Goal: Task Accomplishment & Management: Use online tool/utility

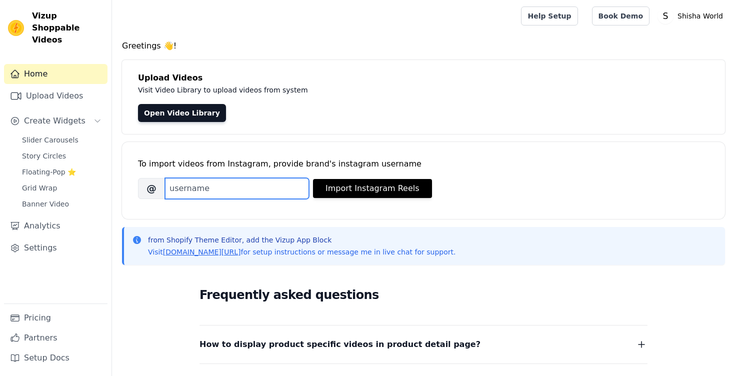
click at [278, 187] on input "Brand's Instagram Username" at bounding box center [237, 188] width 144 height 21
click at [172, 191] on input "Shishaworld" at bounding box center [237, 188] width 144 height 21
click at [238, 190] on input "hishaworld" at bounding box center [237, 188] width 144 height 21
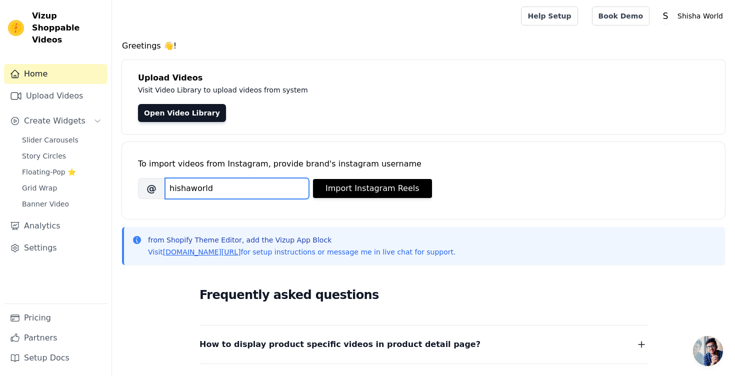
paste input "[DOMAIN_NAME]"
type input "[DOMAIN_NAME]"
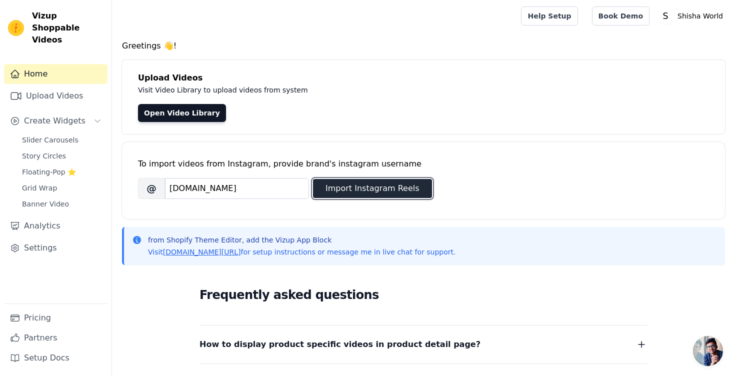
click at [375, 194] on button "Import Instagram Reels" at bounding box center [372, 188] width 119 height 19
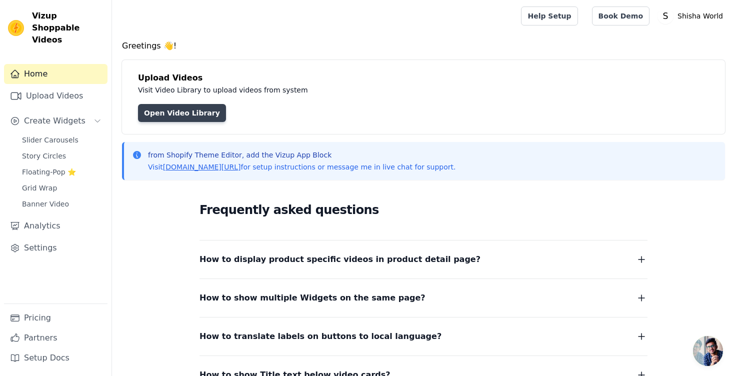
click at [162, 122] on link "Open Video Library" at bounding box center [182, 113] width 88 height 18
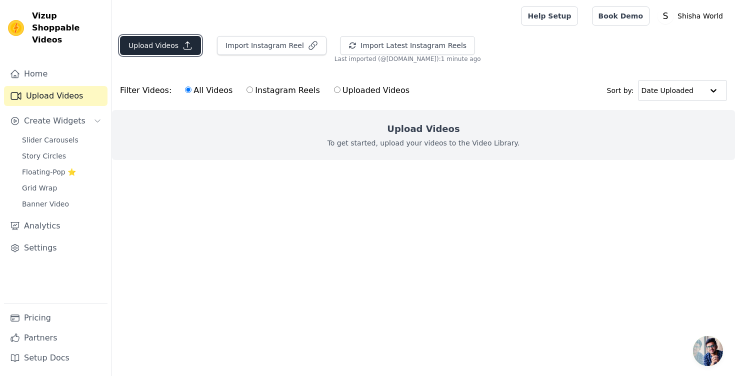
click at [168, 45] on button "Upload Videos" at bounding box center [160, 45] width 81 height 19
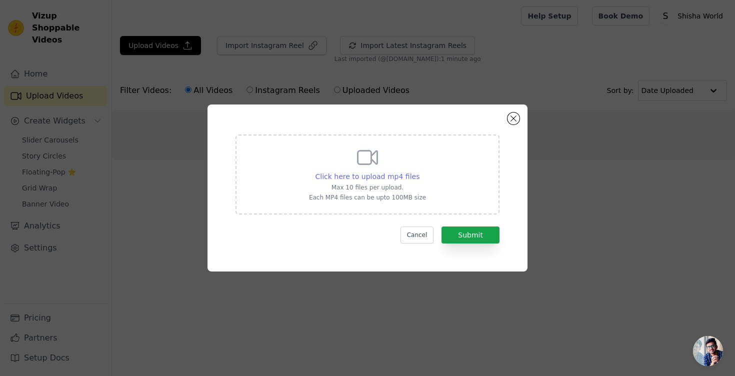
click at [367, 173] on span "Click here to upload mp4 files" at bounding box center [368, 177] width 105 height 8
click at [419, 172] on input "Click here to upload mp4 files Max 10 files per upload. Each MP4 files can be u…" at bounding box center [419, 171] width 1 height 1
type input "C:\fakepath\MYA Petite Hookah.mp4"
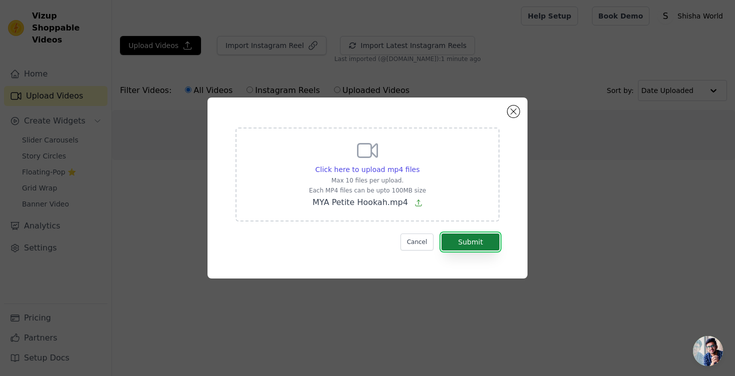
click at [478, 242] on button "Submit" at bounding box center [471, 242] width 58 height 17
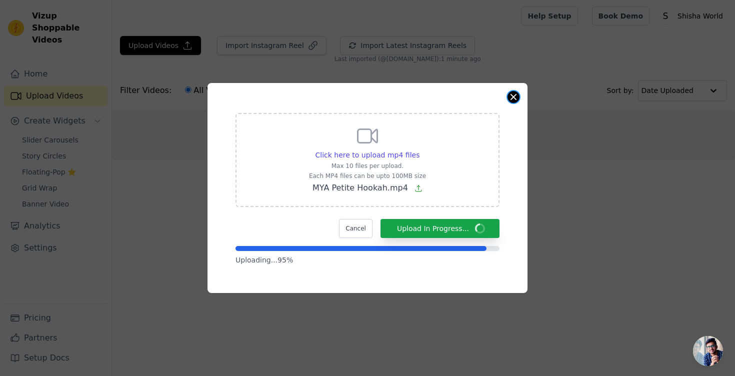
click at [517, 96] on button "Close modal" at bounding box center [514, 97] width 12 height 12
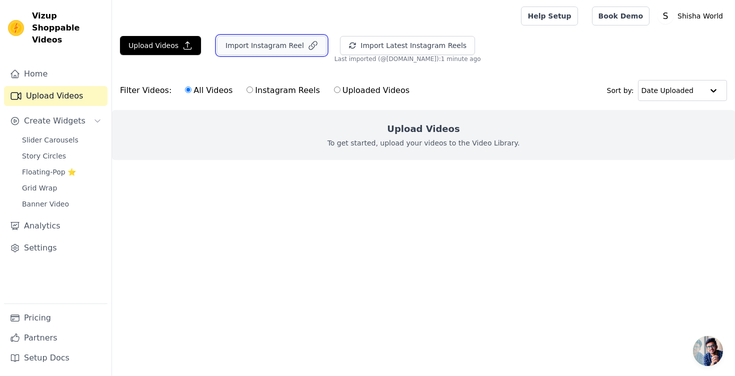
click at [275, 47] on button "Import Instagram Reel" at bounding box center [272, 45] width 110 height 19
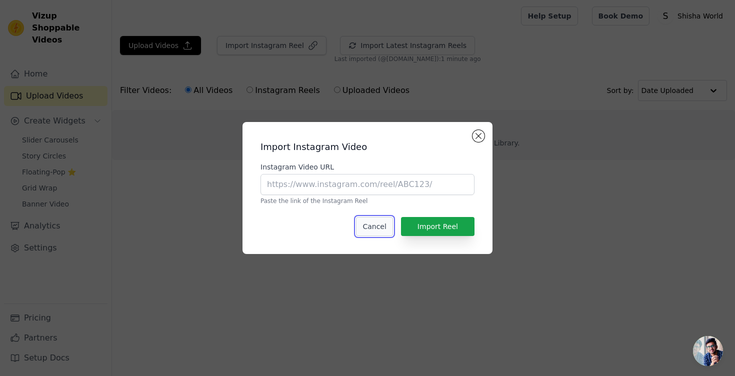
click at [388, 231] on button "Cancel" at bounding box center [374, 226] width 37 height 19
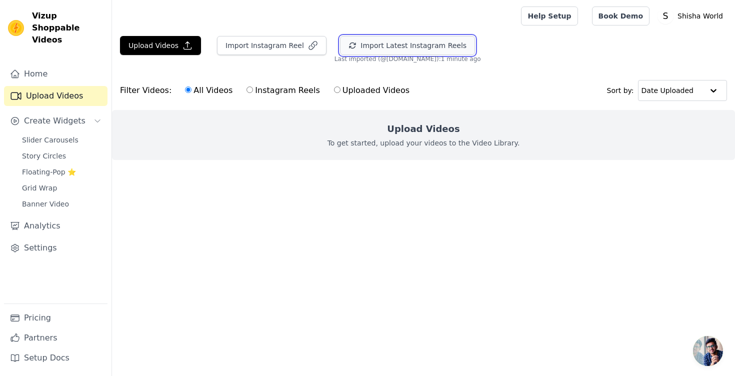
click at [369, 45] on button "Import Latest Instagram Reels" at bounding box center [407, 45] width 135 height 19
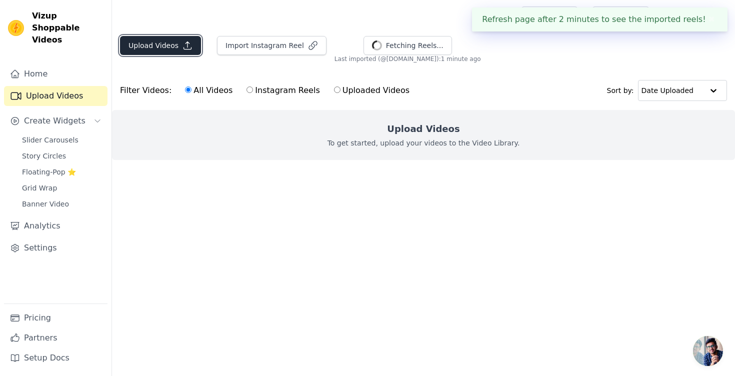
click at [176, 44] on button "Upload Videos" at bounding box center [160, 45] width 81 height 19
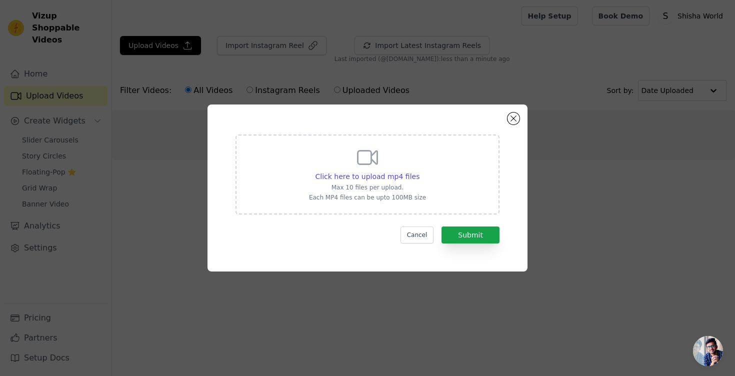
click at [399, 182] on div "Click here to upload mp4 files Max 10 files per upload. Each MP4 files can be u…" at bounding box center [367, 174] width 117 height 56
click at [419, 172] on input "Click here to upload mp4 files Max 10 files per upload. Each MP4 files can be u…" at bounding box center [419, 171] width 1 height 1
type input "C:\fakepath\MYA Petite Hookah.mp4"
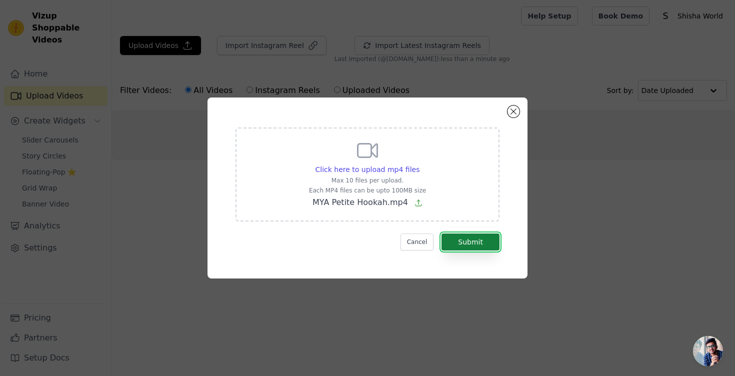
click at [469, 247] on button "Submit" at bounding box center [471, 242] width 58 height 17
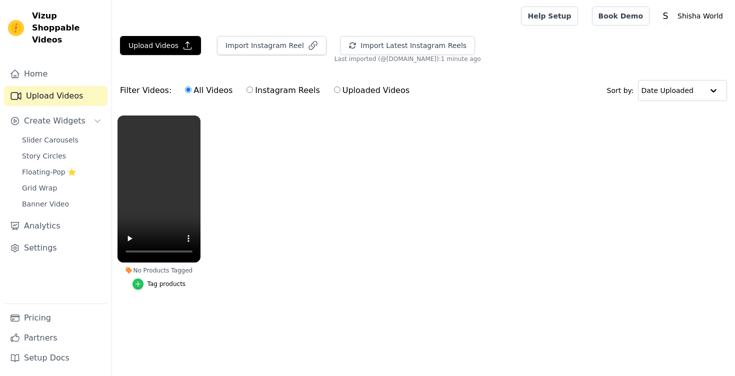
click at [140, 286] on icon "button" at bounding box center [138, 284] width 7 height 7
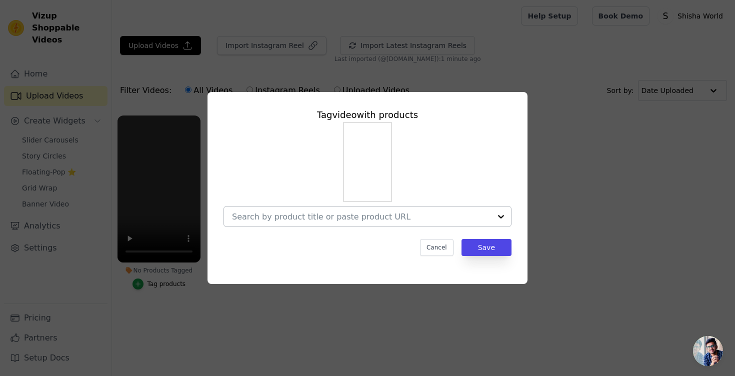
click at [494, 216] on div at bounding box center [501, 217] width 20 height 20
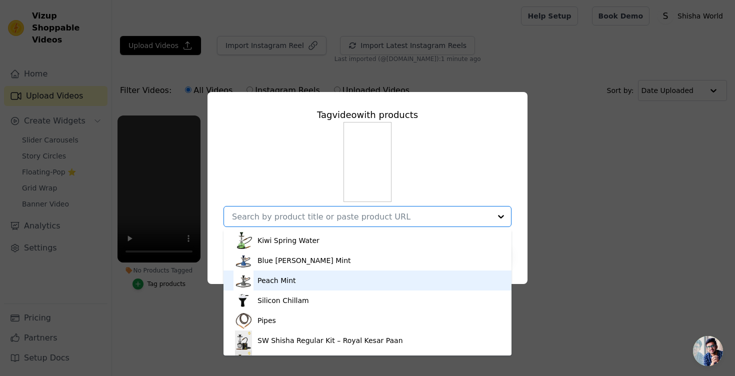
scroll to position [140, 0]
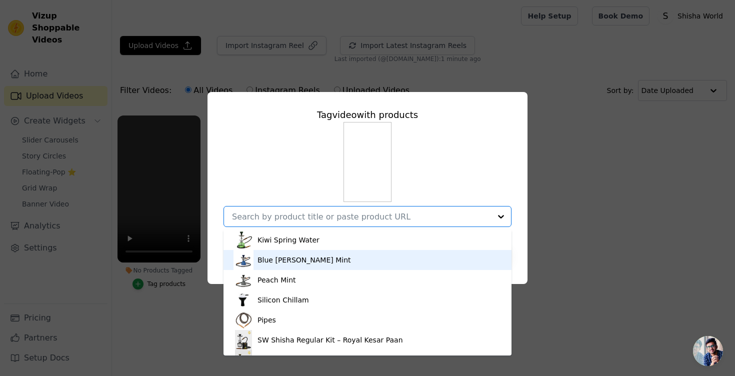
click at [355, 266] on div "Blue Berry Mint" at bounding box center [368, 260] width 268 height 20
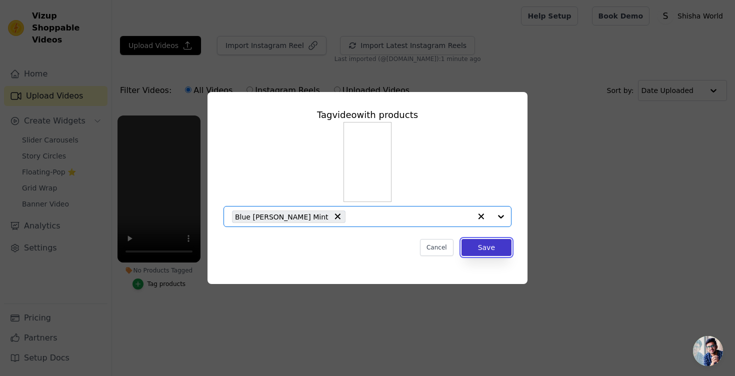
click at [494, 250] on button "Save" at bounding box center [487, 247] width 50 height 17
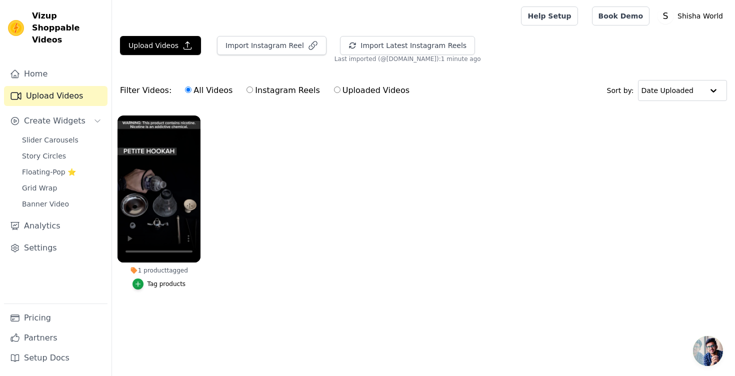
click at [314, 181] on ul "1 product tagged Tag products" at bounding box center [423, 212] width 623 height 205
click at [162, 47] on button "Upload Videos" at bounding box center [160, 45] width 81 height 19
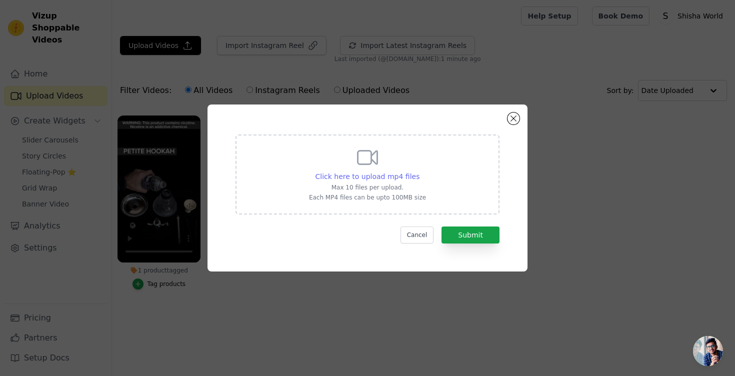
click at [380, 178] on span "Click here to upload mp4 files" at bounding box center [368, 177] width 105 height 8
click at [419, 172] on input "Click here to upload mp4 files Max 10 files per upload. Each MP4 files can be u…" at bounding box center [419, 171] width 1 height 1
type input "C:\fakepath\MYA Premium Charcoal Burner.mp4"
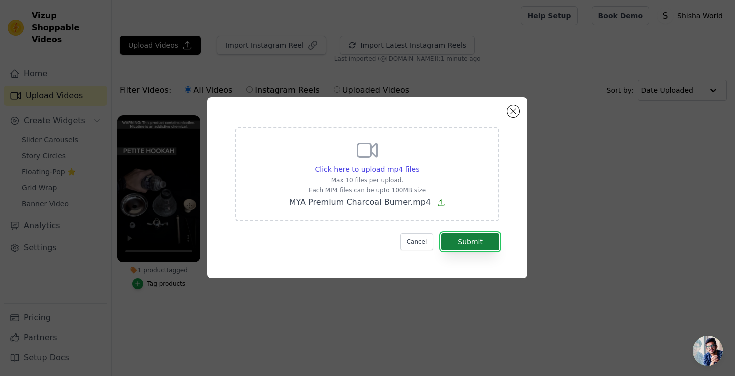
click at [469, 237] on button "Submit" at bounding box center [471, 242] width 58 height 17
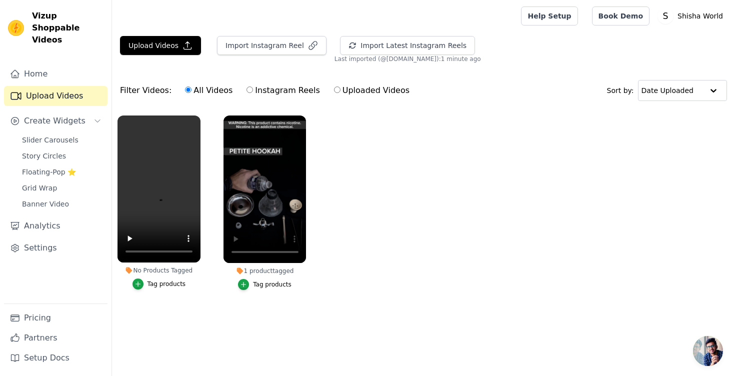
click at [162, 283] on div "Tag products" at bounding box center [167, 284] width 39 height 8
click at [165, 286] on div "Tag products" at bounding box center [167, 284] width 39 height 8
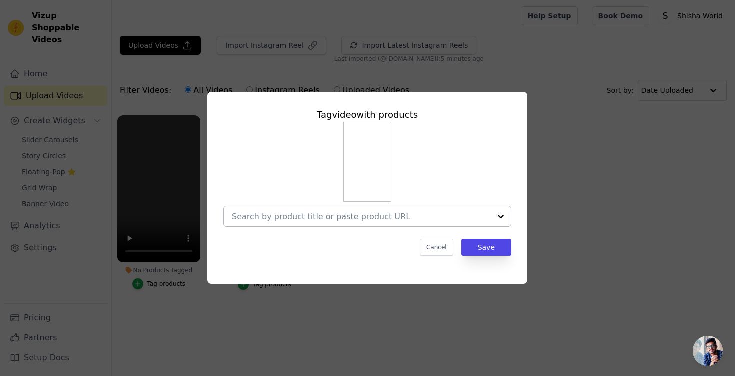
click at [504, 216] on div at bounding box center [501, 217] width 20 height 20
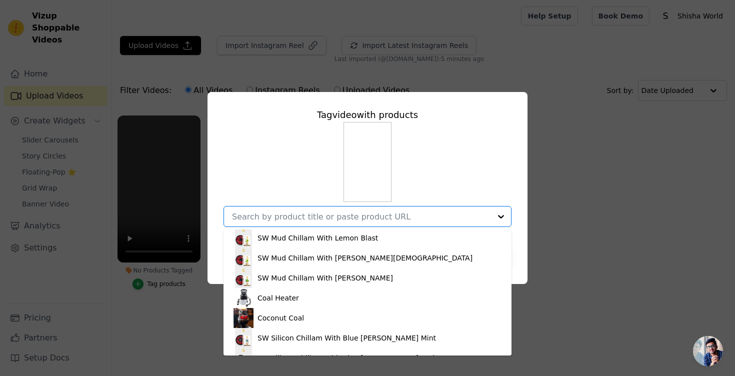
scroll to position [1243, 0]
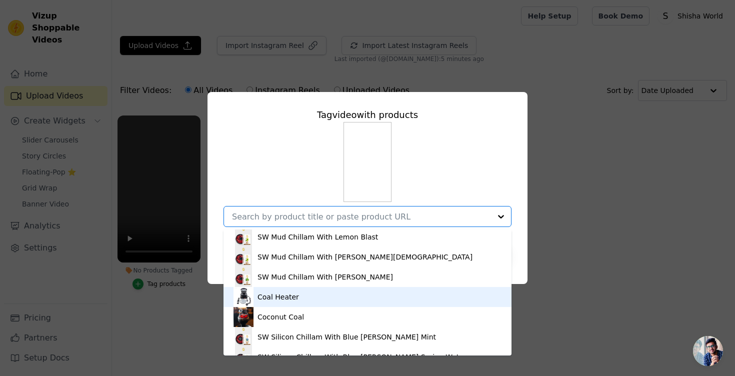
click at [338, 303] on div "Coal Heater" at bounding box center [368, 297] width 268 height 20
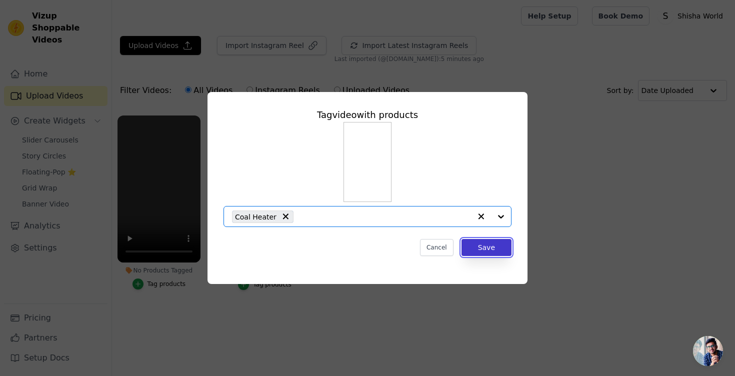
click at [496, 246] on button "Save" at bounding box center [487, 247] width 50 height 17
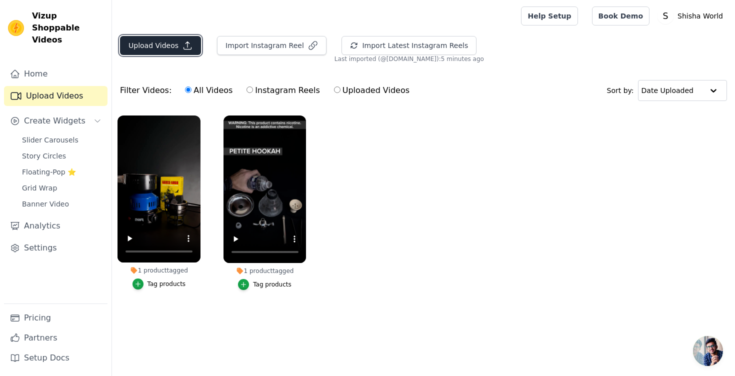
click at [162, 48] on button "Upload Videos" at bounding box center [160, 45] width 81 height 19
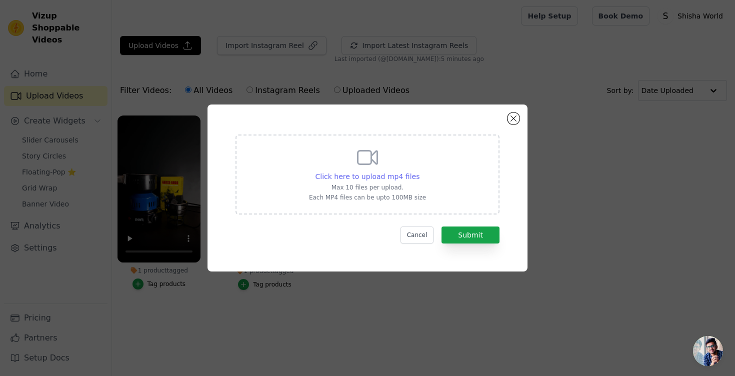
click at [387, 178] on span "Click here to upload mp4 files" at bounding box center [368, 177] width 105 height 8
click at [419, 172] on input "Click here to upload mp4 files Max 10 files per upload. Each MP4 files can be u…" at bounding box center [419, 171] width 1 height 1
type input "C:\fakepath\MYA QT (Chrome and Rose Gold shades).mp4"
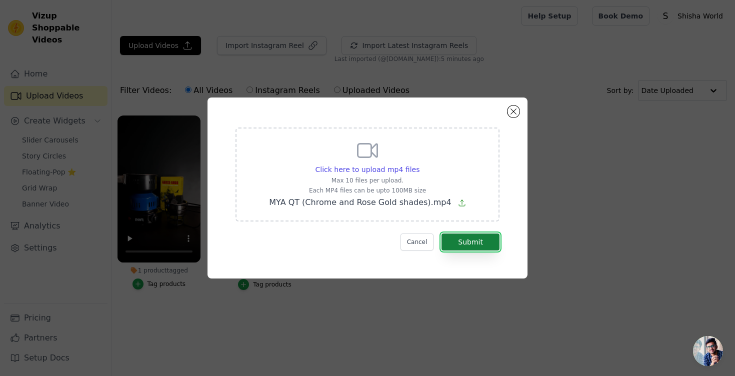
click at [474, 241] on button "Submit" at bounding box center [471, 242] width 58 height 17
click at [476, 243] on button "Submit" at bounding box center [471, 242] width 58 height 17
click at [477, 247] on button "Submit" at bounding box center [471, 242] width 58 height 17
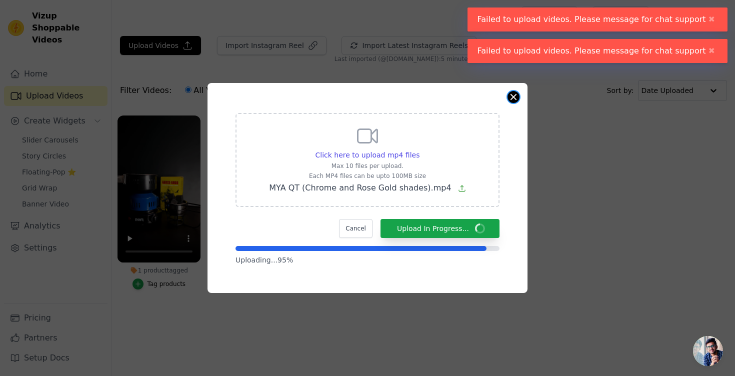
click at [515, 93] on button "Close modal" at bounding box center [514, 97] width 12 height 12
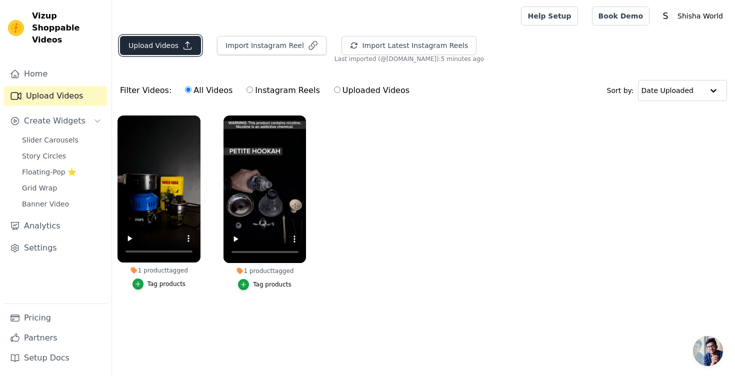
click at [169, 46] on button "Upload Videos" at bounding box center [160, 45] width 81 height 19
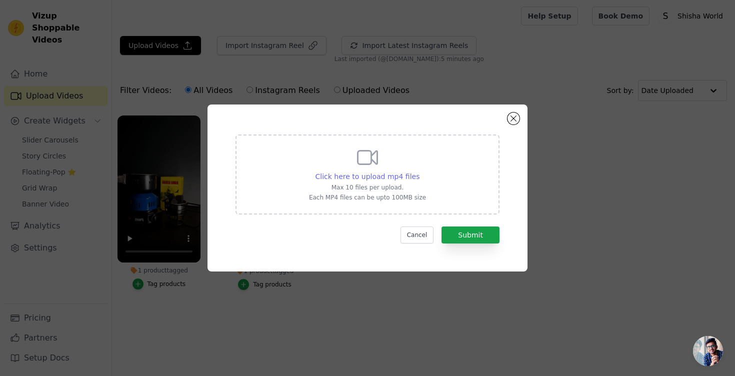
click at [354, 175] on span "Click here to upload mp4 files" at bounding box center [368, 177] width 105 height 8
click at [419, 172] on input "Click here to upload mp4 files Max 10 files per upload. Each MP4 files can be u…" at bounding box center [419, 171] width 1 height 1
type input "C:\fakepath\MYA QT (Chrome and Rose Gold shades).mp4"
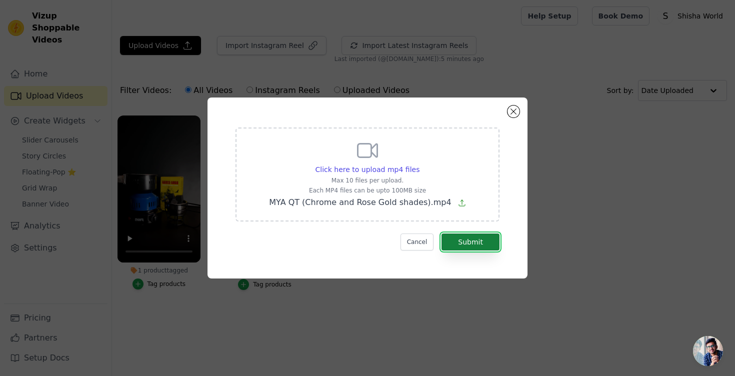
click at [468, 244] on button "Submit" at bounding box center [471, 242] width 58 height 17
click at [475, 241] on button "Submit" at bounding box center [471, 242] width 58 height 17
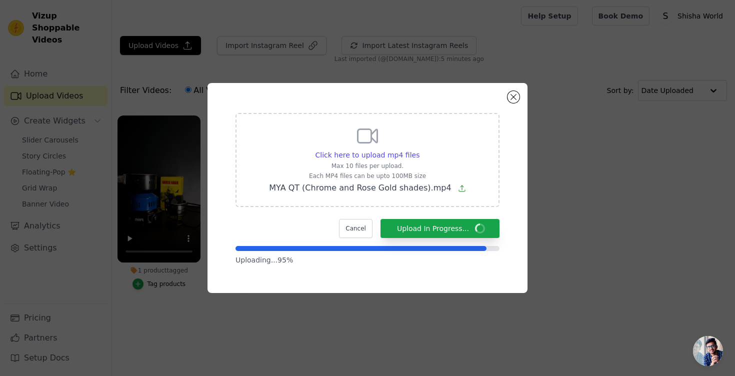
click at [467, 104] on div "Click here to upload mp4 files Max 10 files per upload. Each MP4 files can be u…" at bounding box center [368, 188] width 284 height 174
click at [352, 229] on button "Cancel" at bounding box center [356, 228] width 34 height 19
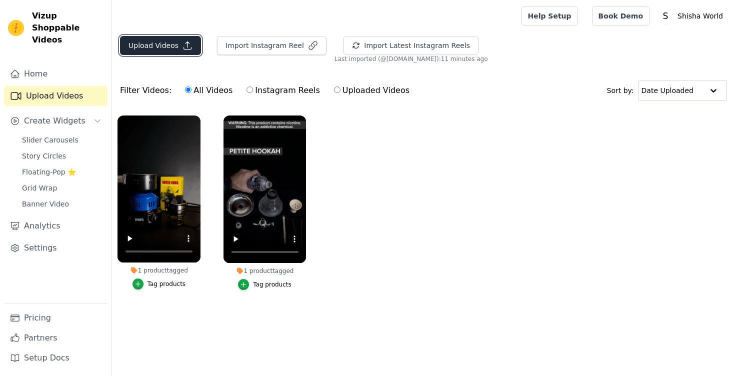
click at [188, 47] on icon "button" at bounding box center [188, 46] width 10 height 10
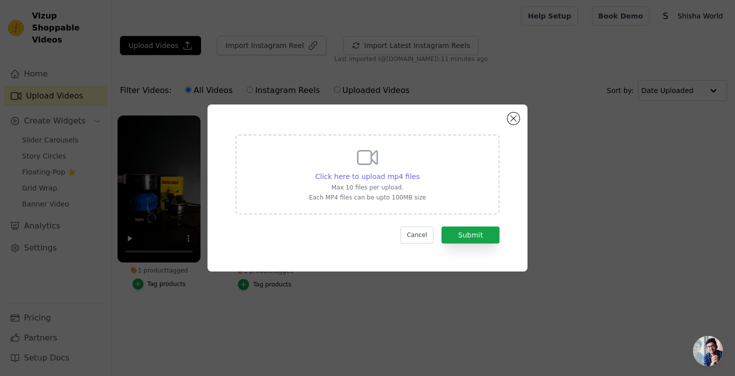
click at [352, 178] on span "Click here to upload mp4 files" at bounding box center [368, 177] width 105 height 8
click at [419, 172] on input "Click here to upload mp4 files Max 10 files per upload. Each MP4 files can be u…" at bounding box center [419, 171] width 1 height 1
type input "C:\fakepath\MYA QT (Chrome and Rose Gold shades).mp4"
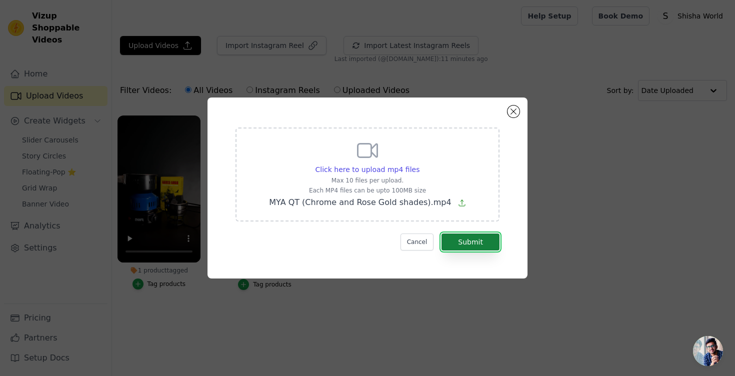
click at [467, 244] on button "Submit" at bounding box center [471, 242] width 58 height 17
click at [468, 242] on button "Submit" at bounding box center [471, 242] width 58 height 17
click at [468, 241] on button "Submit" at bounding box center [471, 242] width 58 height 17
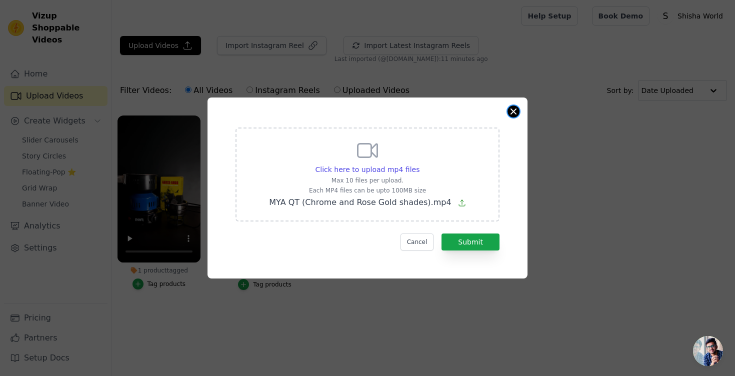
click at [514, 113] on button "Close modal" at bounding box center [514, 112] width 12 height 12
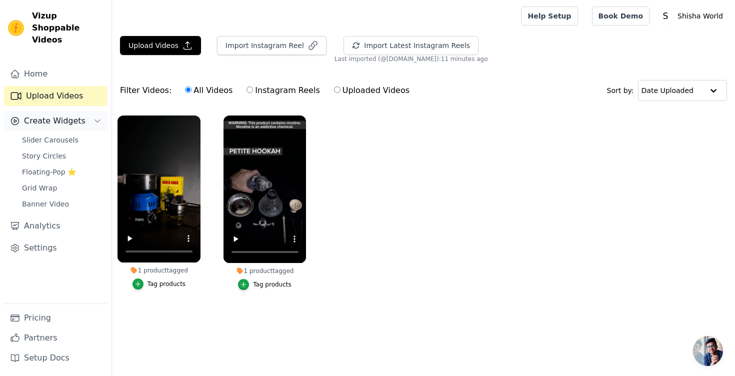
click at [68, 115] on span "Create Widgets" at bounding box center [55, 121] width 62 height 12
click at [53, 133] on link "Slider Carousels" at bounding box center [62, 140] width 92 height 14
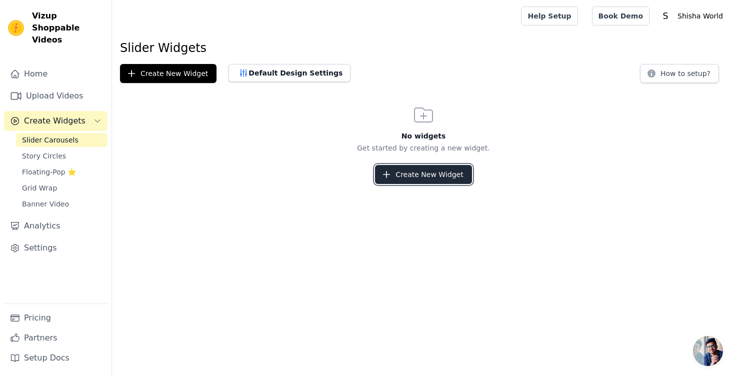
click at [424, 177] on button "Create New Widget" at bounding box center [423, 174] width 97 height 19
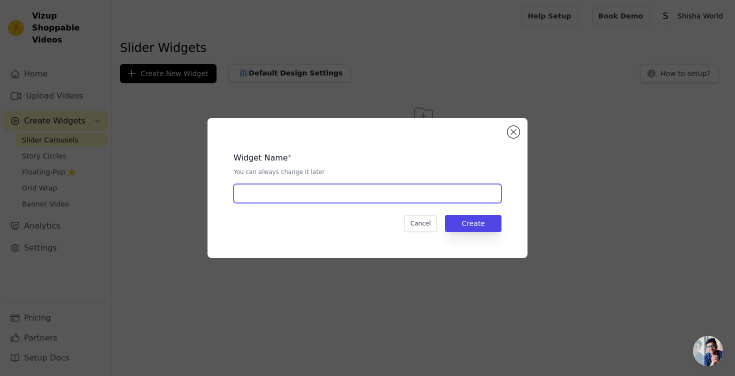
click at [422, 201] on input "text" at bounding box center [368, 193] width 268 height 19
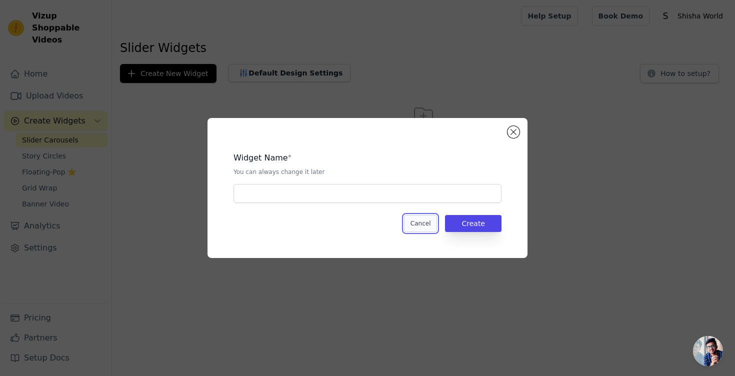
click at [423, 221] on button "Cancel" at bounding box center [421, 223] width 34 height 17
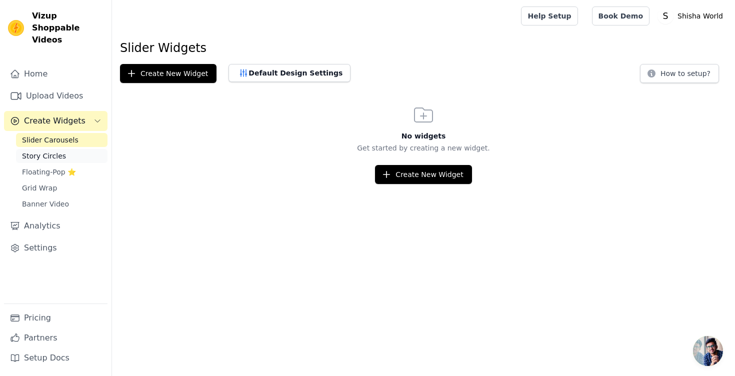
click at [78, 149] on link "Story Circles" at bounding box center [62, 156] width 92 height 14
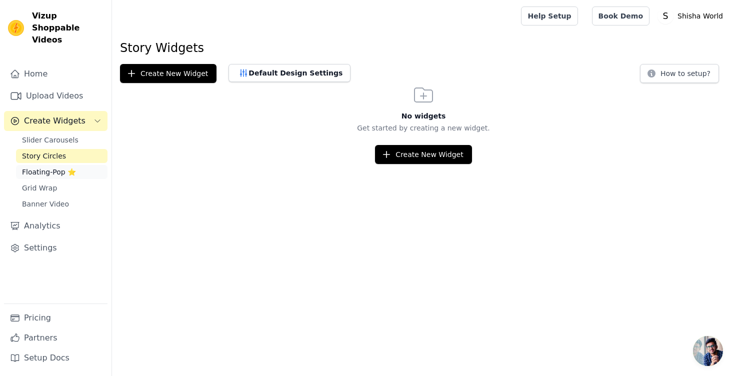
click at [72, 167] on span "Floating-Pop ⭐" at bounding box center [49, 172] width 54 height 10
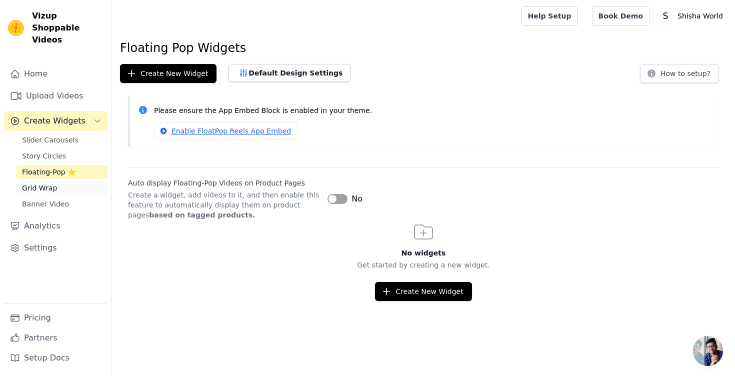
click at [63, 181] on link "Grid Wrap" at bounding box center [62, 188] width 92 height 14
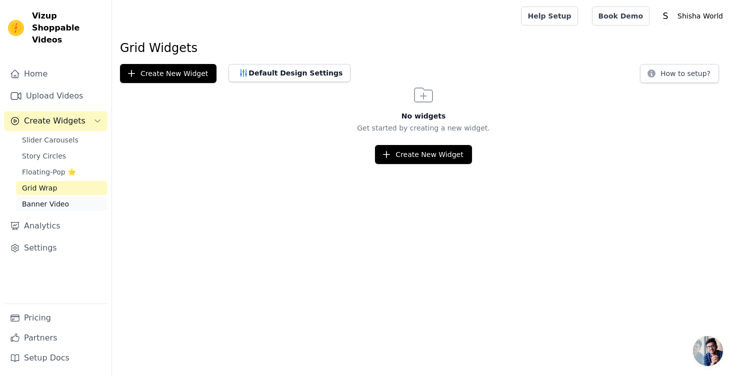
click at [63, 199] on span "Banner Video" at bounding box center [45, 204] width 47 height 10
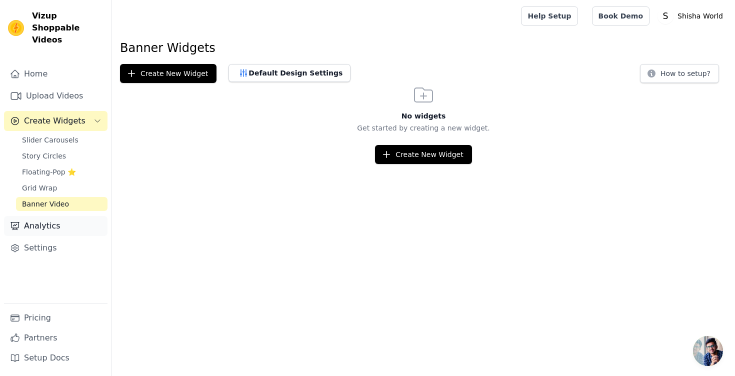
click at [53, 222] on link "Analytics" at bounding box center [56, 226] width 104 height 20
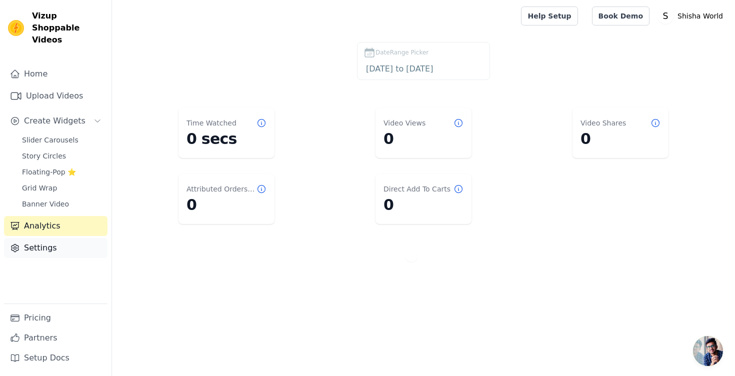
click at [50, 238] on link "Settings" at bounding box center [56, 248] width 104 height 20
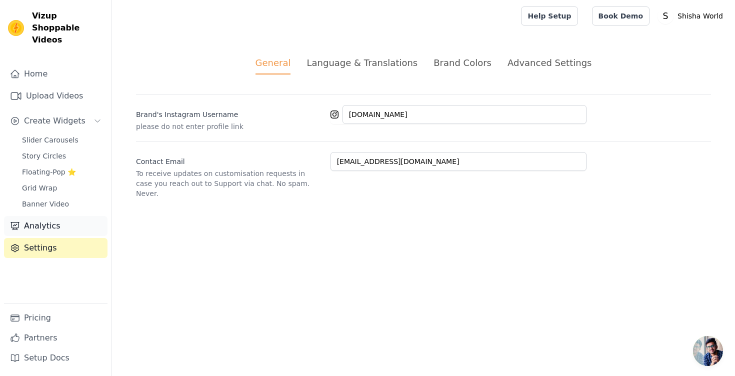
click at [42, 216] on link "Analytics" at bounding box center [56, 226] width 104 height 20
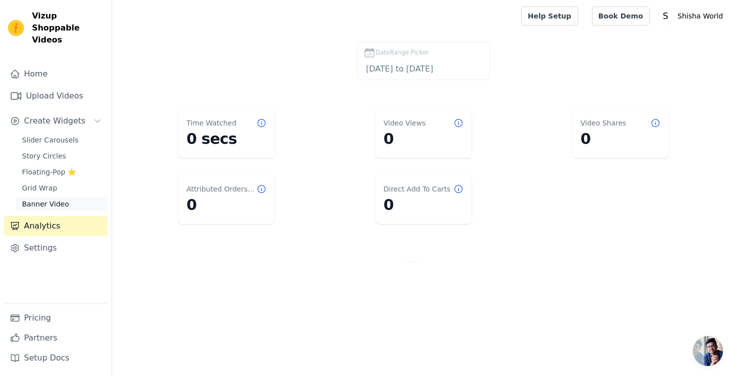
click at [49, 199] on span "Banner Video" at bounding box center [45, 204] width 47 height 10
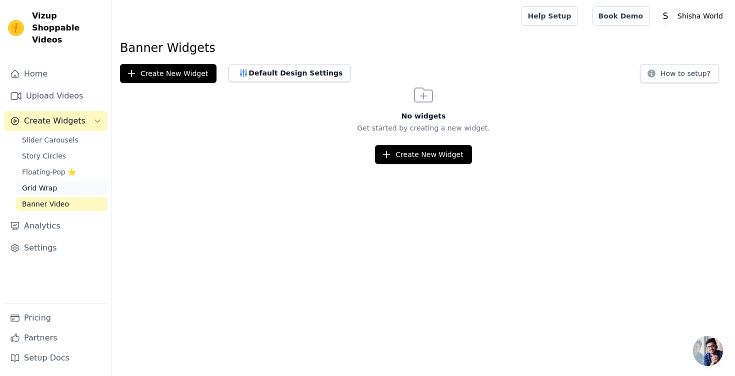
click at [53, 182] on link "Grid Wrap" at bounding box center [62, 188] width 92 height 14
click at [59, 167] on span "Floating-Pop ⭐" at bounding box center [49, 172] width 54 height 10
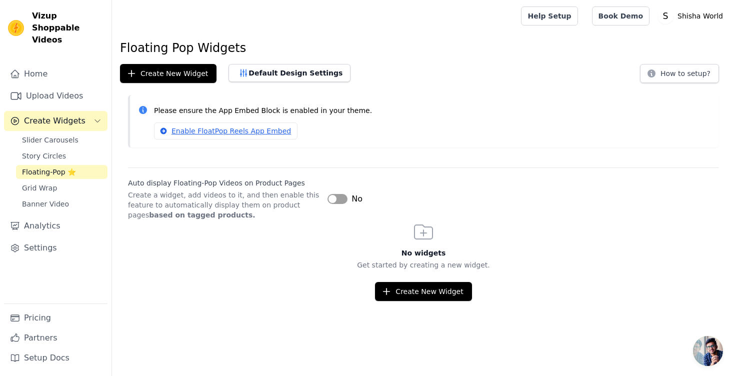
click at [343, 197] on button "Label" at bounding box center [338, 199] width 20 height 10
click at [343, 198] on button "Label" at bounding box center [338, 199] width 20 height 10
click at [60, 115] on span "Create Widgets" at bounding box center [55, 121] width 62 height 12
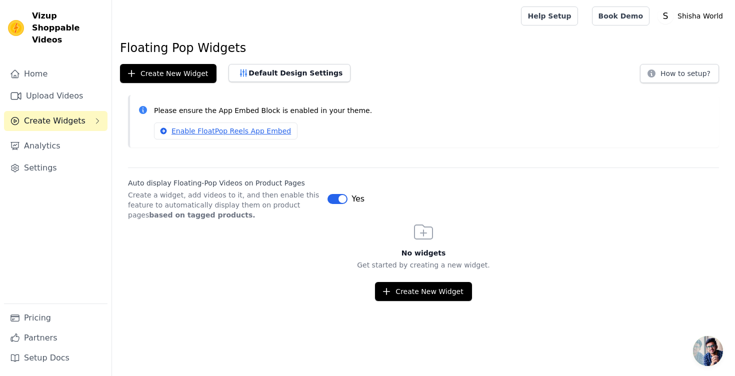
click at [60, 115] on span "Create Widgets" at bounding box center [55, 121] width 62 height 12
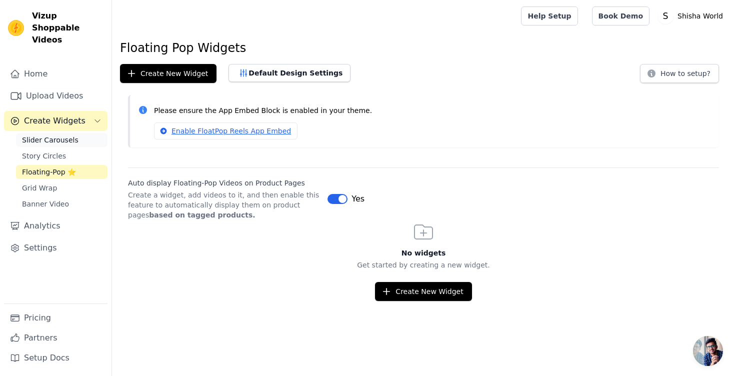
click at [55, 135] on span "Slider Carousels" at bounding box center [50, 140] width 57 height 10
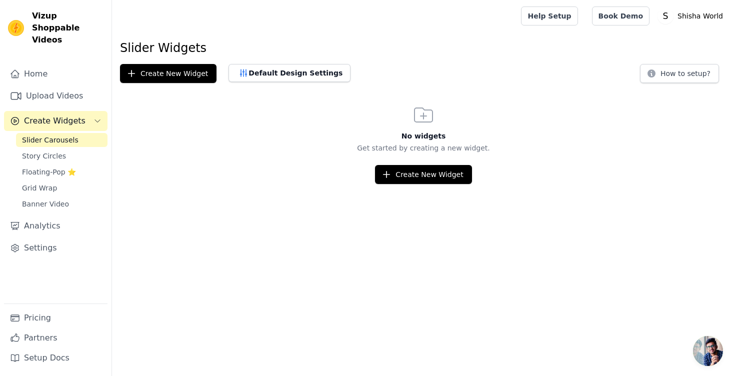
click at [79, 115] on span "Create Widgets" at bounding box center [55, 121] width 62 height 12
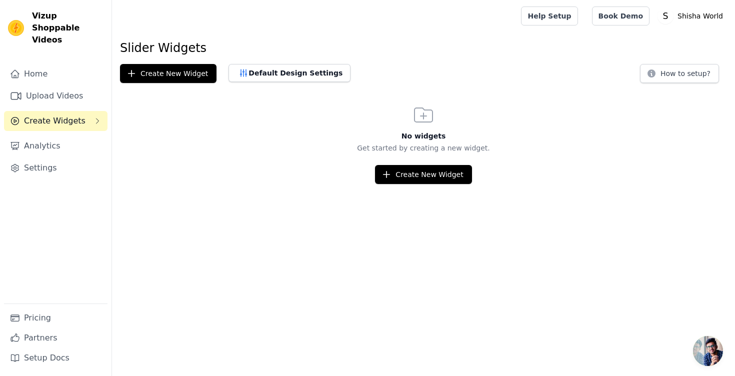
click at [79, 115] on span "Create Widgets" at bounding box center [55, 121] width 62 height 12
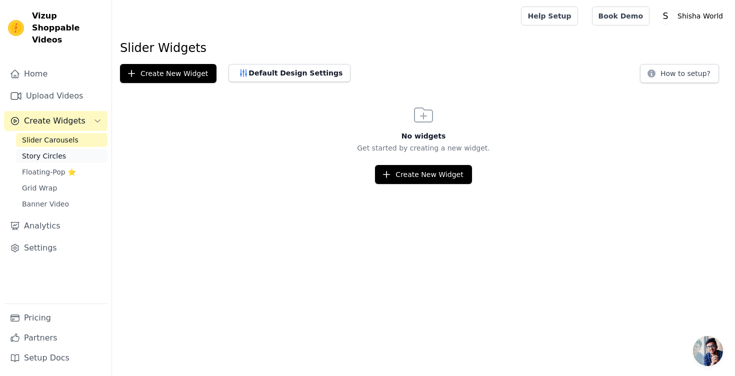
click at [64, 149] on link "Story Circles" at bounding box center [62, 156] width 92 height 14
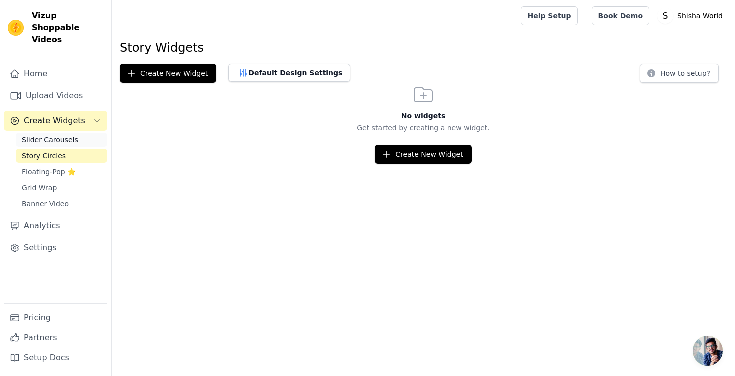
click at [67, 135] on span "Slider Carousels" at bounding box center [50, 140] width 57 height 10
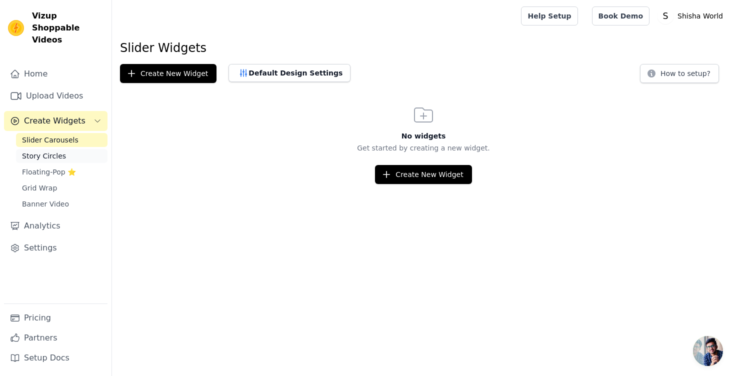
click at [68, 149] on link "Story Circles" at bounding box center [62, 156] width 92 height 14
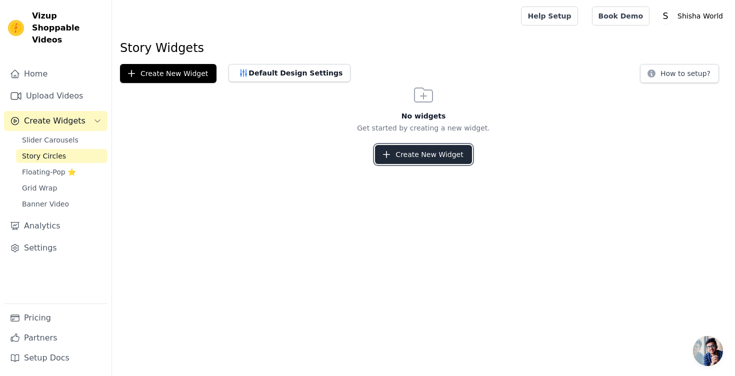
click at [433, 158] on button "Create New Widget" at bounding box center [423, 154] width 97 height 19
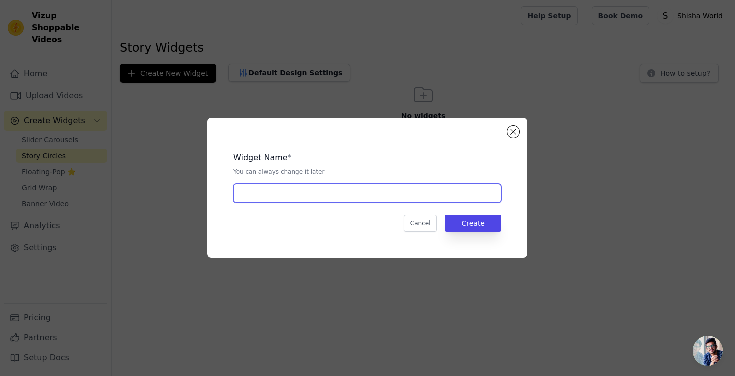
click at [429, 201] on input "text" at bounding box center [368, 193] width 268 height 19
type input "Videos"
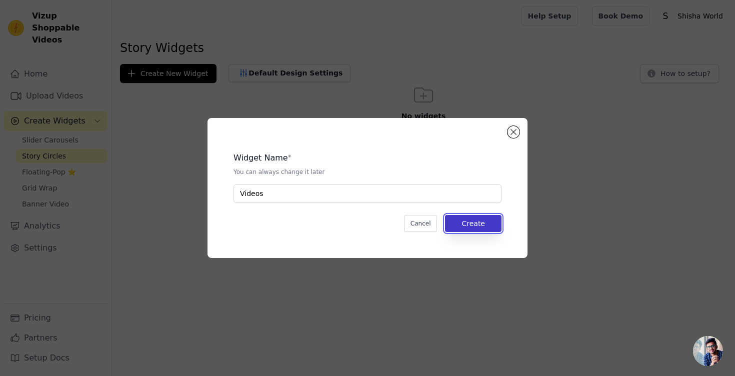
click at [488, 227] on button "Create" at bounding box center [473, 223] width 57 height 17
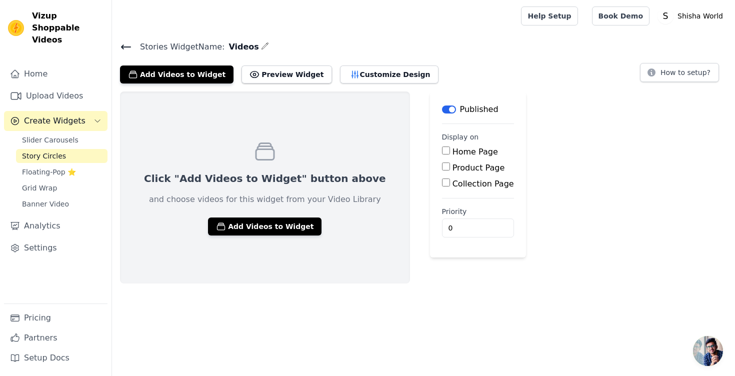
click at [442, 169] on input "Product Page" at bounding box center [446, 167] width 8 height 8
checkbox input "true"
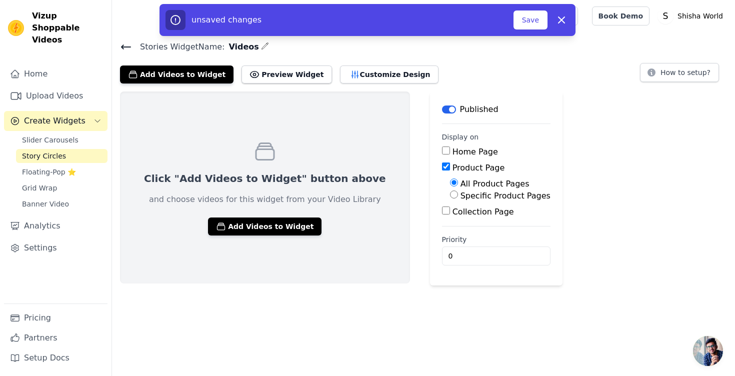
click at [442, 149] on input "Home Page" at bounding box center [446, 151] width 8 height 8
checkbox input "true"
click at [450, 195] on input "Specific Product Pages" at bounding box center [454, 195] width 8 height 8
radio input "true"
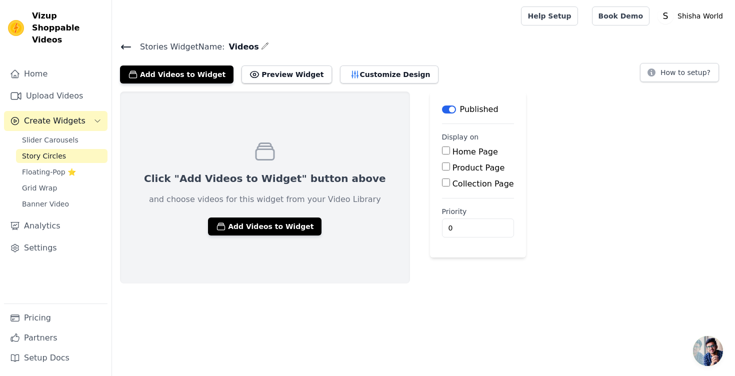
click at [442, 148] on input "Home Page" at bounding box center [446, 151] width 8 height 8
checkbox input "true"
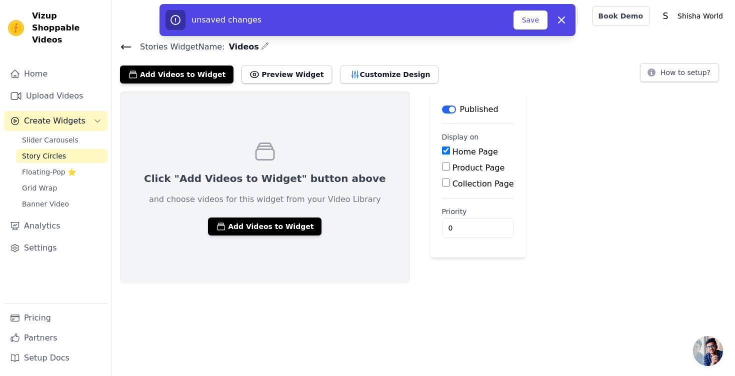
click at [442, 169] on input "Product Page" at bounding box center [446, 167] width 8 height 8
checkbox input "true"
click at [537, 17] on button "Save" at bounding box center [531, 20] width 34 height 19
click at [529, 25] on button "Save" at bounding box center [531, 20] width 34 height 19
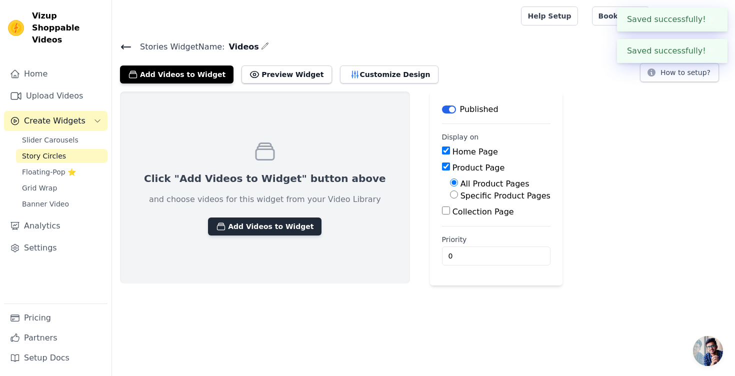
click at [237, 233] on button "Add Videos to Widget" at bounding box center [265, 227] width 114 height 18
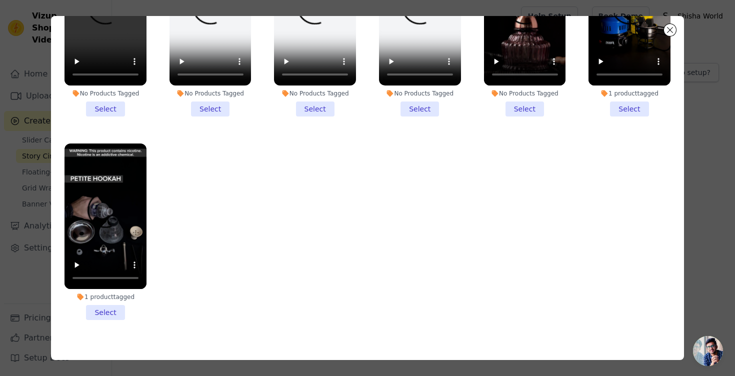
scroll to position [87, 0]
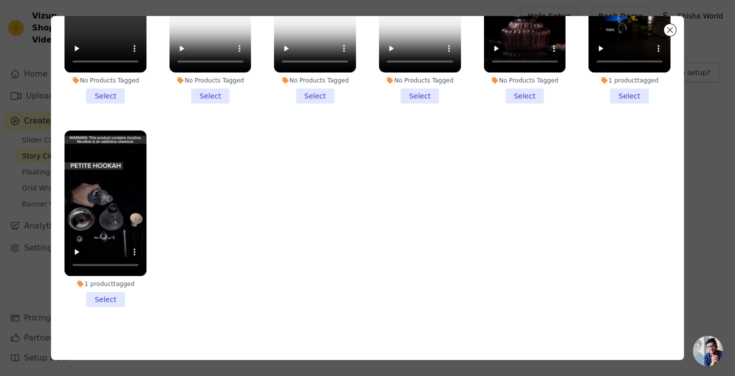
click at [111, 297] on li "1 product tagged Select" at bounding box center [106, 219] width 82 height 177
click at [0, 0] on input "1 product tagged Select" at bounding box center [0, 0] width 0 height 0
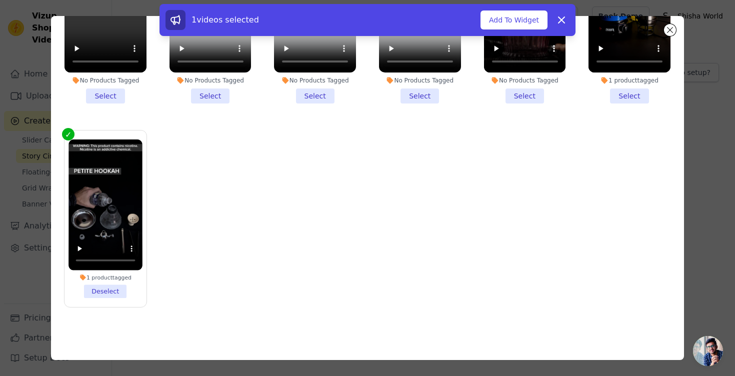
click at [625, 92] on li "1 product tagged Select" at bounding box center [630, 15] width 82 height 177
click at [0, 0] on input "1 product tagged Select" at bounding box center [0, 0] width 0 height 0
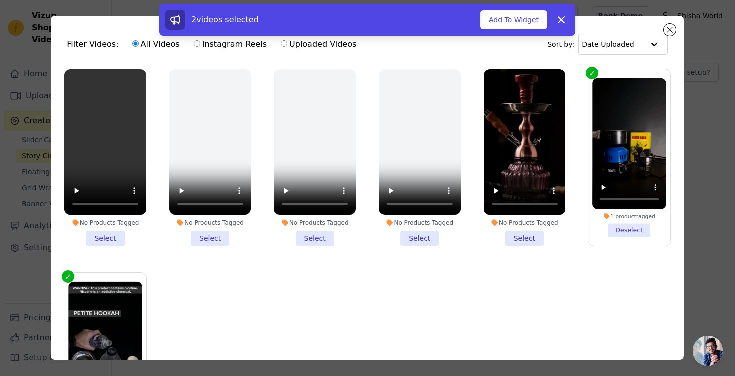
scroll to position [0, 0]
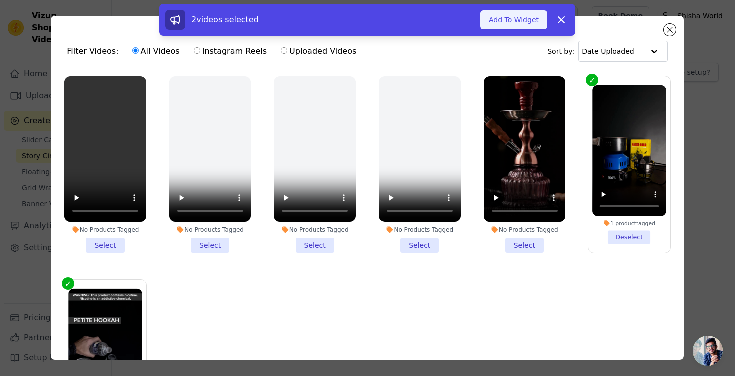
click at [506, 18] on button "Add To Widget" at bounding box center [514, 20] width 67 height 19
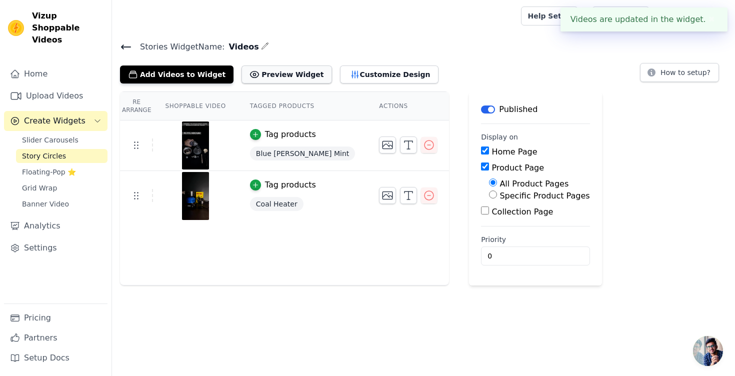
click at [275, 76] on button "Preview Widget" at bounding box center [287, 75] width 90 height 18
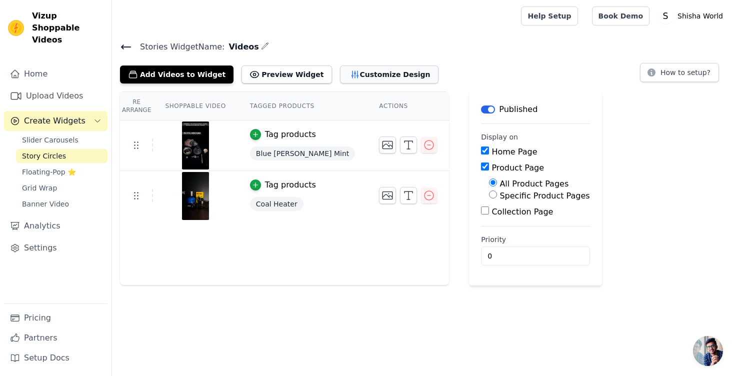
click at [353, 73] on button "Customize Design" at bounding box center [389, 75] width 99 height 18
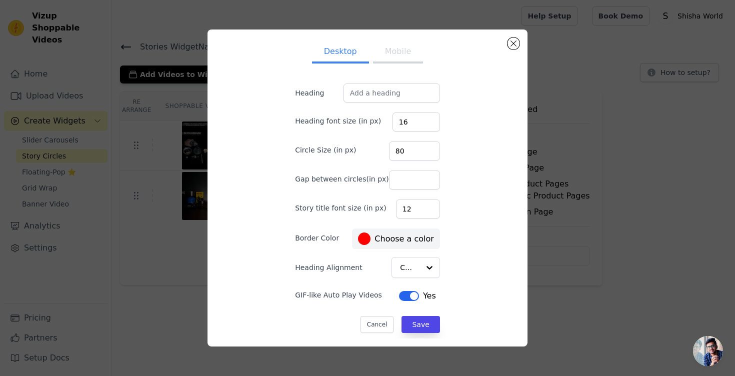
click at [411, 236] on label "#ff0000 Choose a color" at bounding box center [396, 239] width 76 height 13
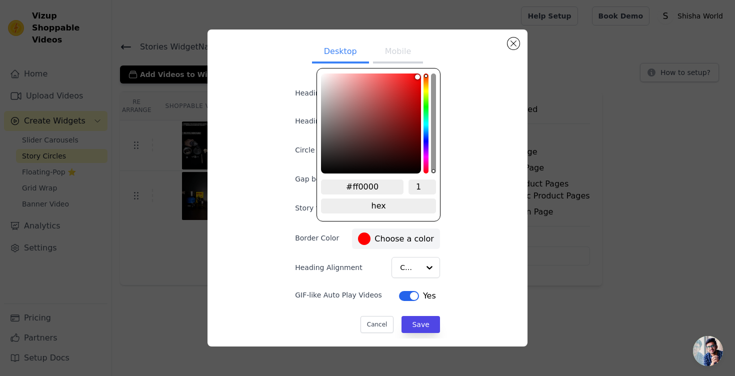
drag, startPoint x: 382, startPoint y: 189, endPoint x: 305, endPoint y: 177, distance: 77.9
click at [305, 178] on div "Desktop Mobile Heading Heading font size (in px) 16 Circle Size (in px) 80 Gap …" at bounding box center [367, 188] width 177 height 301
type input "00000"
type input "#fd0d0d"
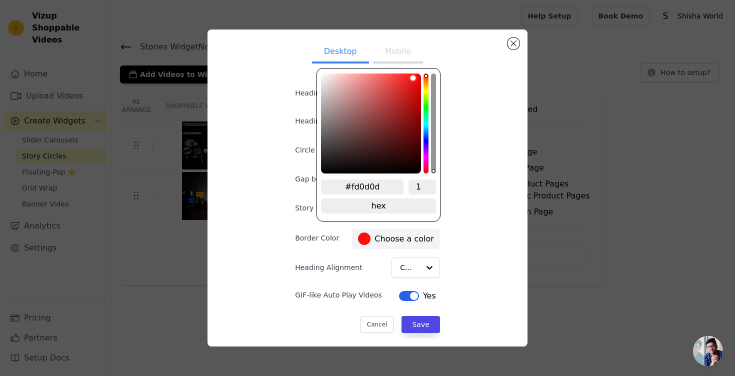
type input "#fd0e0e"
type input "#fd0f0f"
type input "#fd1818"
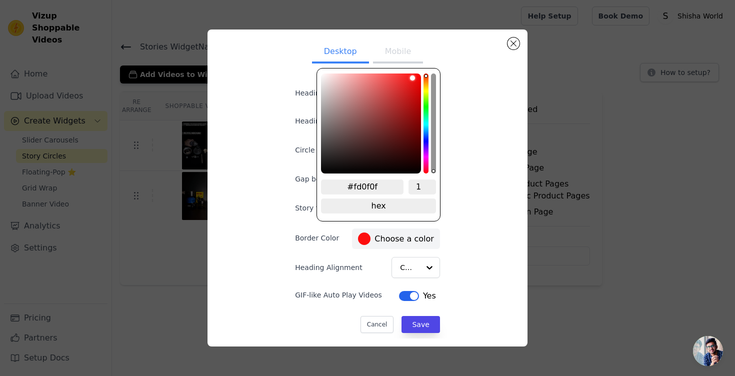
type input "#fd1818"
type input "#fe2020"
type input "#ff2828"
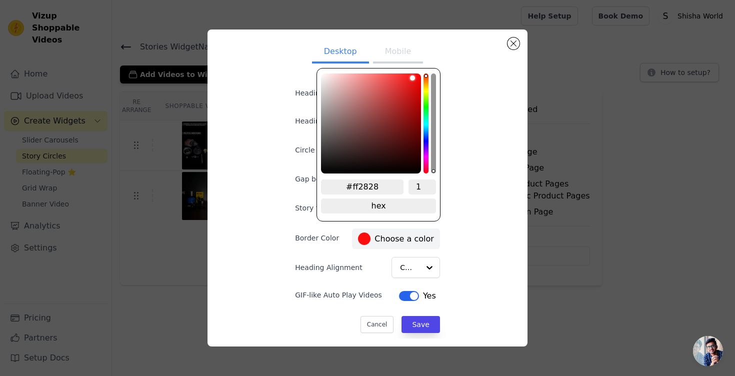
type input "#ff2e2e"
type input "#ff3434"
type input "#ff3838"
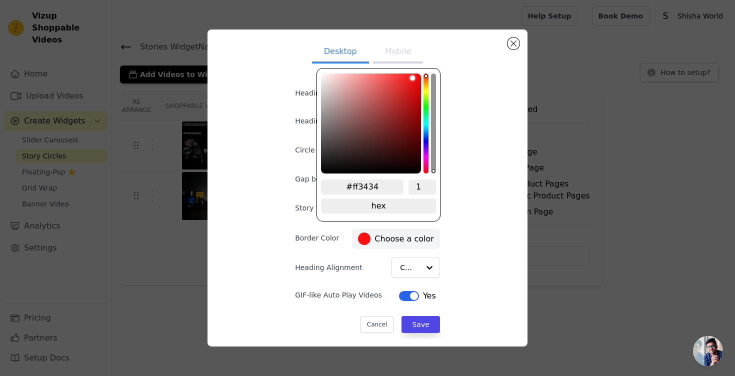
type input "#ff3838"
type input "#ff3c3c"
type input "#ff4141"
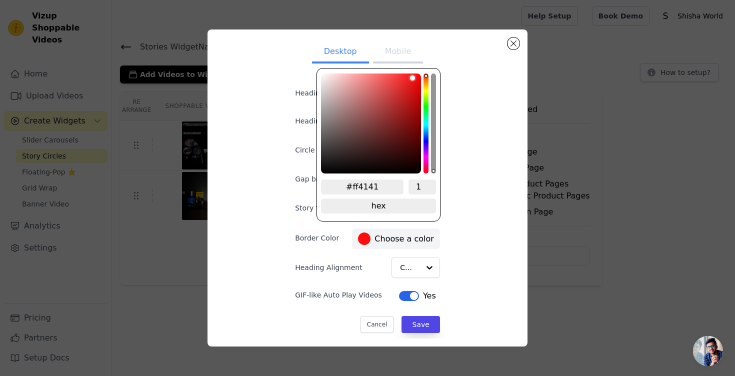
type input "#ff4646"
type input "#ff4b4b"
type input "#ff5050"
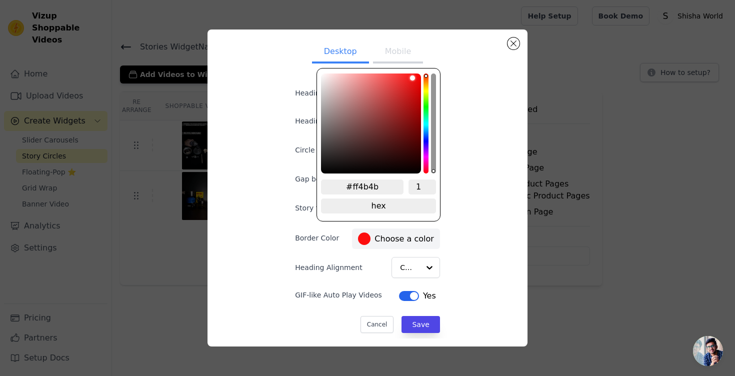
type input "#ff5050"
type input "#ff5555"
type input "#ff5959"
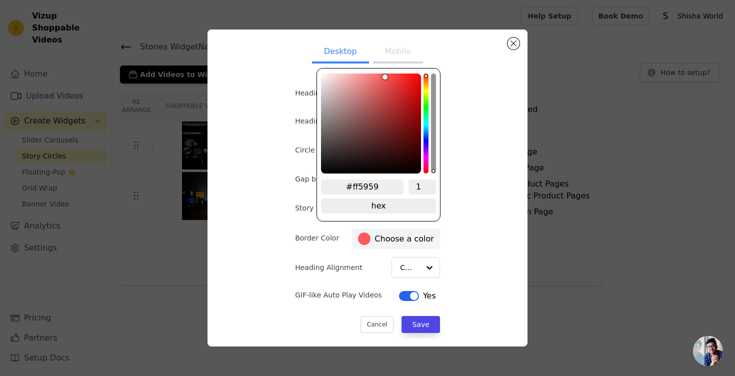
type input "#ff5c5c"
type input "#ff5e5e"
type input "#ff6161"
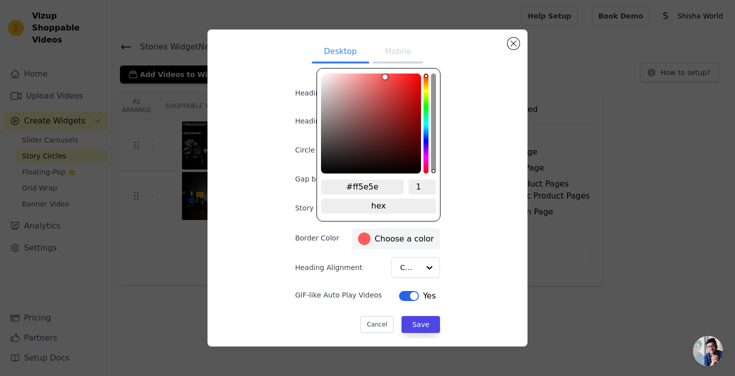
type input "#ff6161"
type input "#ff6565"
type input "#ff6a6a"
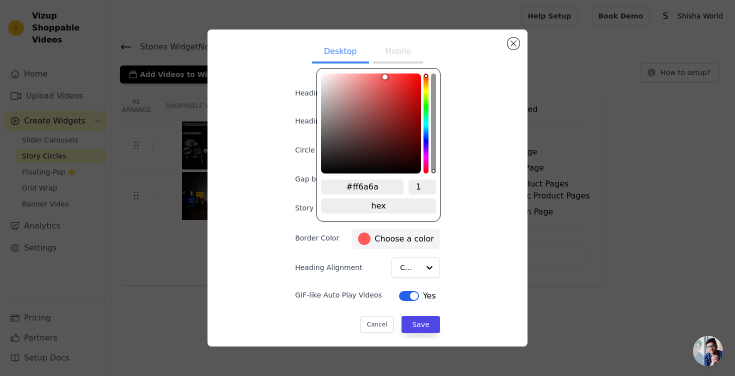
type input "#ff7070"
type input "#ff7979"
type input "#ff8282"
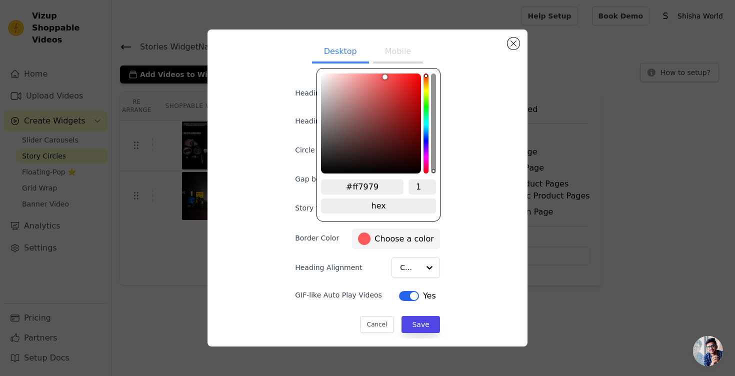
type input "#ff8282"
type input "#ff8e8e"
type input "#ff9a9a"
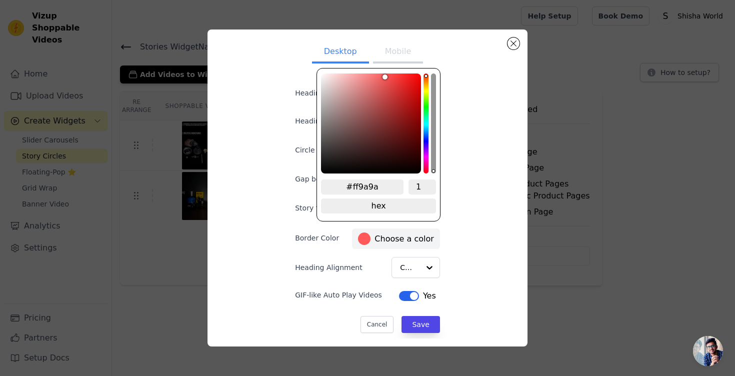
type input "#ffa7a7"
type input "#ffb1b1"
type input "#ffbbbb"
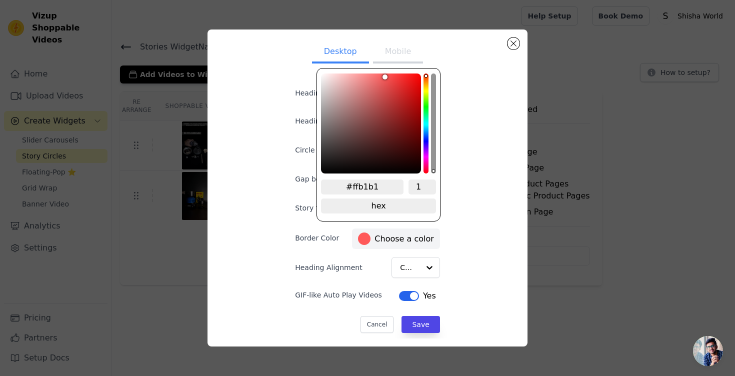
type input "#ffbbbb"
type input "#ffc3c3"
type input "#ffcbcb"
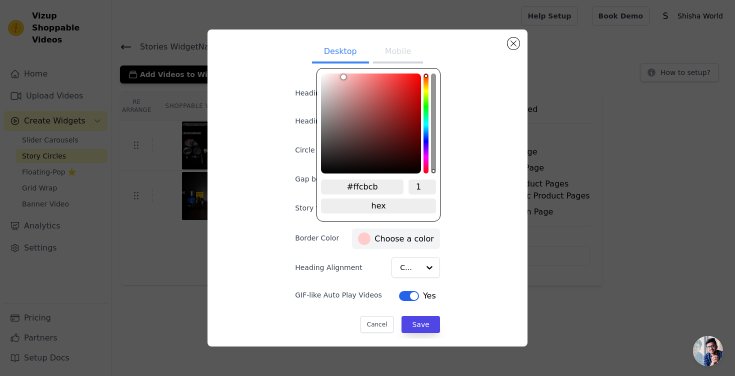
type input "#ffd2d2"
type input "#ffd9d9"
type input "#ffdfdf"
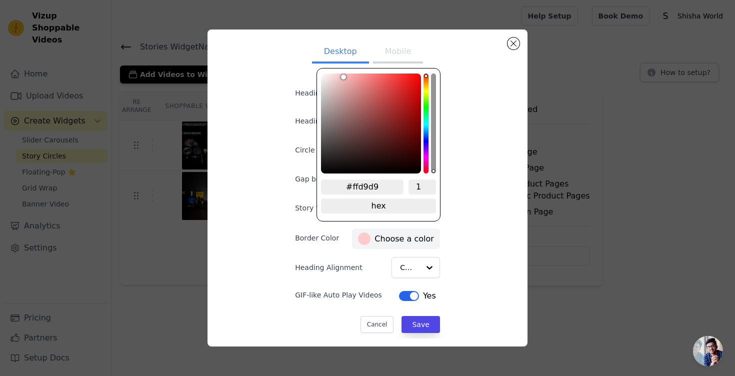
type input "#ffdfdf"
type input "#ffe6e6"
type input "#ffecec"
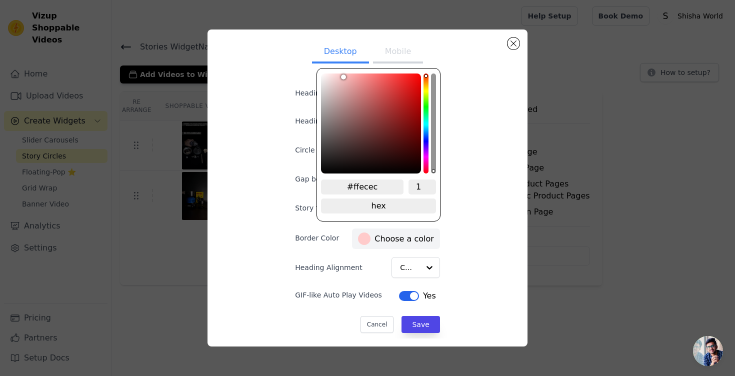
type input "#fff2f2"
type input "#fff9f9"
type input "#fffefe"
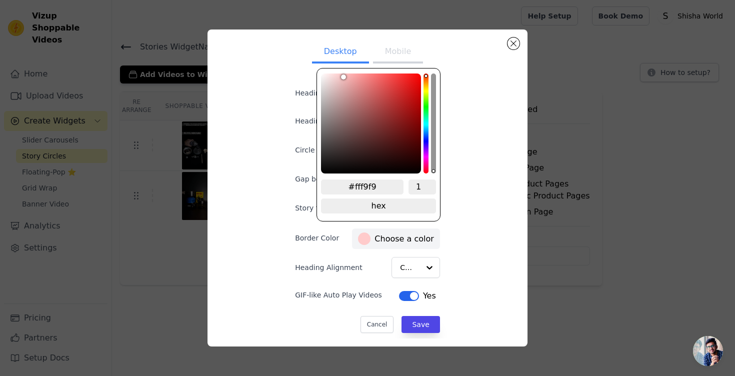
type input "#fffefe"
type input "#ffffff"
drag, startPoint x: 416, startPoint y: 75, endPoint x: 310, endPoint y: 48, distance: 109.8
click at [310, 48] on div "Desktop Mobile Heading Heading font size (in px) 16 Circle Size (in px) 80 Gap …" at bounding box center [367, 188] width 177 height 301
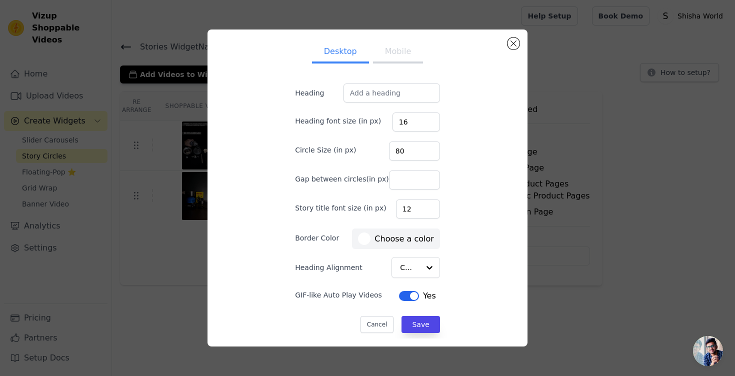
click at [494, 209] on div "Desktop Mobile Heading Heading font size (in px) 16 Circle Size (in px) 80 Gap …" at bounding box center [368, 188] width 304 height 301
click at [424, 269] on div at bounding box center [429, 268] width 20 height 20
click at [419, 287] on div "Center" at bounding box center [413, 303] width 43 height 42
click at [407, 180] on input "Gap between circles(in px)" at bounding box center [414, 180] width 51 height 19
click at [409, 152] on input "80" at bounding box center [414, 151] width 51 height 19
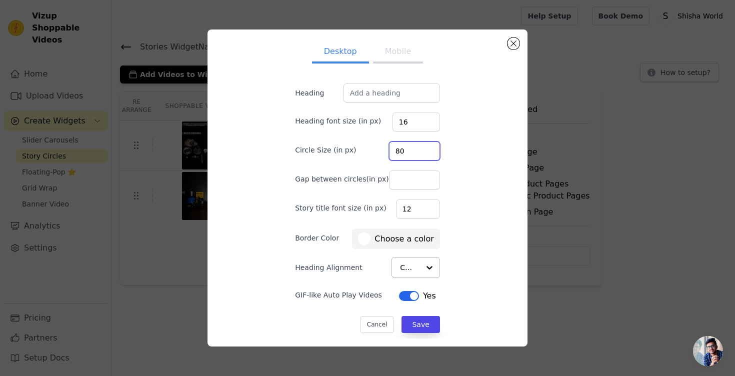
click at [409, 152] on input "80" at bounding box center [414, 151] width 51 height 19
click at [411, 320] on button "Save" at bounding box center [421, 324] width 38 height 17
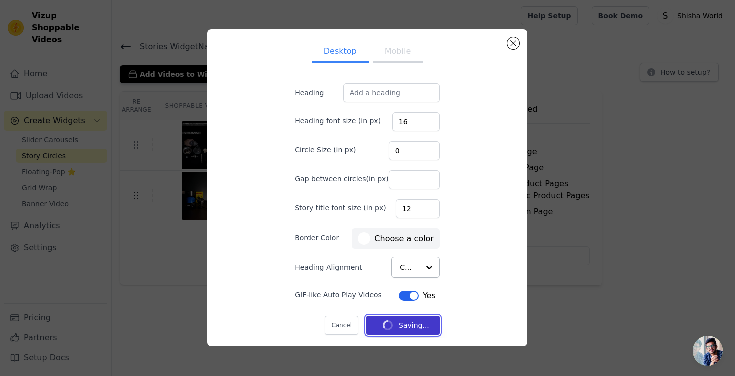
type input "80"
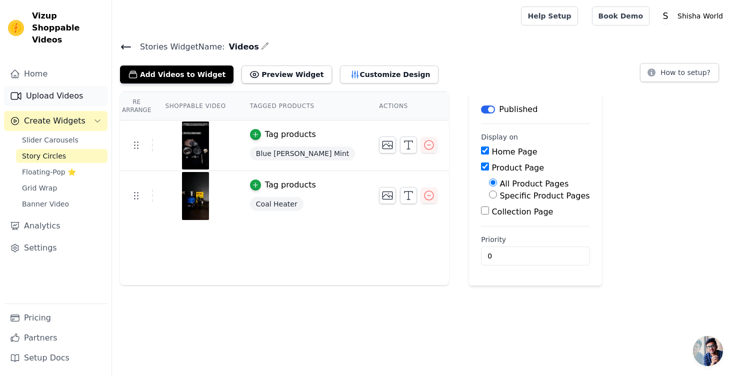
click at [64, 89] on link "Upload Videos" at bounding box center [56, 96] width 104 height 20
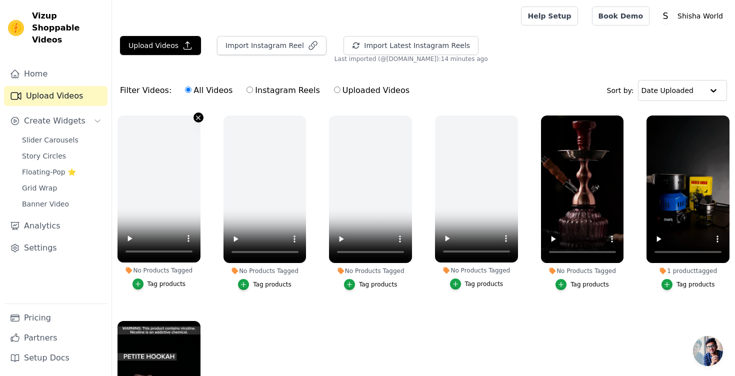
click at [197, 117] on icon "button" at bounding box center [199, 118] width 4 height 4
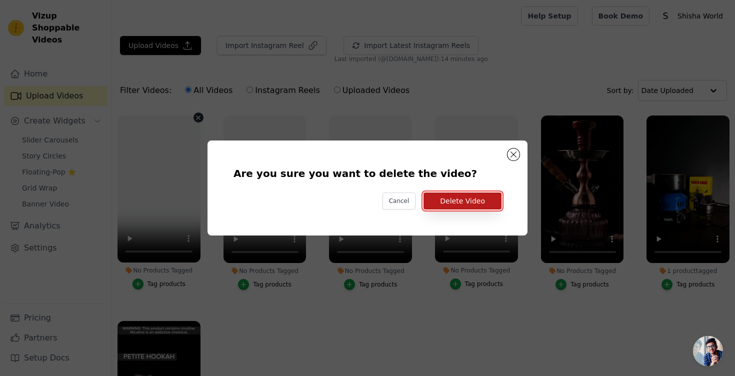
click at [464, 195] on button "Delete Video" at bounding box center [463, 201] width 78 height 17
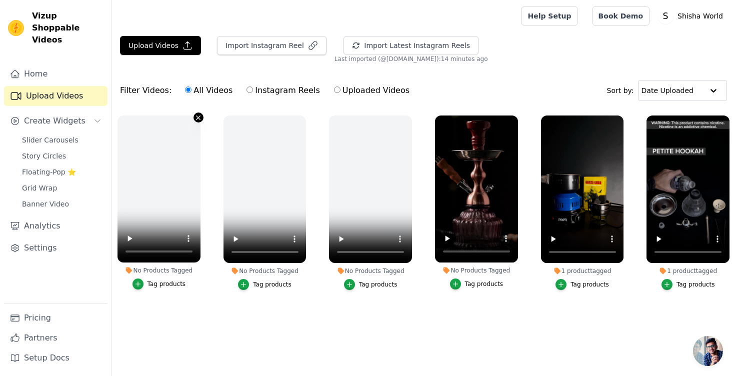
click at [195, 117] on icon "button" at bounding box center [199, 118] width 8 height 8
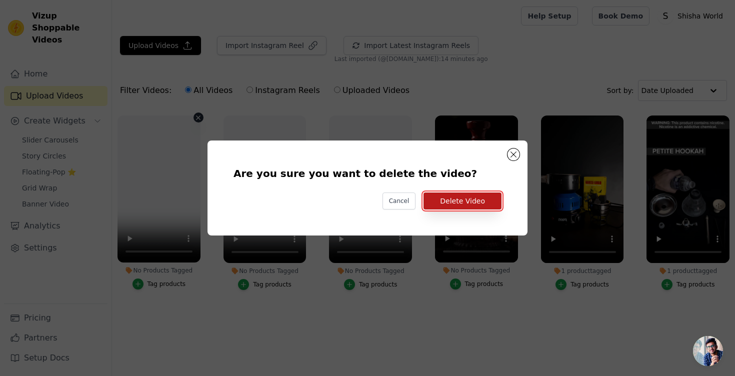
click at [452, 199] on button "Delete Video" at bounding box center [463, 201] width 78 height 17
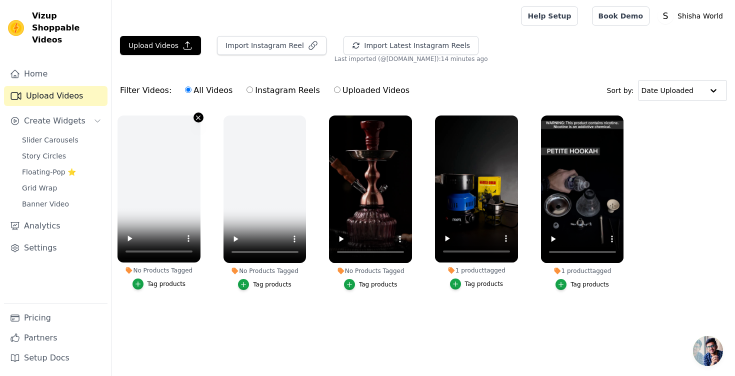
click at [198, 119] on icon "button" at bounding box center [199, 118] width 8 height 8
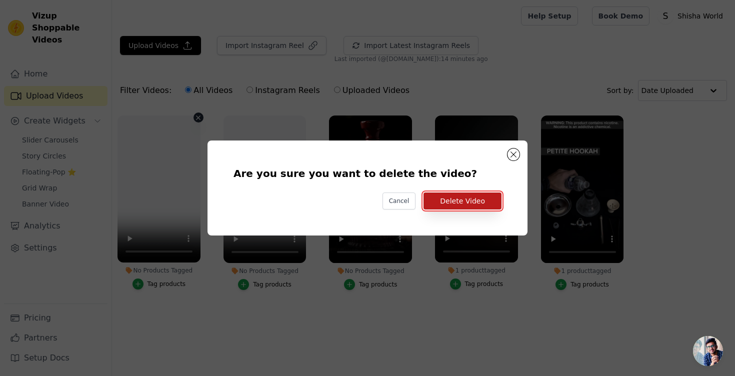
click at [469, 205] on button "Delete Video" at bounding box center [463, 201] width 78 height 17
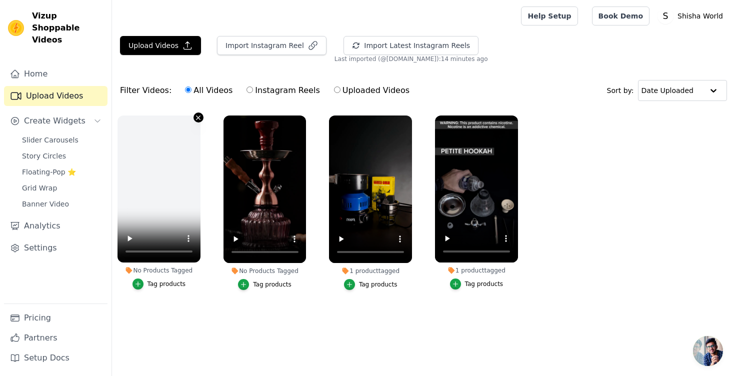
click at [196, 116] on icon "button" at bounding box center [199, 118] width 8 height 8
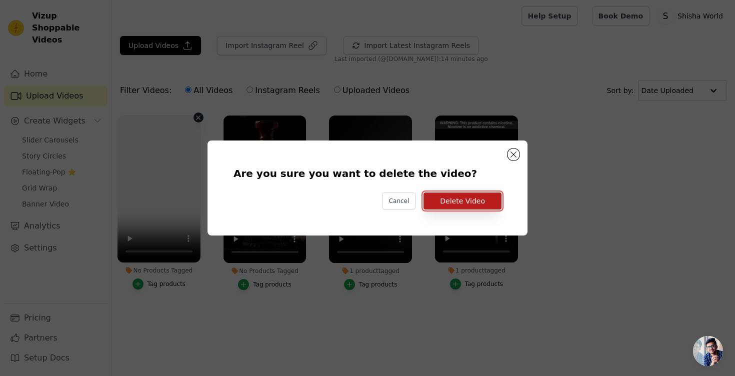
click at [455, 201] on button "Delete Video" at bounding box center [463, 201] width 78 height 17
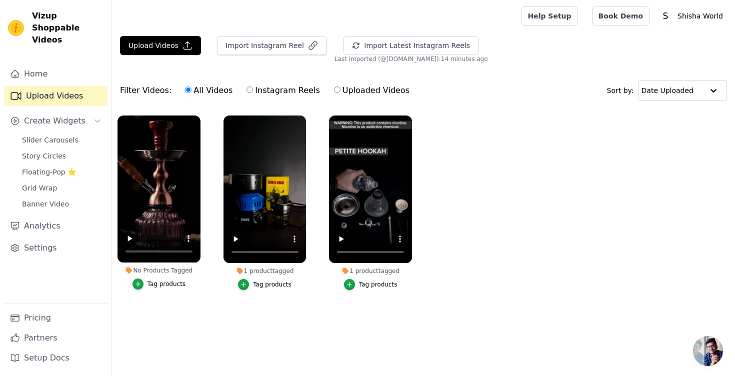
click at [158, 286] on div "Tag products" at bounding box center [167, 284] width 39 height 8
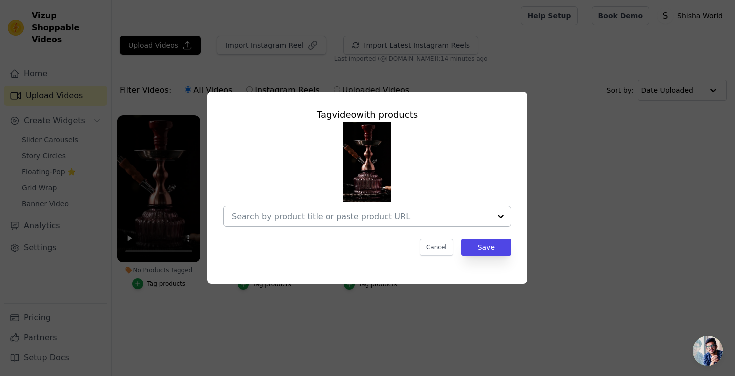
click at [505, 215] on div at bounding box center [501, 217] width 20 height 20
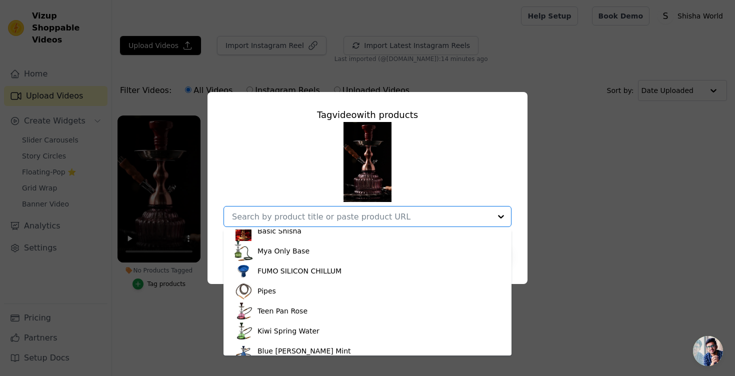
scroll to position [47, 0]
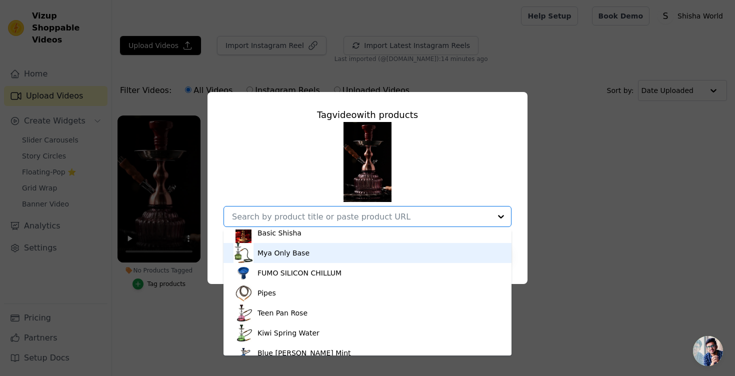
click at [333, 258] on div "Mya Only Base" at bounding box center [368, 253] width 268 height 20
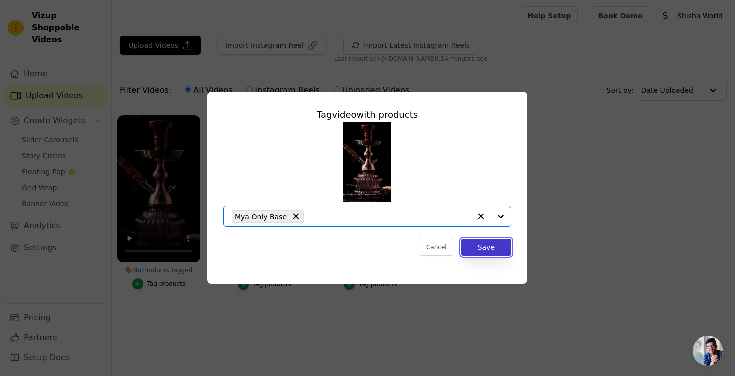
click at [502, 248] on button "Save" at bounding box center [487, 247] width 50 height 17
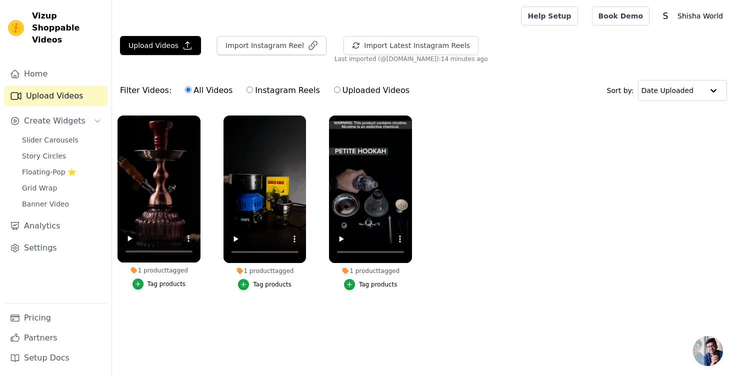
click at [201, 290] on div "1 product tagged Tag products" at bounding box center [159, 205] width 94 height 190
click at [167, 286] on div "Tag products" at bounding box center [167, 284] width 39 height 8
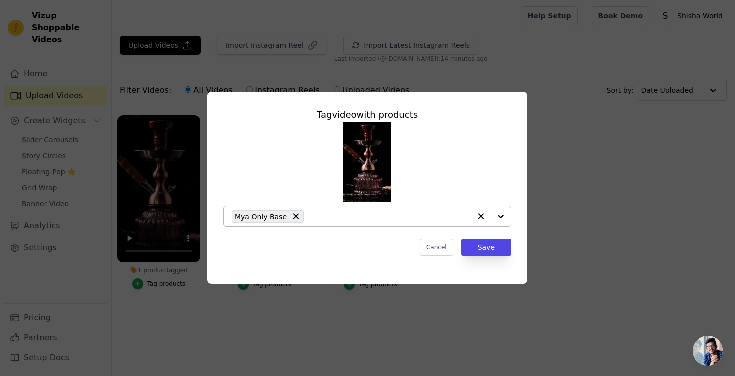
click at [499, 218] on div at bounding box center [491, 217] width 40 height 20
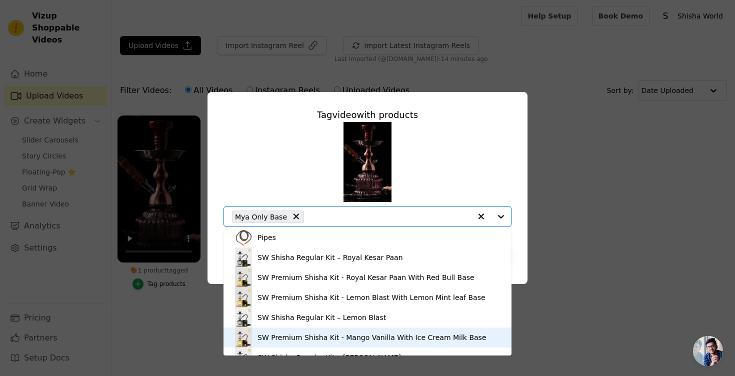
scroll to position [200, 0]
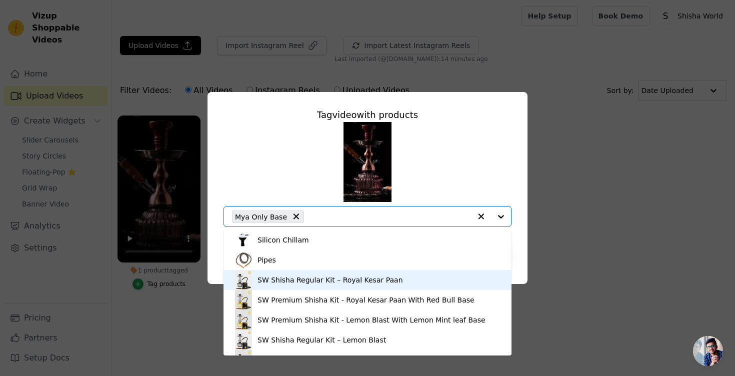
click at [382, 286] on div "SW Shisha Regular Kit – Royal Kesar Paan" at bounding box center [368, 280] width 268 height 20
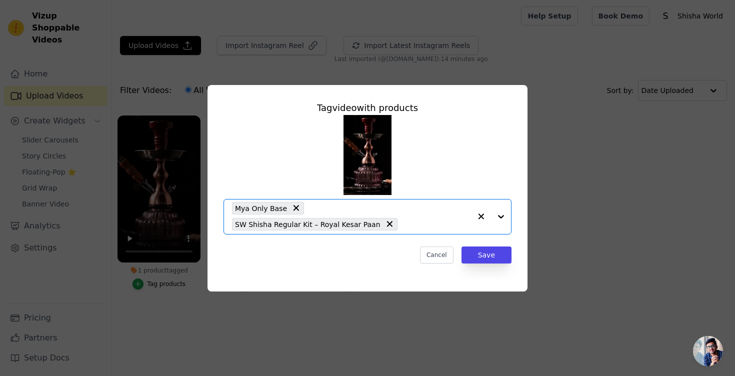
click at [501, 218] on div at bounding box center [491, 217] width 40 height 35
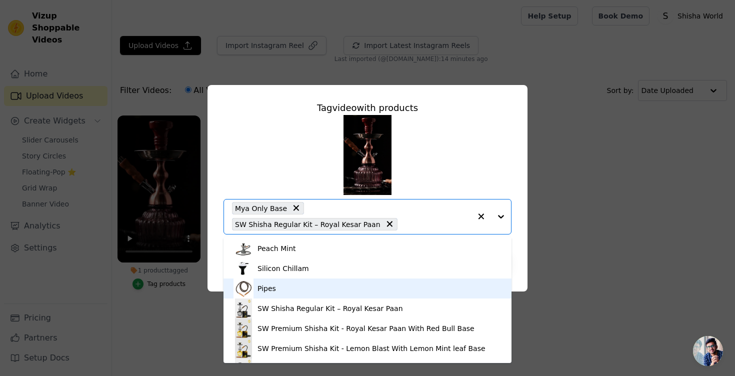
scroll to position [181, 0]
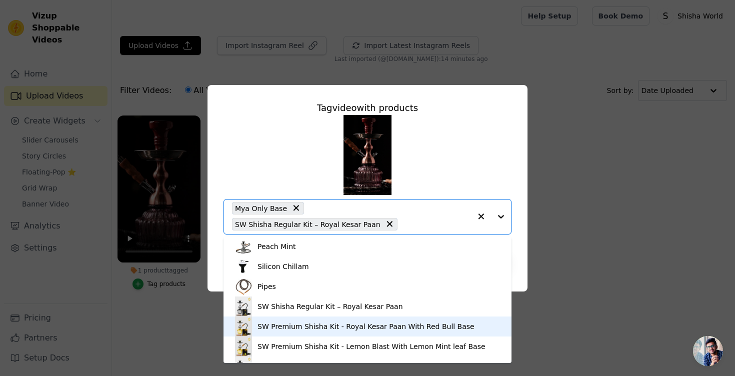
click at [336, 320] on div "SW Premium Shisha Kit - Royal Kesar Paan With Red Bull Base" at bounding box center [368, 327] width 268 height 20
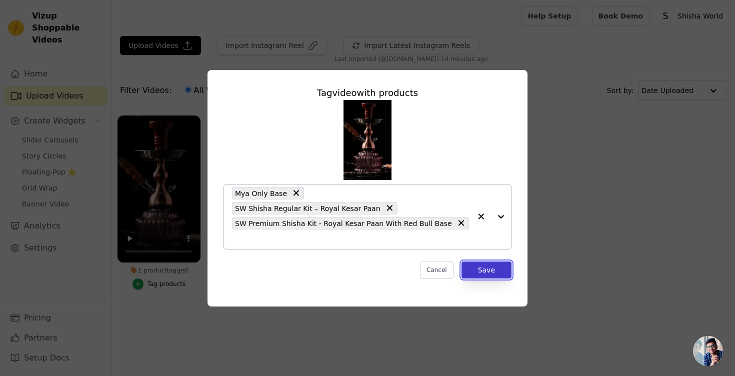
click at [489, 262] on button "Save" at bounding box center [487, 270] width 50 height 17
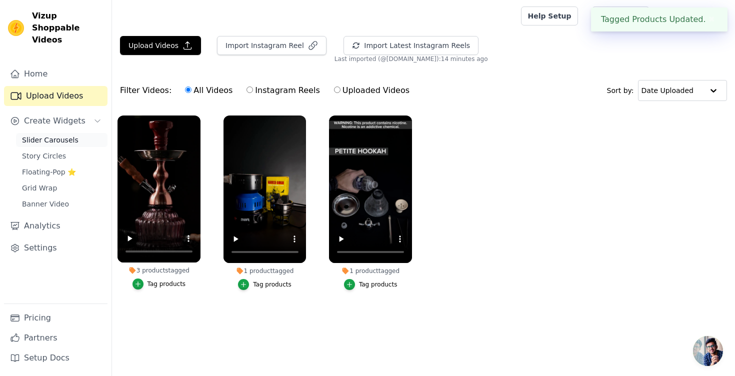
click at [69, 135] on span "Slider Carousels" at bounding box center [50, 140] width 57 height 10
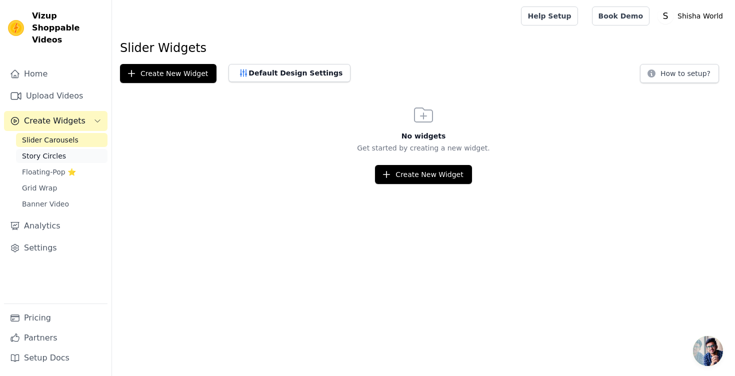
click at [68, 149] on link "Story Circles" at bounding box center [62, 156] width 92 height 14
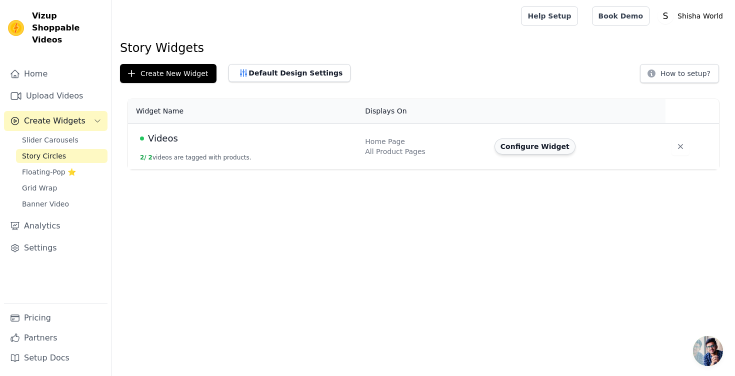
click at [542, 146] on button "Configure Widget" at bounding box center [535, 147] width 81 height 16
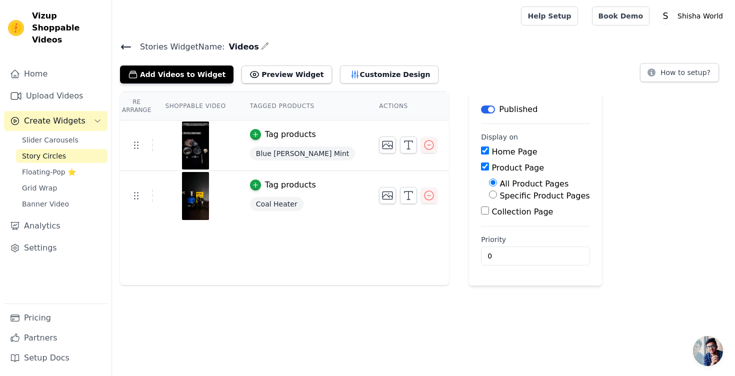
click at [242, 233] on div "Re Arrange Shoppable Video Tagged Products Actions Tag products Blue Berry Mint…" at bounding box center [284, 189] width 329 height 194
click at [176, 68] on button "Add Videos to Widget" at bounding box center [177, 75] width 114 height 18
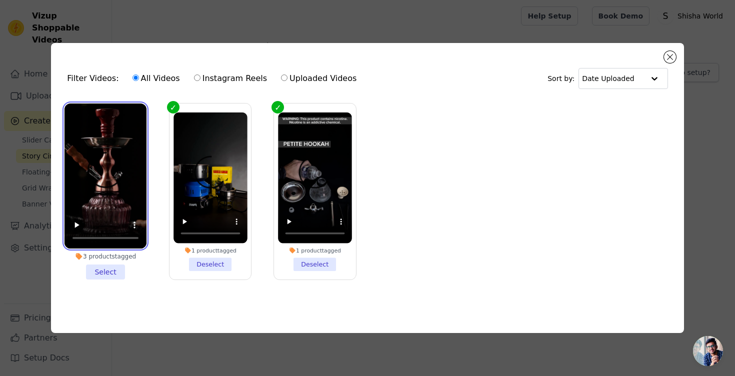
click at [122, 132] on video at bounding box center [106, 177] width 82 height 146
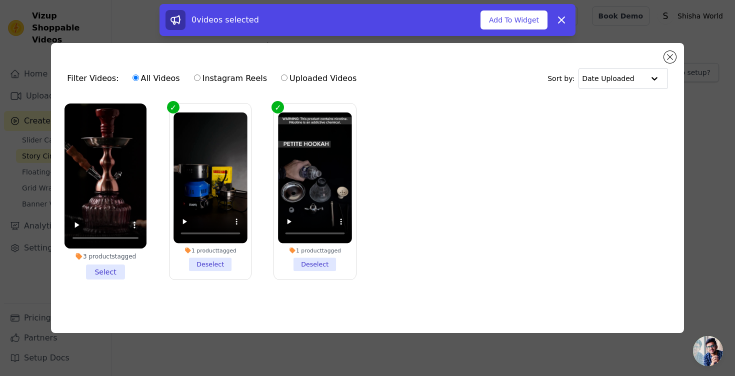
click at [101, 274] on li "3 products tagged Select" at bounding box center [106, 192] width 82 height 177
click at [0, 0] on input "3 products tagged Select" at bounding box center [0, 0] width 0 height 0
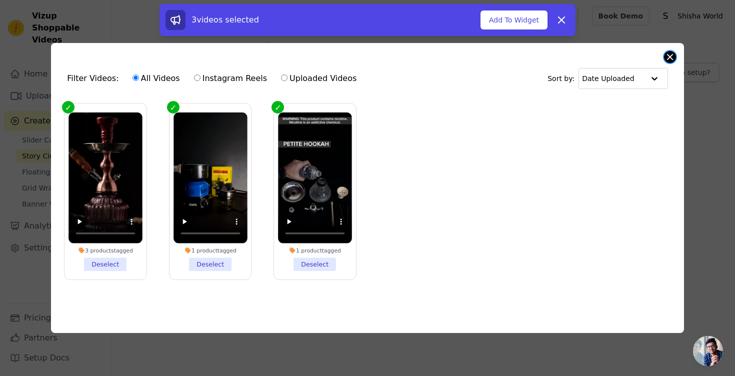
click at [664, 59] on div "Filter Videos: All Videos Instagram Reels Uploaded Videos Sort by: Date Uploade…" at bounding box center [367, 188] width 633 height 291
click at [525, 26] on button "Add To Widget" at bounding box center [514, 20] width 67 height 19
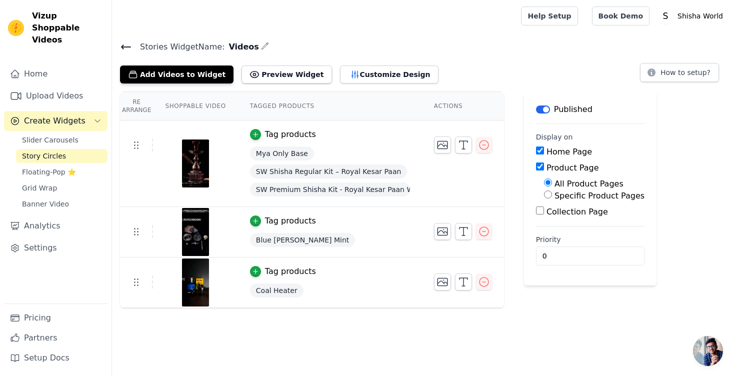
click at [552, 184] on div "All Product Pages" at bounding box center [594, 184] width 101 height 12
click at [547, 183] on input "All Product Pages" at bounding box center [548, 183] width 8 height 8
click at [546, 193] on input "Specific Product Pages" at bounding box center [548, 195] width 8 height 8
radio input "true"
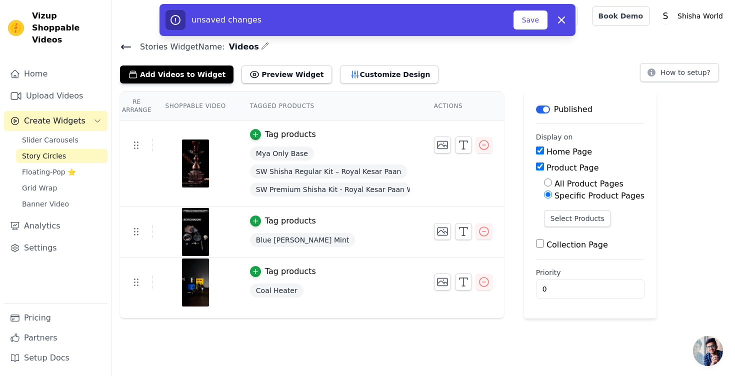
click at [548, 183] on input "All Product Pages" at bounding box center [548, 183] width 8 height 8
radio input "true"
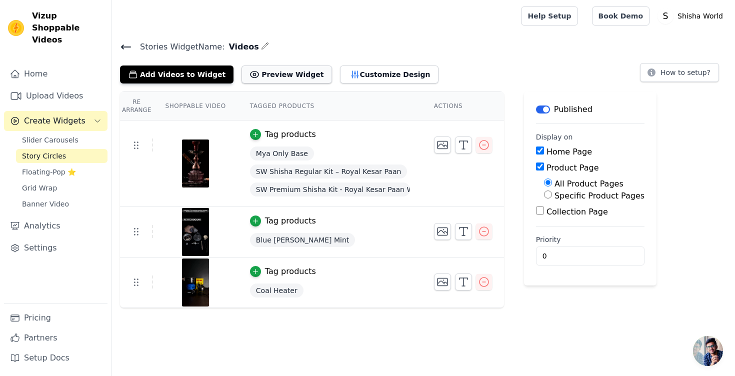
click at [291, 72] on button "Preview Widget" at bounding box center [287, 75] width 90 height 18
click at [365, 80] on button "Customize Design" at bounding box center [389, 75] width 99 height 18
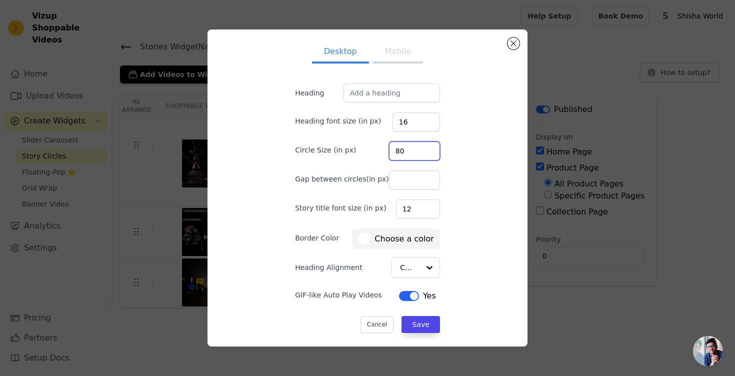
click at [408, 152] on input "80" at bounding box center [414, 151] width 51 height 19
type input "0"
click at [419, 270] on div at bounding box center [429, 268] width 20 height 20
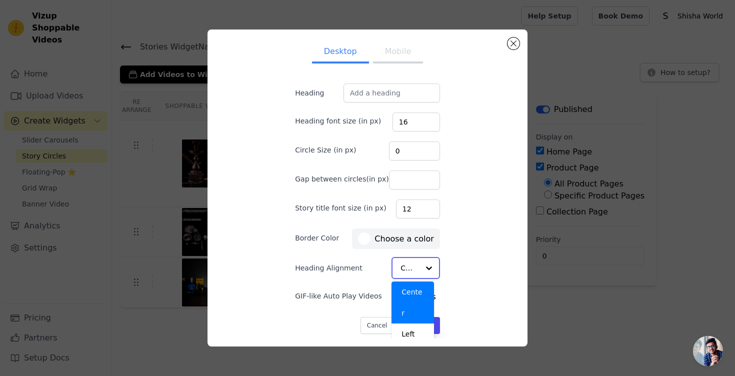
click at [409, 292] on div "Center" at bounding box center [413, 303] width 43 height 42
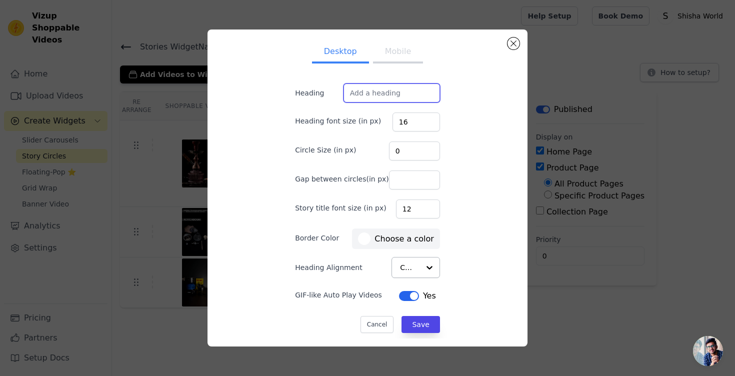
click at [397, 89] on input "Heading" at bounding box center [392, 93] width 97 height 19
click at [398, 52] on button "Mobile" at bounding box center [398, 53] width 50 height 22
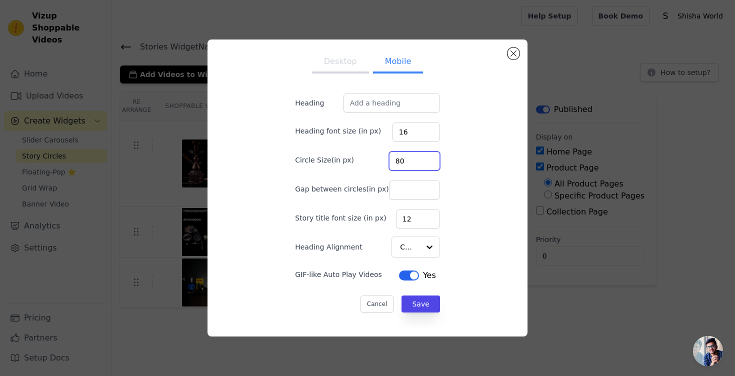
click at [403, 158] on input "80" at bounding box center [414, 161] width 51 height 19
type input "9"
click at [411, 298] on button "Save" at bounding box center [421, 304] width 38 height 17
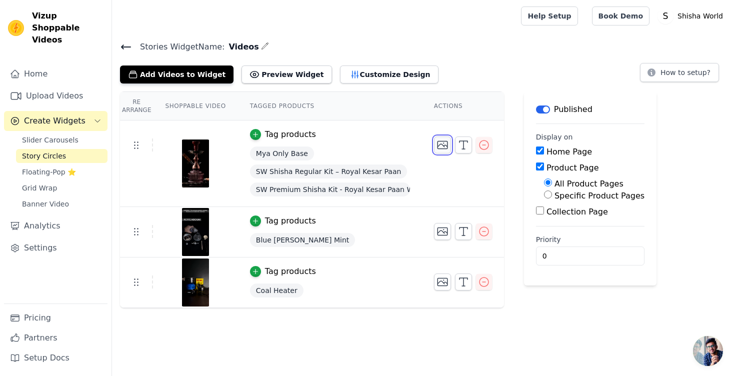
click at [442, 144] on icon "button" at bounding box center [443, 145] width 12 height 12
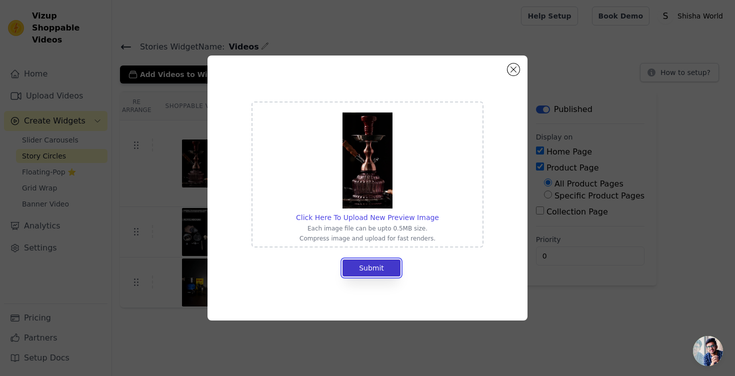
click at [381, 272] on button "Submit" at bounding box center [372, 268] width 58 height 17
click at [380, 273] on button "Submit" at bounding box center [372, 268] width 58 height 17
click at [513, 72] on button "Close modal" at bounding box center [514, 70] width 12 height 12
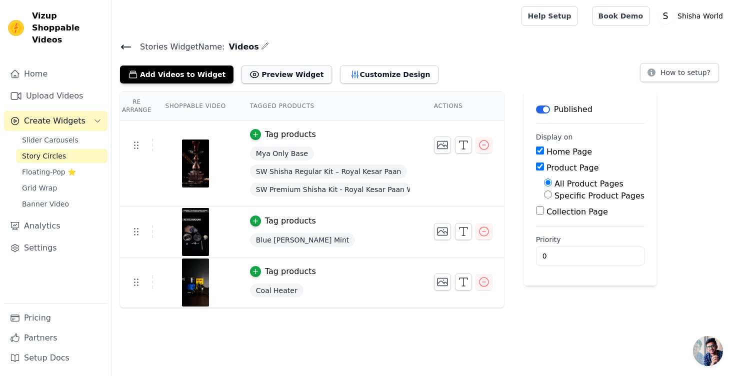
click at [272, 67] on button "Preview Widget" at bounding box center [287, 75] width 90 height 18
click at [482, 146] on icon "button" at bounding box center [484, 145] width 12 height 12
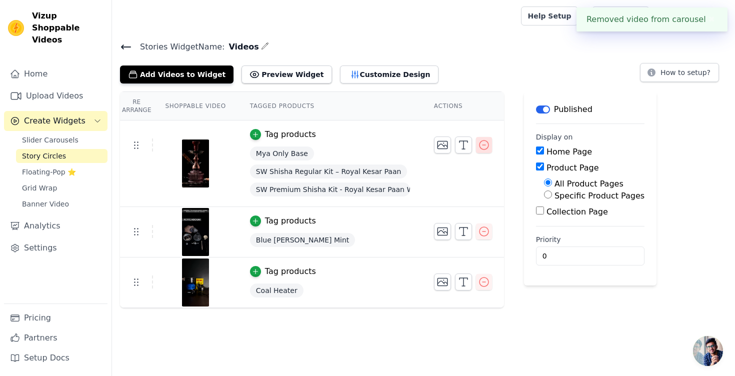
click at [482, 146] on icon "button" at bounding box center [484, 145] width 12 height 12
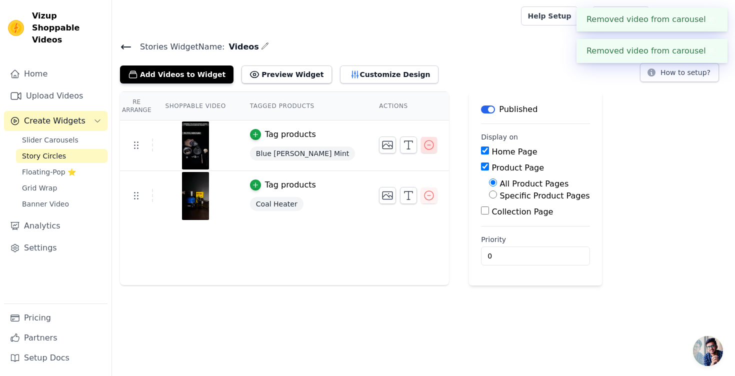
click at [423, 145] on icon "button" at bounding box center [429, 145] width 12 height 12
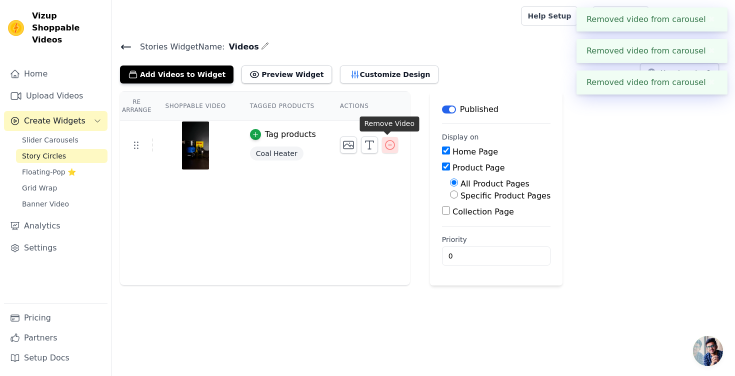
click at [388, 142] on icon "button" at bounding box center [390, 145] width 12 height 12
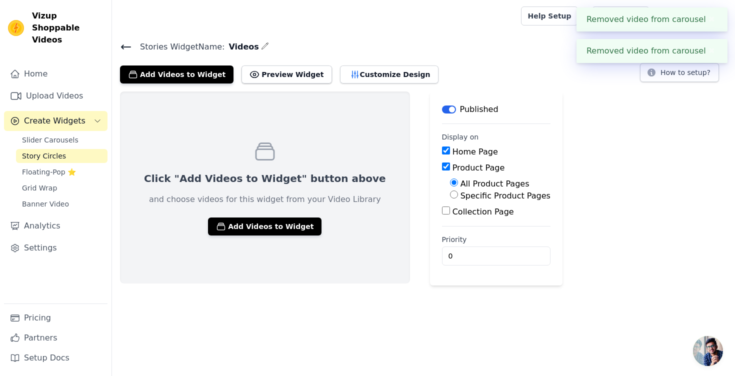
click at [442, 106] on button "Label" at bounding box center [449, 110] width 14 height 8
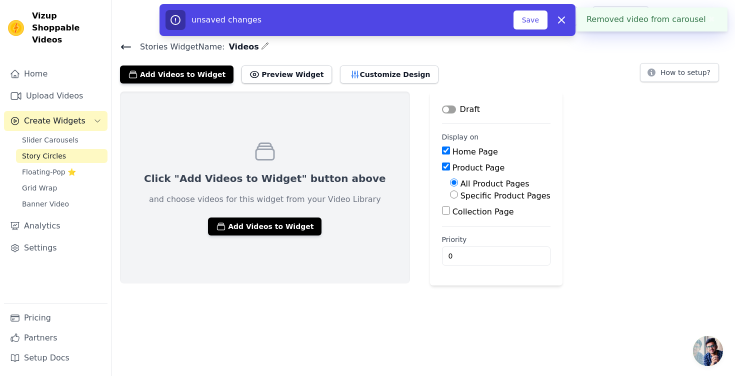
click at [122, 47] on icon at bounding box center [126, 47] width 9 height 4
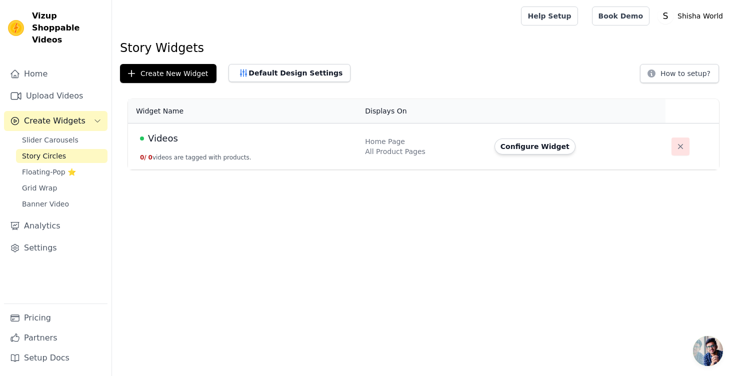
click at [680, 147] on icon "button" at bounding box center [681, 147] width 10 height 10
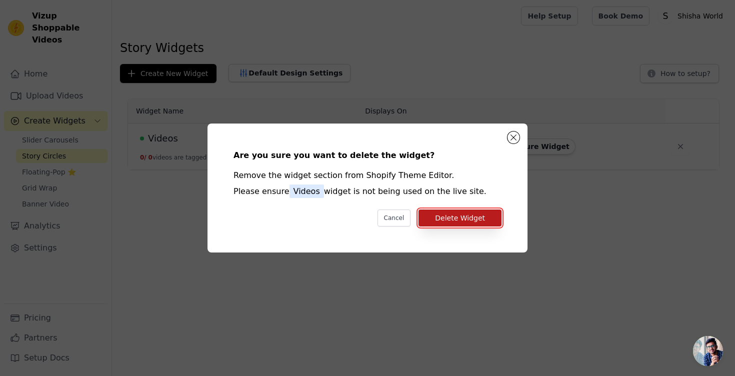
click at [465, 221] on button "Delete Widget" at bounding box center [460, 218] width 83 height 17
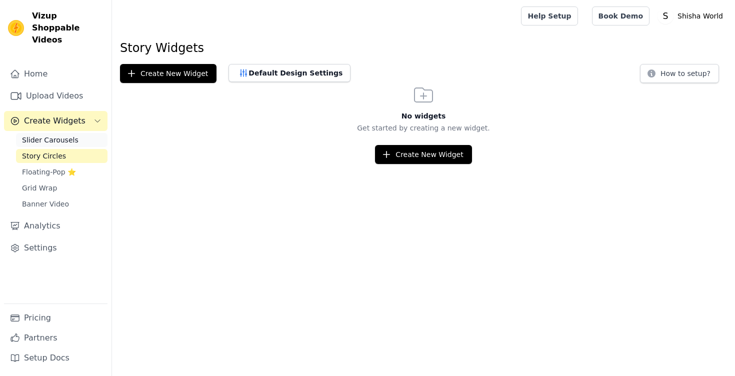
click at [54, 135] on span "Slider Carousels" at bounding box center [50, 140] width 57 height 10
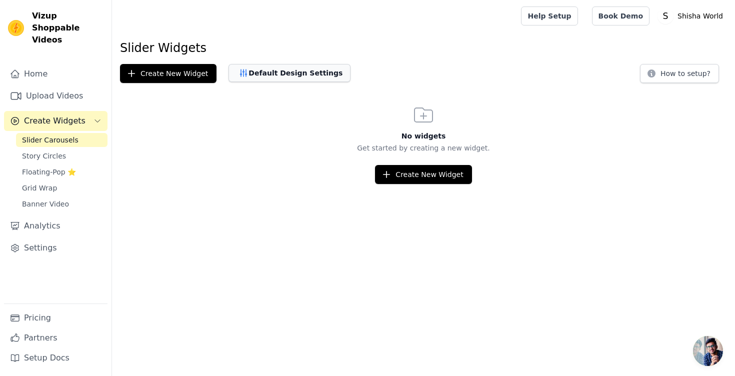
click at [307, 71] on button "Default Design Settings" at bounding box center [290, 73] width 122 height 18
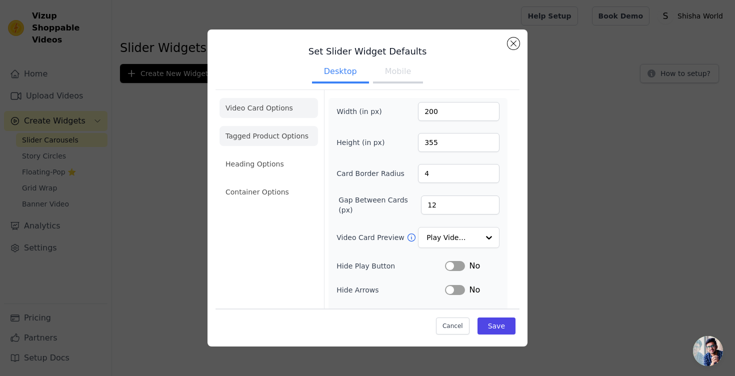
click at [304, 137] on li "Tagged Product Options" at bounding box center [269, 136] width 99 height 20
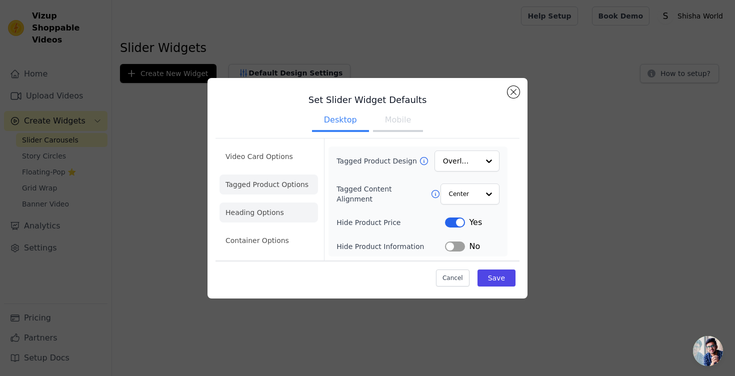
click at [277, 207] on li "Heading Options" at bounding box center [269, 213] width 99 height 20
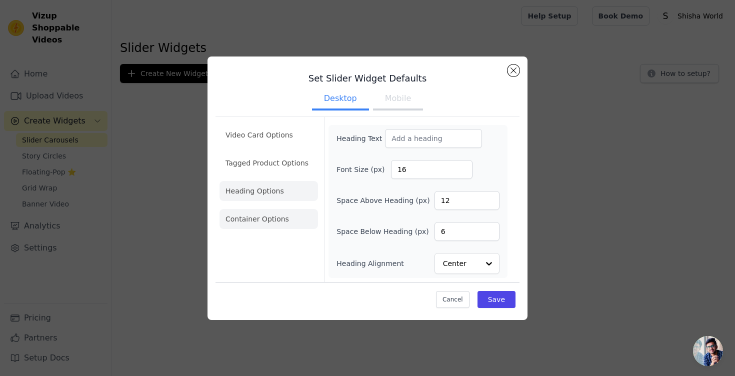
click at [278, 216] on li "Container Options" at bounding box center [269, 219] width 99 height 20
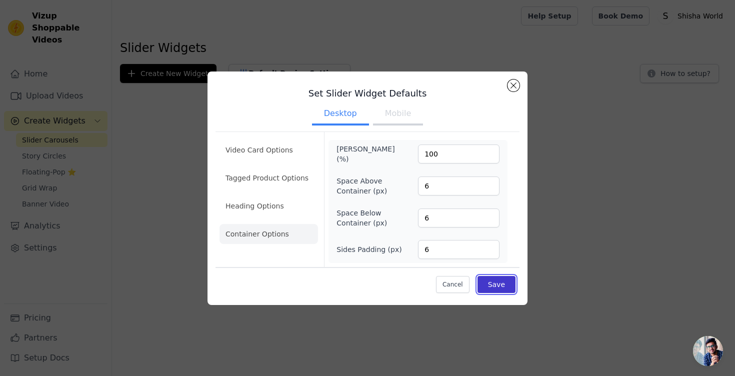
click at [505, 281] on button "Save" at bounding box center [497, 284] width 38 height 17
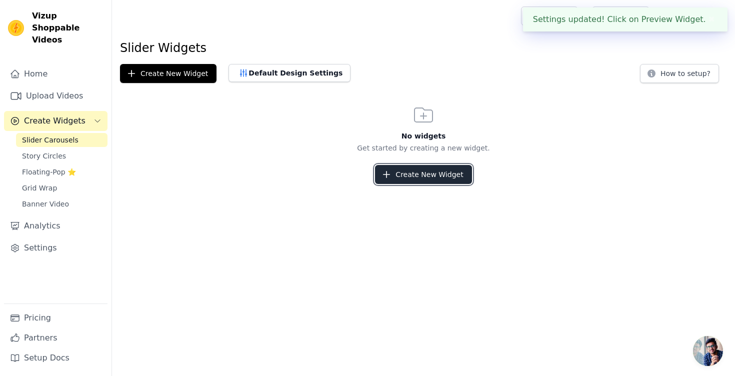
click at [431, 171] on button "Create New Widget" at bounding box center [423, 174] width 97 height 19
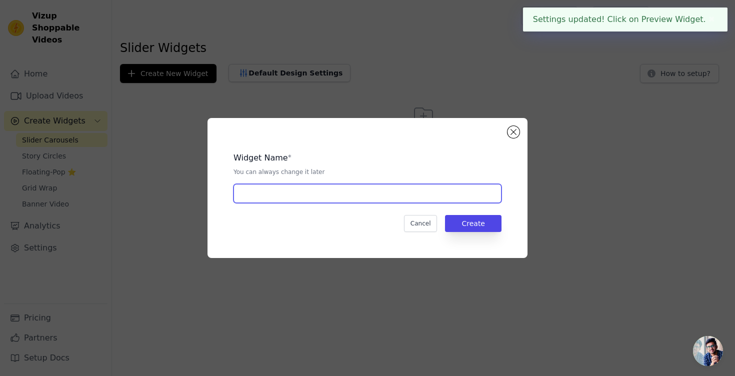
click at [336, 195] on input "text" at bounding box center [368, 193] width 268 height 19
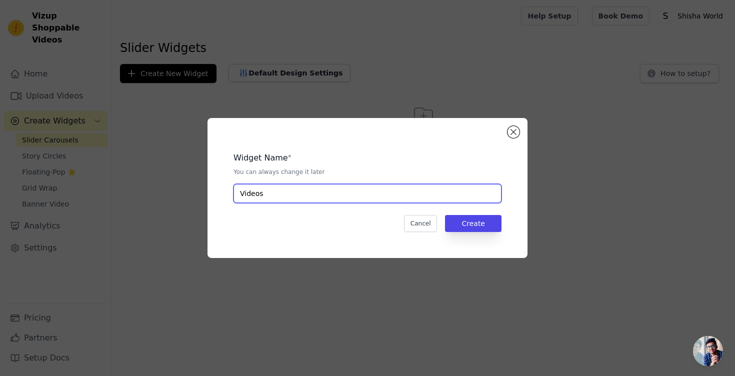
click at [359, 187] on input "Videos" at bounding box center [368, 193] width 268 height 19
type input "Reels"
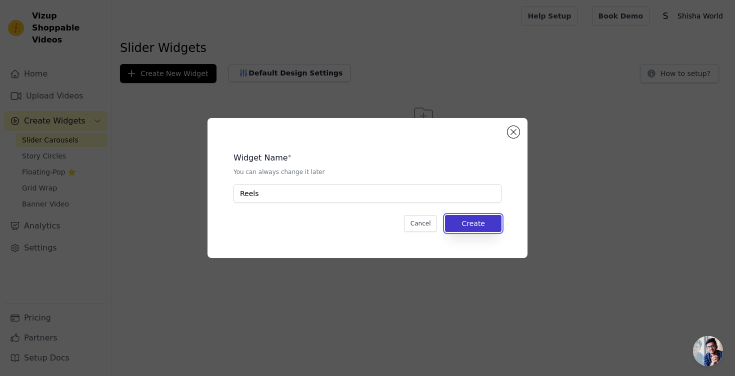
click at [480, 230] on button "Create" at bounding box center [473, 223] width 57 height 17
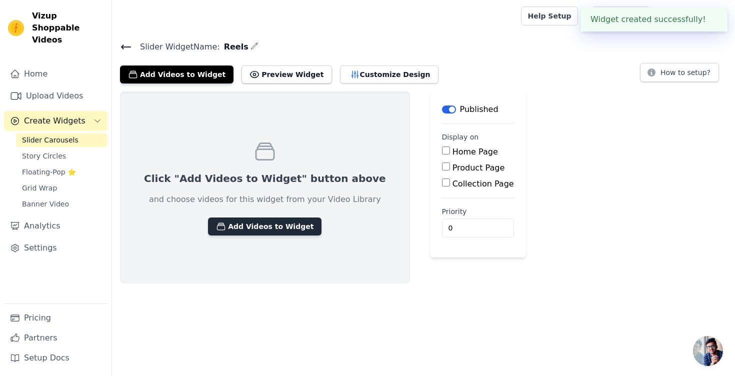
click at [265, 231] on button "Add Videos to Widget" at bounding box center [265, 227] width 114 height 18
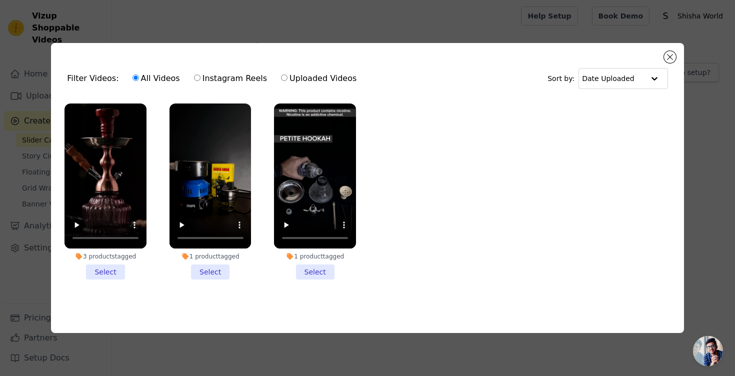
click at [108, 269] on li "3 products tagged Select" at bounding box center [106, 192] width 82 height 177
click at [0, 0] on input "3 products tagged Select" at bounding box center [0, 0] width 0 height 0
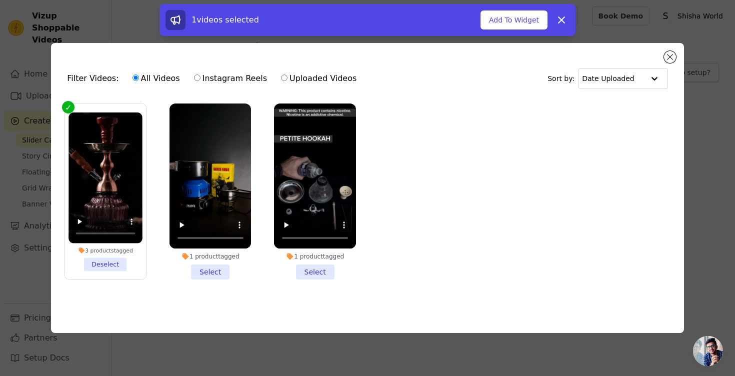
click at [203, 272] on li "1 product tagged Select" at bounding box center [211, 192] width 82 height 177
click at [0, 0] on input "1 product tagged Select" at bounding box center [0, 0] width 0 height 0
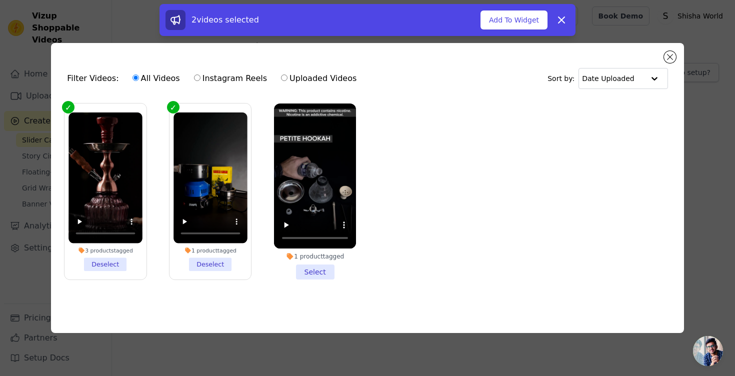
click at [305, 265] on li "1 product tagged Select" at bounding box center [315, 192] width 82 height 177
click at [0, 0] on input "1 product tagged Select" at bounding box center [0, 0] width 0 height 0
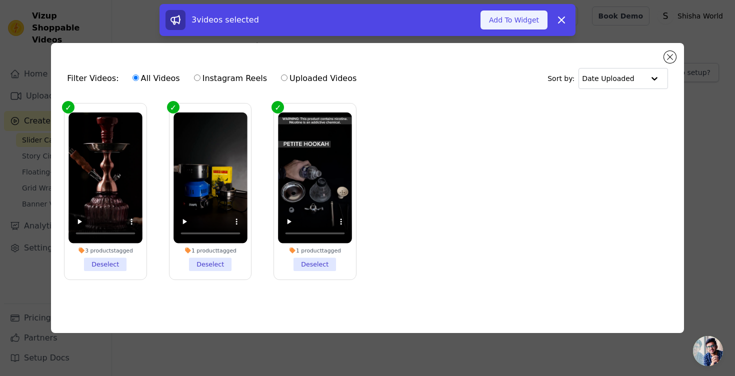
click at [520, 22] on button "Add To Widget" at bounding box center [514, 20] width 67 height 19
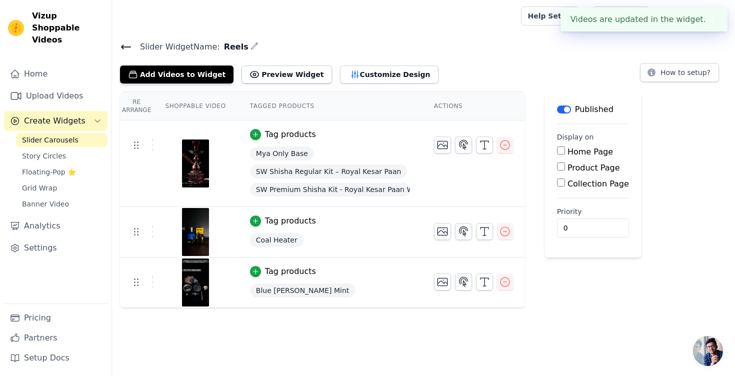
click at [561, 148] on input "Home Page" at bounding box center [561, 151] width 8 height 8
checkbox input "true"
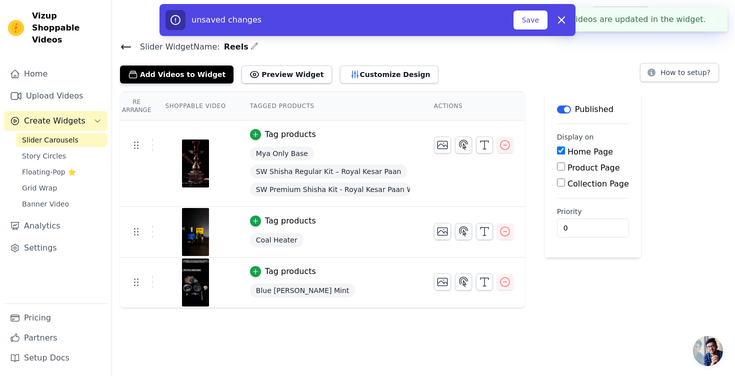
click at [561, 168] on input "Product Page" at bounding box center [561, 167] width 8 height 8
checkbox input "true"
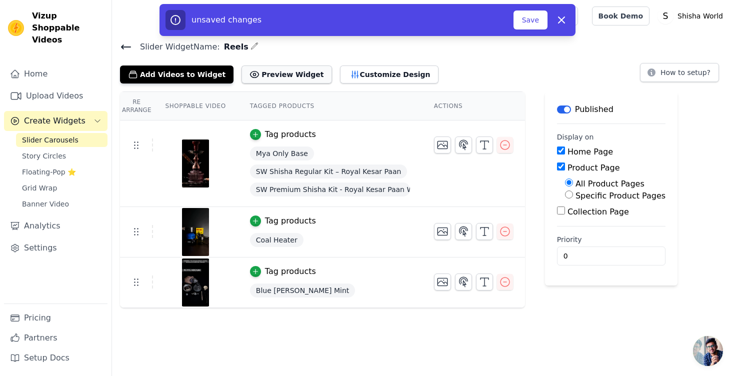
click at [278, 72] on button "Preview Widget" at bounding box center [287, 75] width 90 height 18
click at [530, 25] on button "Save" at bounding box center [531, 20] width 34 height 19
click at [532, 22] on button "Save" at bounding box center [531, 20] width 34 height 19
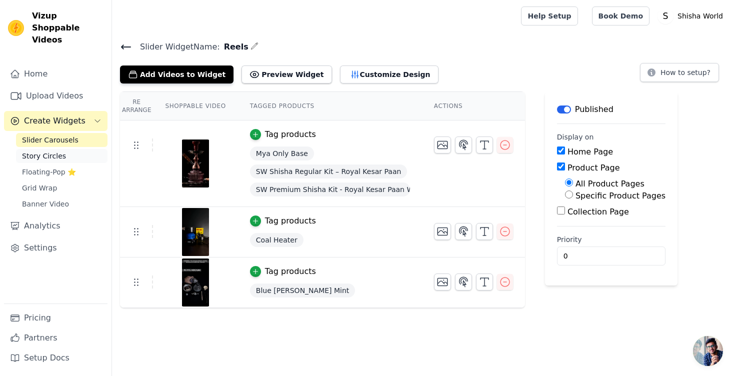
click at [55, 151] on span "Story Circles" at bounding box center [44, 156] width 44 height 10
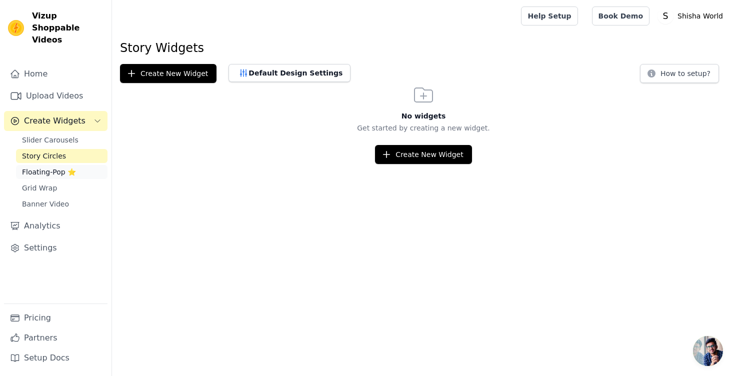
click at [56, 165] on link "Floating-Pop ⭐" at bounding box center [62, 172] width 92 height 14
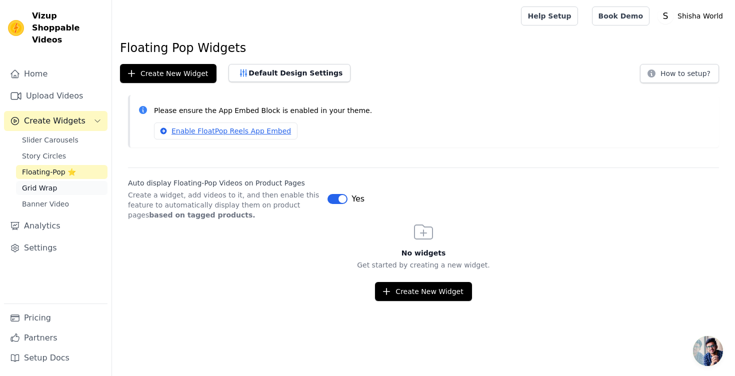
click at [45, 183] on span "Grid Wrap" at bounding box center [39, 188] width 35 height 10
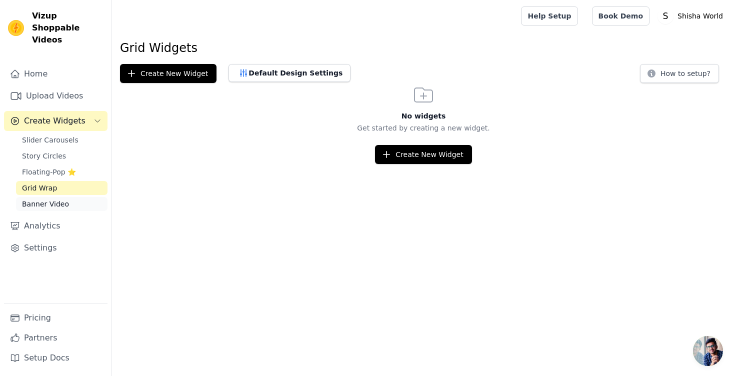
click at [47, 199] on span "Banner Video" at bounding box center [45, 204] width 47 height 10
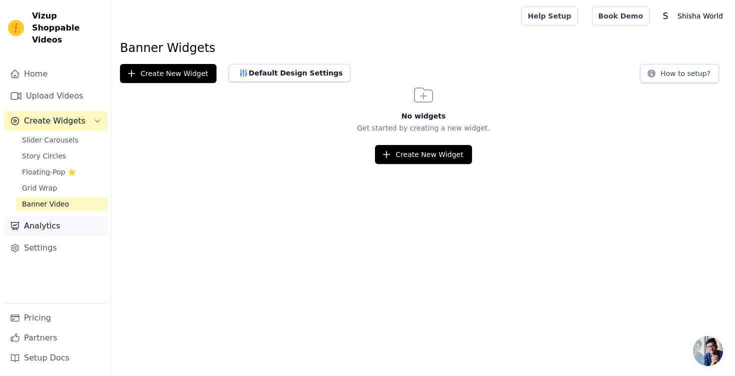
click at [47, 216] on link "Analytics" at bounding box center [56, 226] width 104 height 20
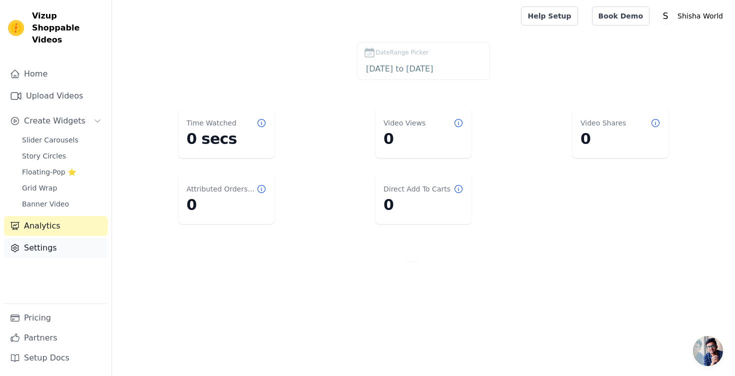
click at [46, 238] on link "Settings" at bounding box center [56, 248] width 104 height 20
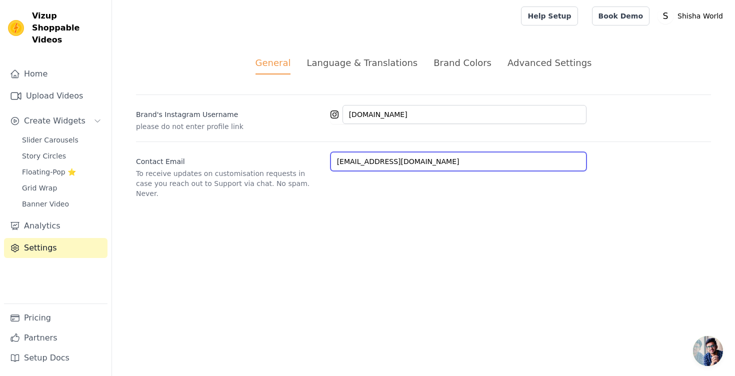
click at [478, 164] on input "official.shishaworld@gmail.com" at bounding box center [459, 161] width 256 height 19
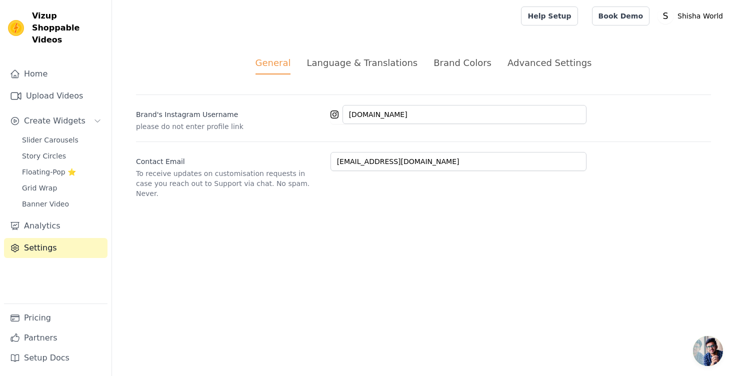
click at [395, 63] on div "Language & Translations" at bounding box center [362, 63] width 111 height 14
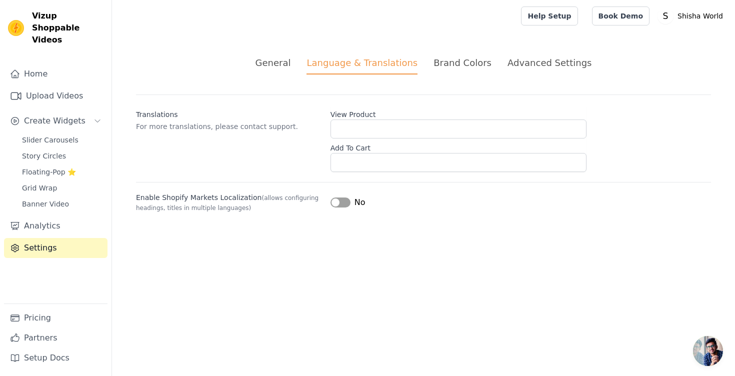
click at [344, 204] on button "Label" at bounding box center [341, 203] width 20 height 10
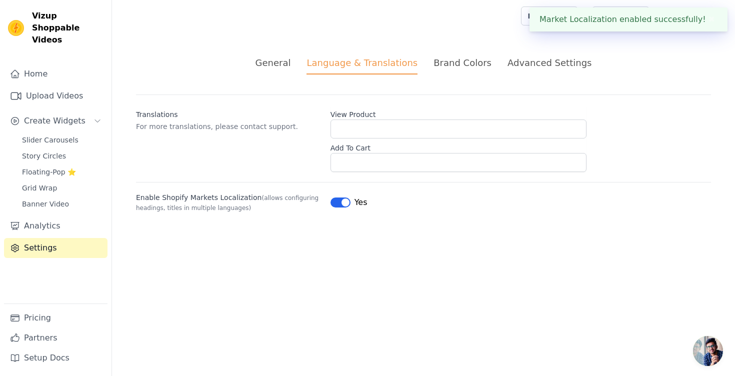
click at [465, 60] on div "Brand Colors" at bounding box center [463, 63] width 58 height 14
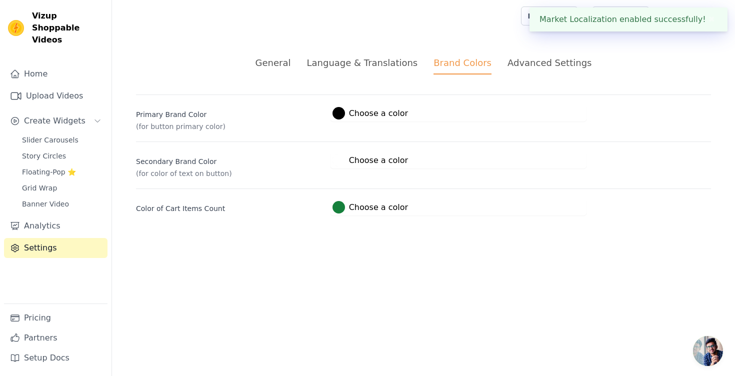
click at [523, 68] on div "Advanced Settings" at bounding box center [550, 63] width 84 height 14
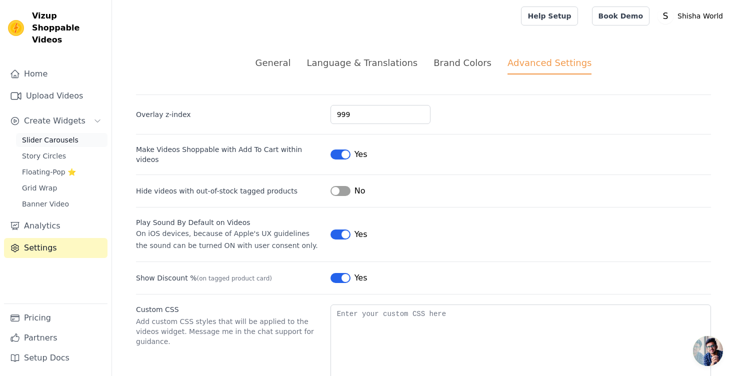
click at [56, 135] on span "Slider Carousels" at bounding box center [50, 140] width 57 height 10
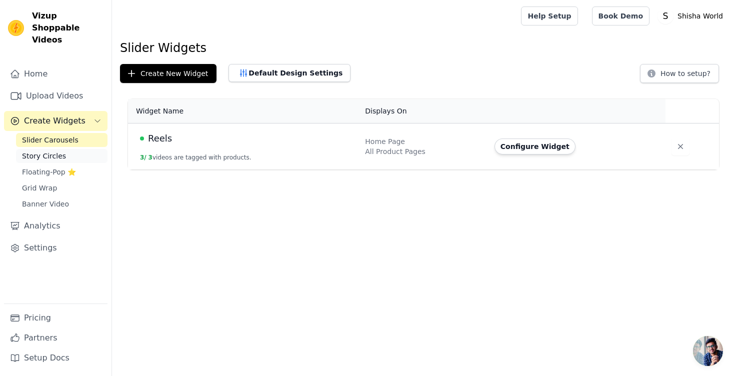
click at [52, 151] on span "Story Circles" at bounding box center [44, 156] width 44 height 10
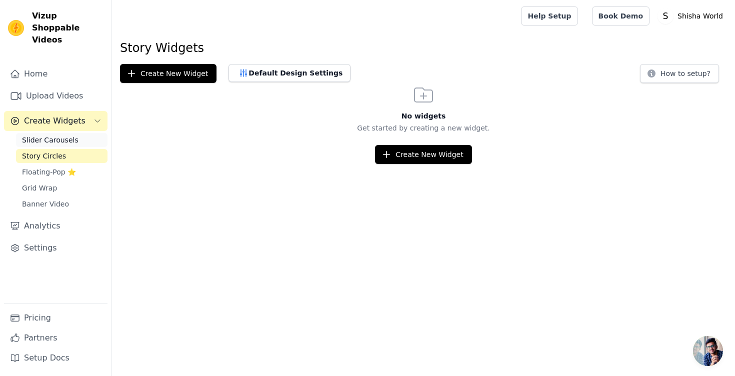
click at [53, 135] on span "Slider Carousels" at bounding box center [50, 140] width 57 height 10
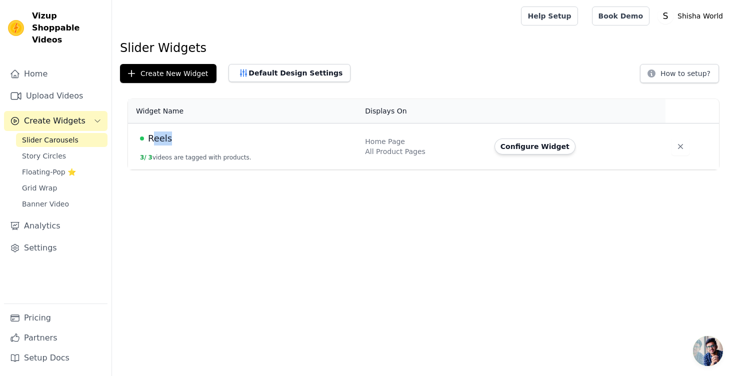
drag, startPoint x: 184, startPoint y: 144, endPoint x: 153, endPoint y: 138, distance: 31.5
click at [153, 138] on div "Reels" at bounding box center [246, 139] width 213 height 14
click at [155, 137] on span "Reels" at bounding box center [160, 139] width 24 height 14
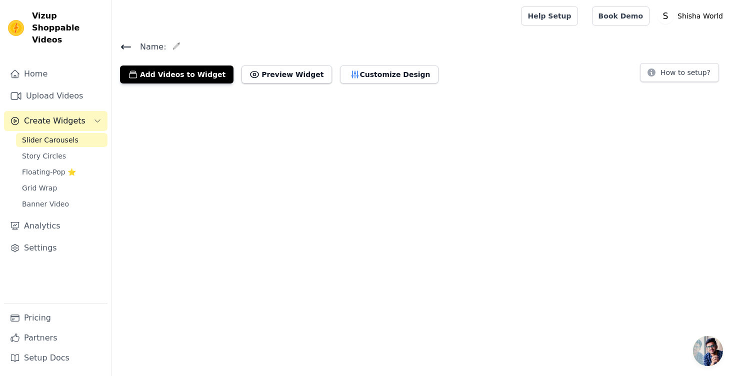
click at [155, 92] on html "Vizup Shoppable Videos Home Upload Videos Create Widgets Slider Carousels Story…" at bounding box center [367, 46] width 735 height 92
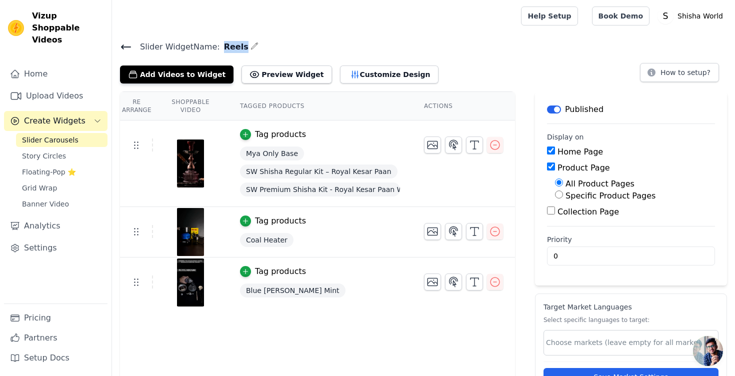
drag, startPoint x: 219, startPoint y: 45, endPoint x: 239, endPoint y: 48, distance: 20.3
click at [239, 48] on span "Reels" at bounding box center [234, 47] width 29 height 12
copy span "Reels"
click at [434, 144] on icon "button" at bounding box center [433, 145] width 12 height 12
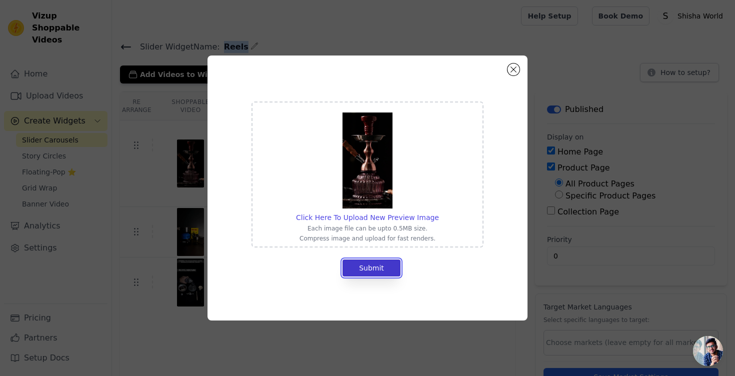
click at [361, 266] on button "Submit" at bounding box center [372, 268] width 58 height 17
click at [513, 70] on button "Close modal" at bounding box center [514, 70] width 12 height 12
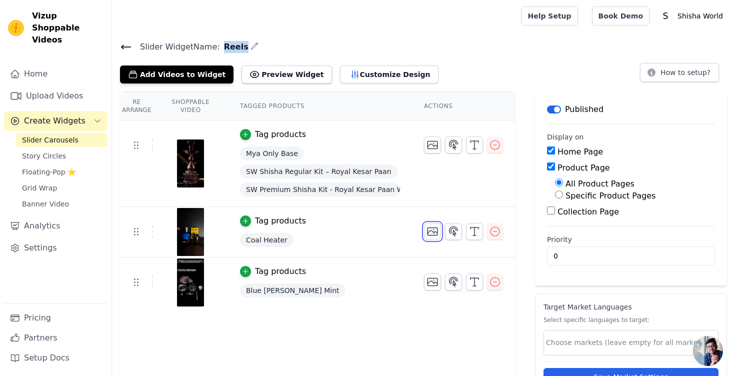
click at [431, 232] on icon "button" at bounding box center [433, 232] width 12 height 12
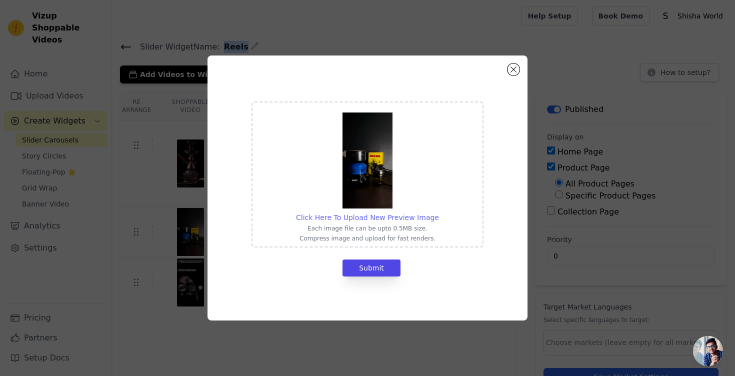
click at [376, 217] on span "Click Here To Upload New Preview Image" at bounding box center [367, 218] width 143 height 8
click at [439, 213] on input "Click Here To Upload New Preview Image Each image file can be upto 0.5MB size. …" at bounding box center [439, 212] width 1 height 1
click at [383, 273] on button "Submit" at bounding box center [372, 268] width 58 height 17
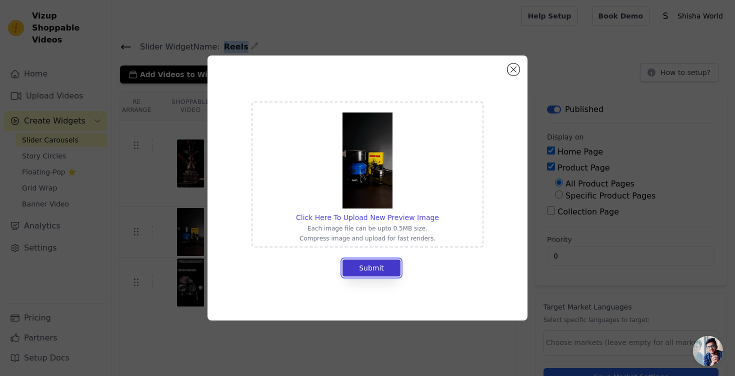
click at [383, 273] on button "Submit" at bounding box center [372, 268] width 58 height 17
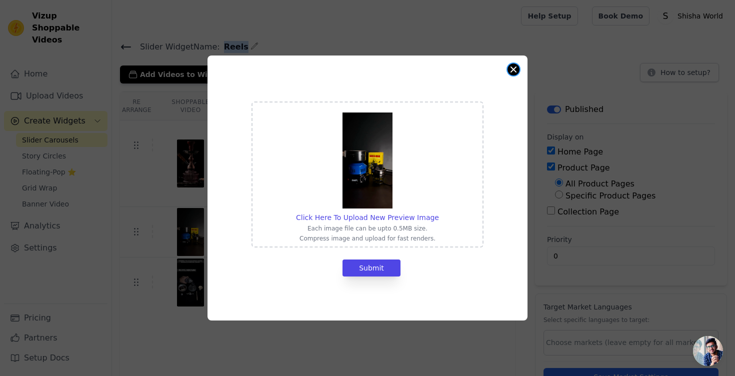
click at [511, 71] on button "Close modal" at bounding box center [514, 70] width 12 height 12
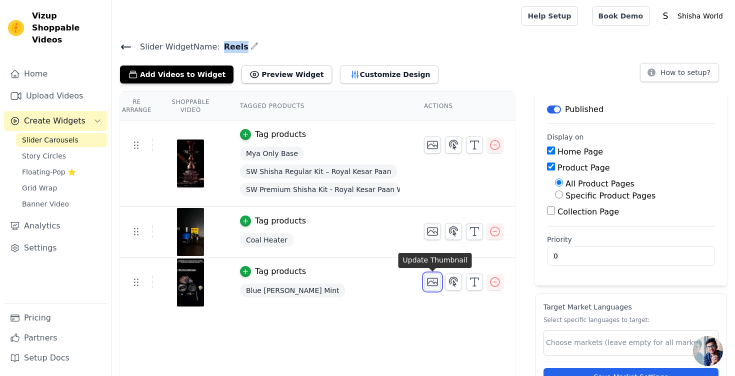
click at [434, 281] on icon "button" at bounding box center [433, 282] width 12 height 12
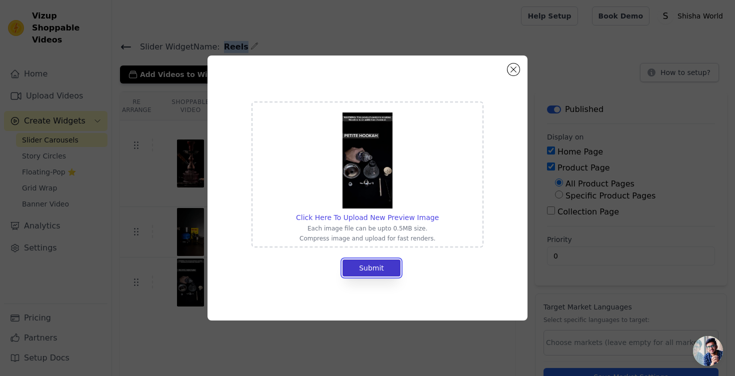
click at [372, 265] on button "Submit" at bounding box center [372, 268] width 58 height 17
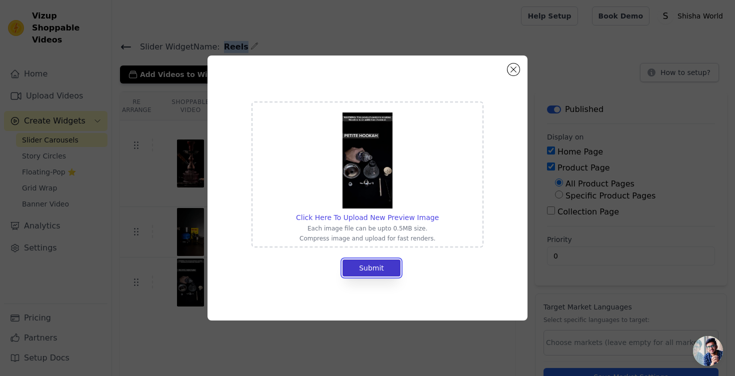
click at [372, 265] on button "Submit" at bounding box center [372, 268] width 58 height 17
click at [515, 69] on button "Close modal" at bounding box center [514, 70] width 12 height 12
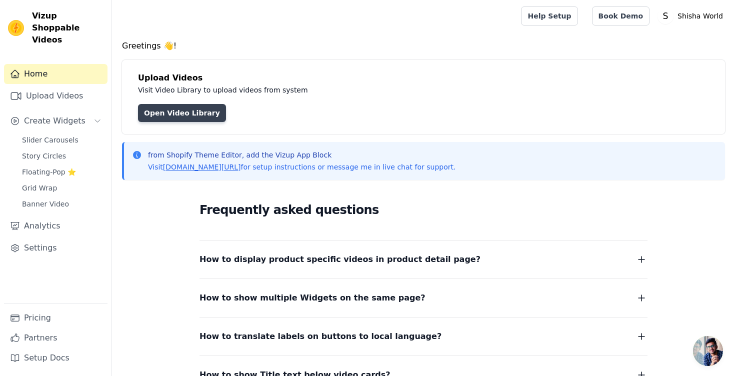
click at [199, 117] on link "Open Video Library" at bounding box center [182, 113] width 88 height 18
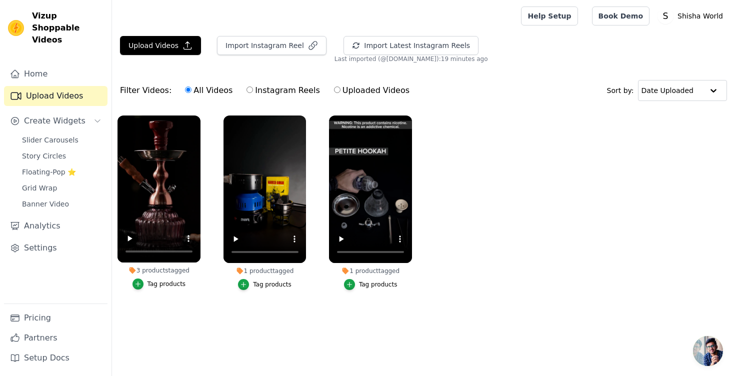
click at [163, 283] on div "Tag products" at bounding box center [167, 284] width 39 height 8
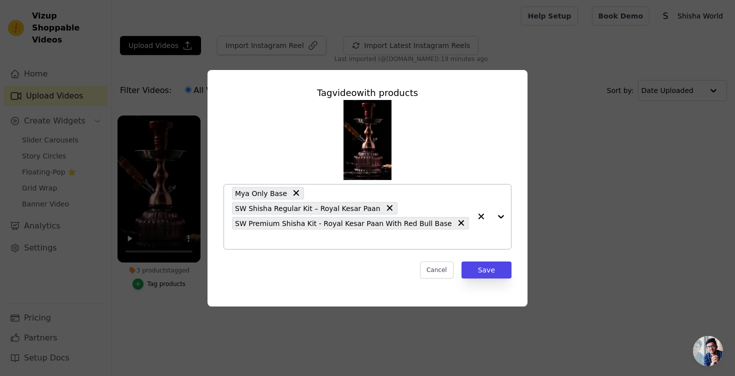
click at [463, 235] on input "3 products tagged Tag video with products Mya Only Base SW Shisha Regular Kit –…" at bounding box center [351, 240] width 239 height 10
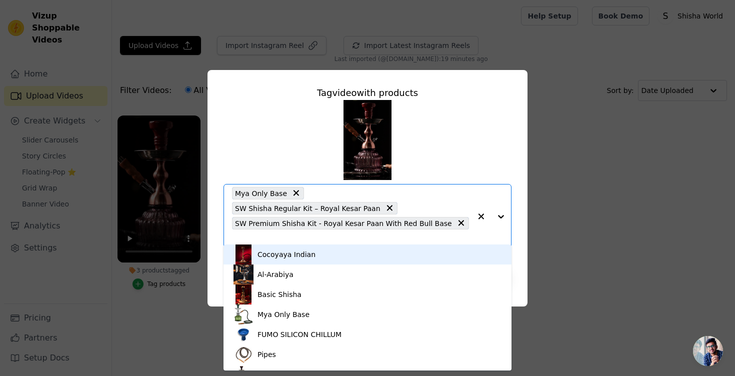
click at [294, 196] on icon at bounding box center [297, 193] width 6 height 6
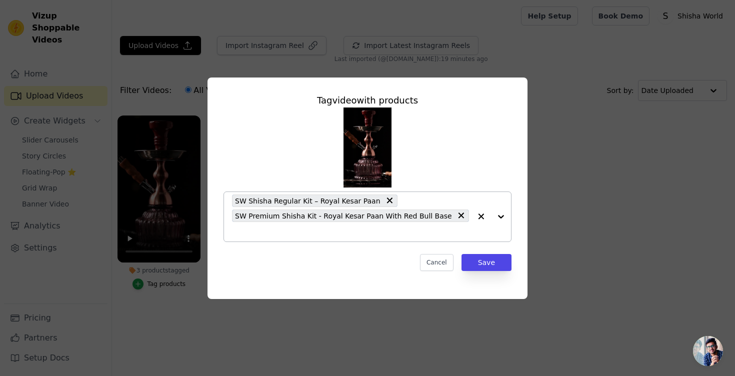
click at [405, 233] on input "3 products tagged Tag video with products SW Shisha Regular Kit – Royal Kesar P…" at bounding box center [351, 232] width 239 height 10
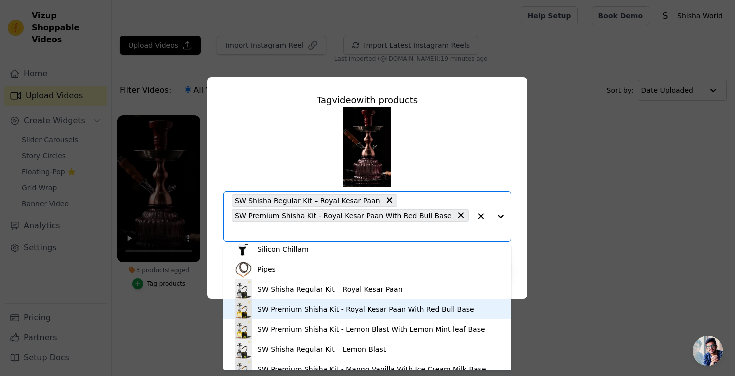
scroll to position [236, 0]
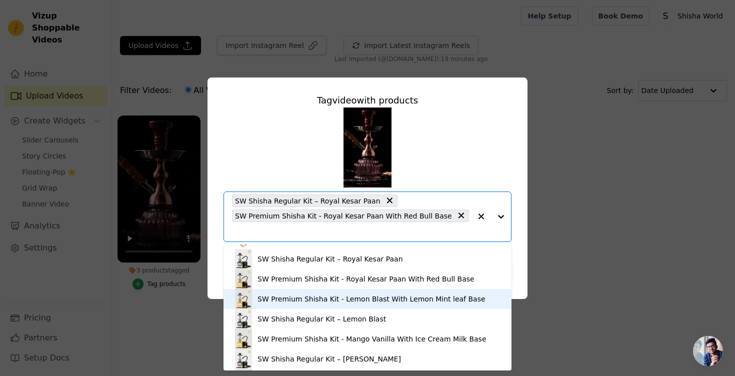
click at [377, 302] on div "SW Premium Shisha Kit - Lemon Blast With Lemon Mint leaf Base" at bounding box center [372, 299] width 228 height 10
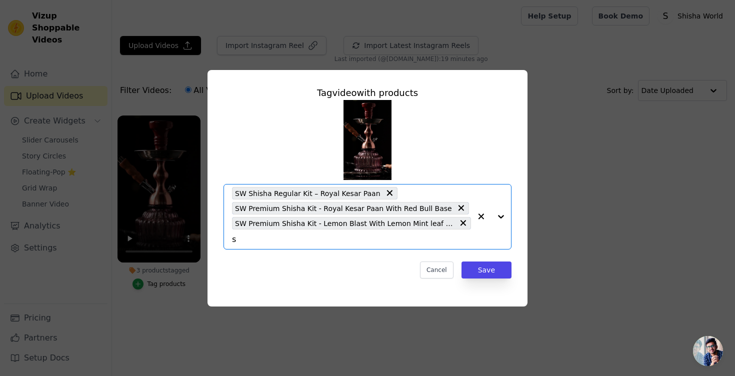
type input "sw"
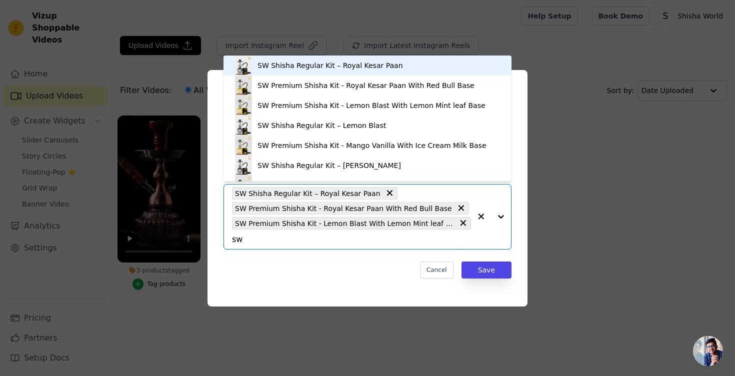
click at [367, 70] on div "SW Shisha Regular Kit – Royal Kesar Paan" at bounding box center [368, 66] width 268 height 20
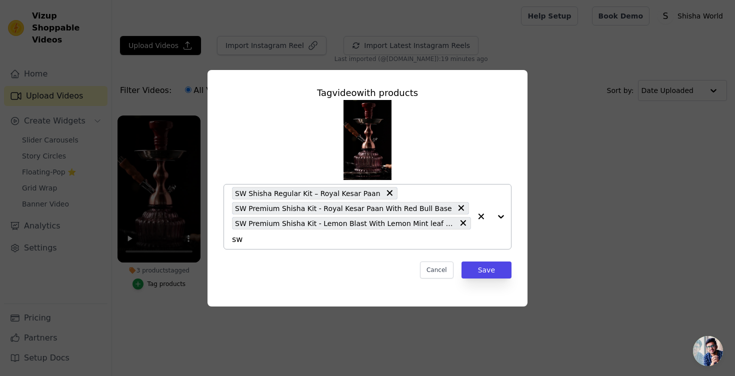
click at [305, 244] on div "SW Shisha Regular Kit – Royal Kesar Paan SW Premium Shisha Kit - Royal Kesar Pa…" at bounding box center [351, 217] width 239 height 65
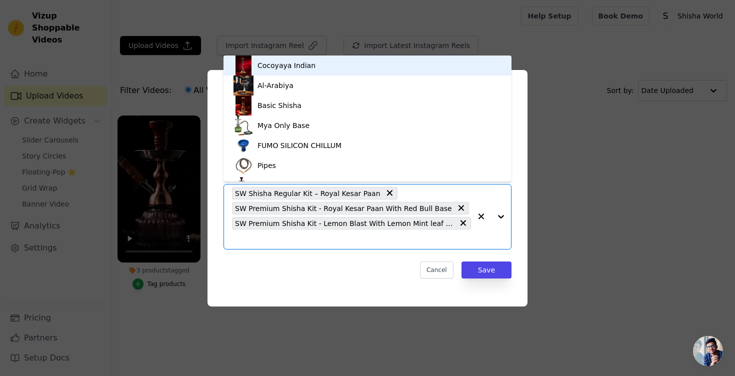
type input "w"
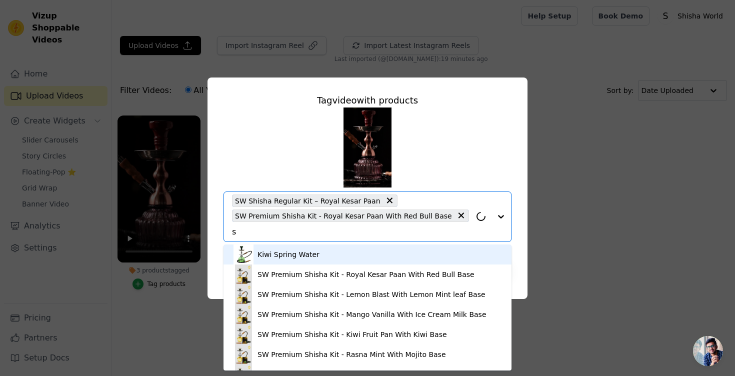
type input "sw"
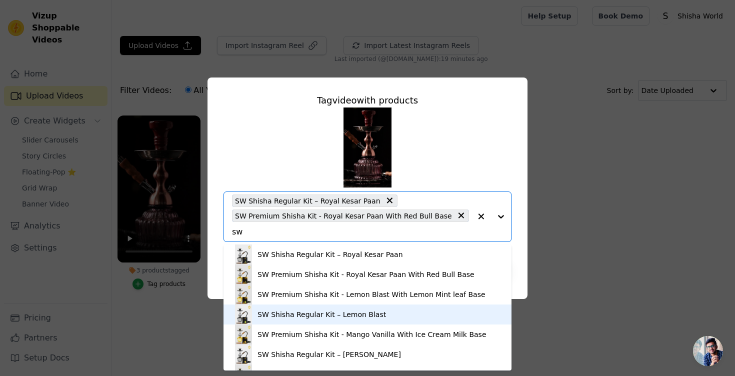
click at [320, 313] on div "SW Shisha Regular Kit – Lemon Blast" at bounding box center [322, 315] width 129 height 10
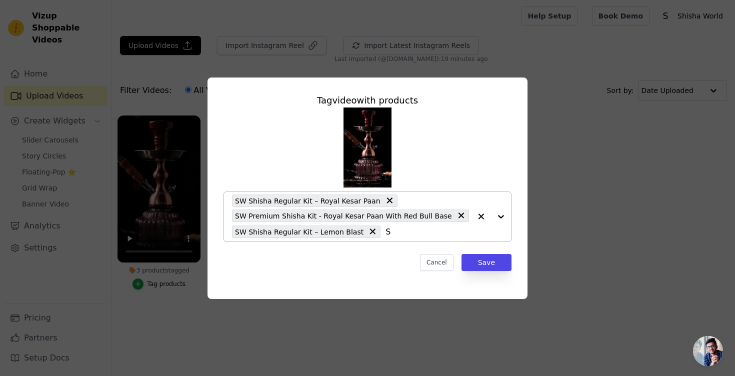
type input "Sw"
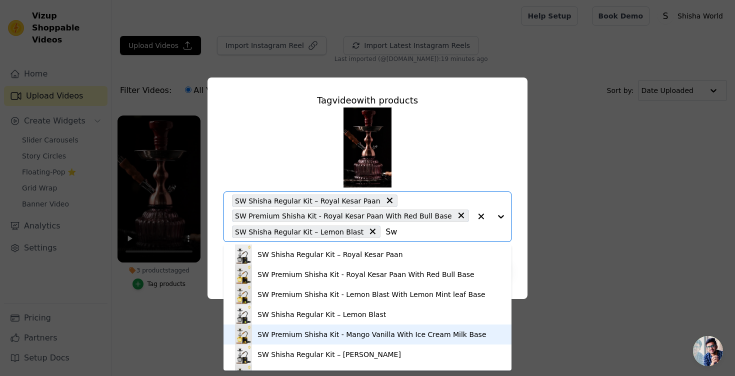
click at [356, 334] on div "SW Premium Shisha Kit - Mango Vanilla With Ice Cream Milk Base" at bounding box center [372, 335] width 229 height 10
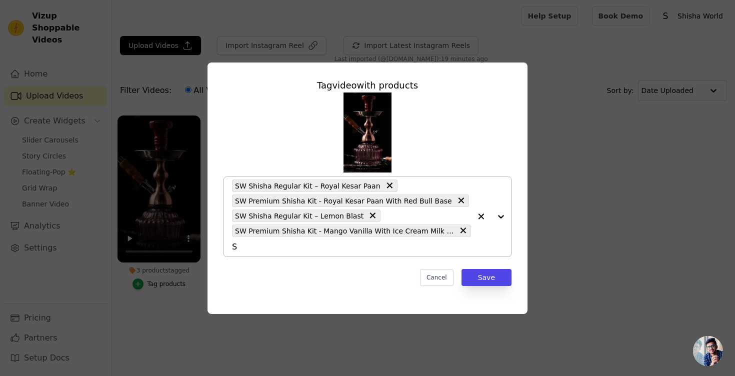
type input "SW"
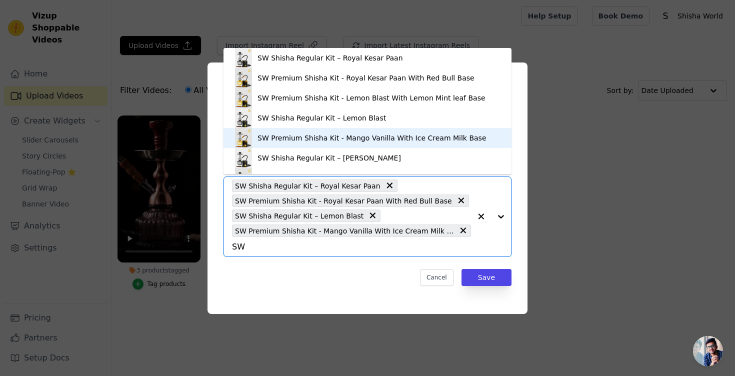
click at [403, 138] on div "SW Premium Shisha Kit - Mango Vanilla With Ice Cream Milk Base" at bounding box center [372, 138] width 229 height 10
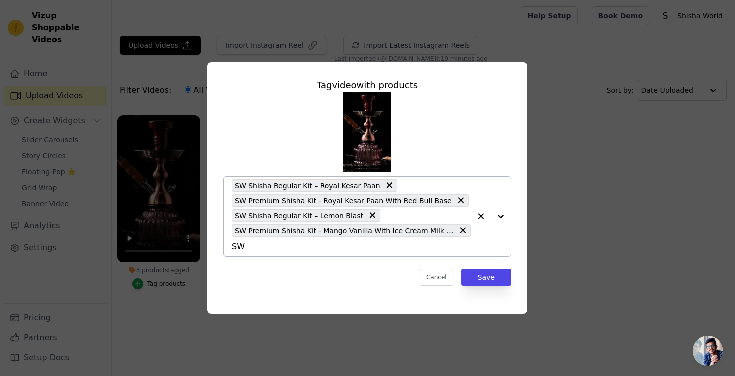
click at [385, 188] on icon at bounding box center [390, 186] width 10 height 10
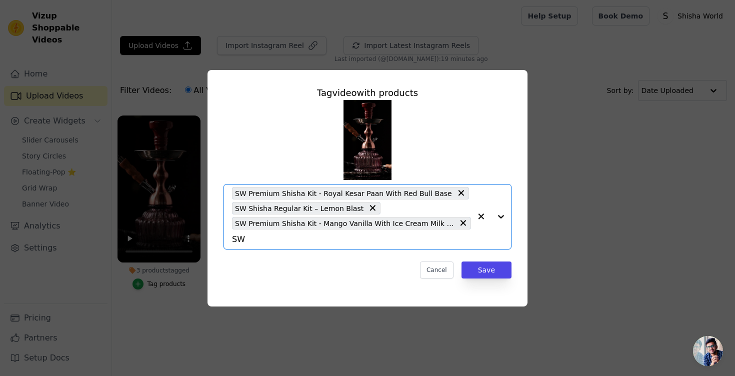
click at [315, 243] on input "SW" at bounding box center [351, 240] width 239 height 10
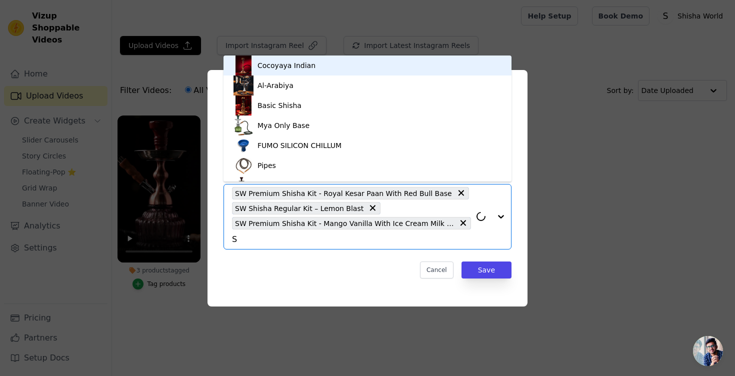
type input "SW"
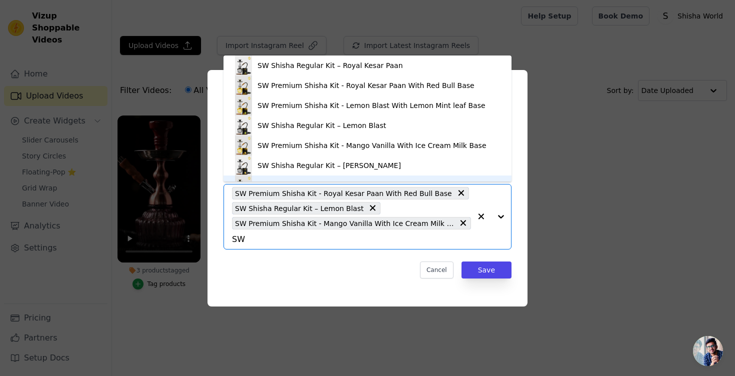
scroll to position [14, 0]
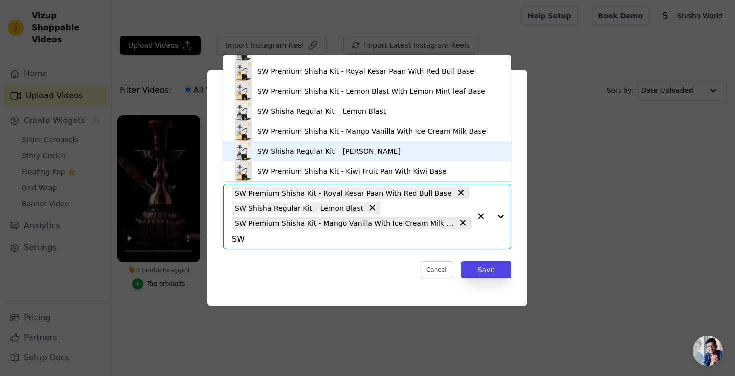
click at [373, 146] on div "SW Shisha Regular Kit – Mango Vanilla" at bounding box center [368, 152] width 268 height 20
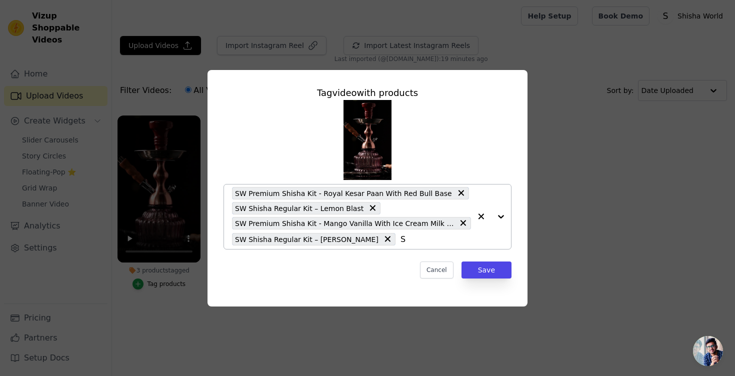
type input "SW"
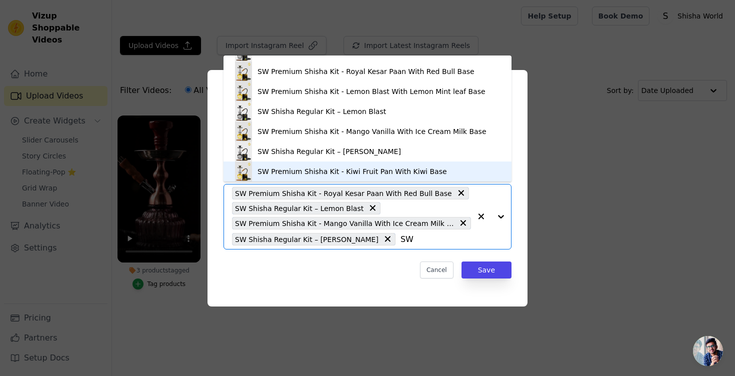
click at [409, 174] on div "SW Premium Shisha Kit - Kiwi Fruit Pan With Kiwi Base" at bounding box center [353, 172] width 190 height 10
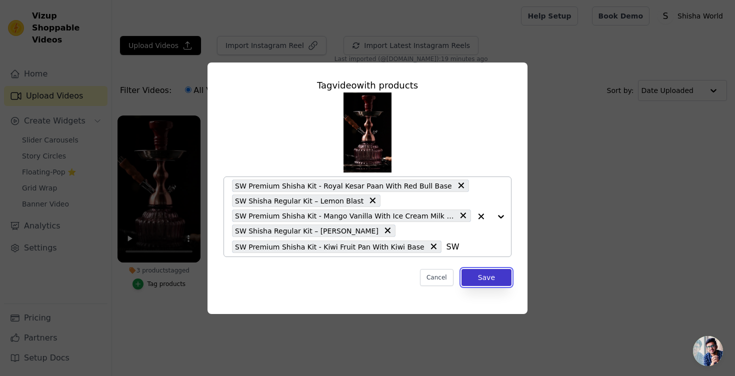
click at [478, 277] on button "Save" at bounding box center [487, 277] width 50 height 17
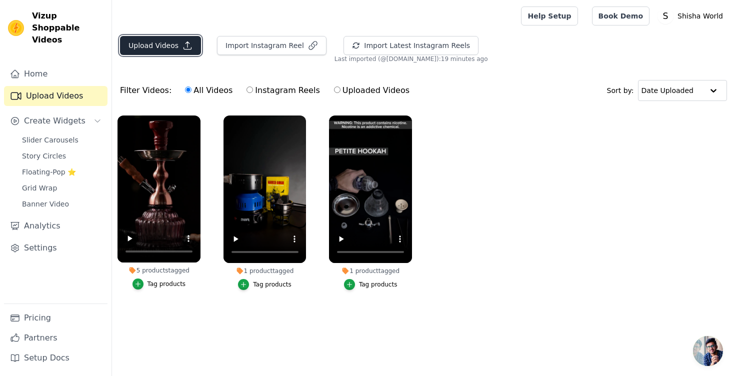
click at [175, 49] on button "Upload Videos" at bounding box center [160, 45] width 81 height 19
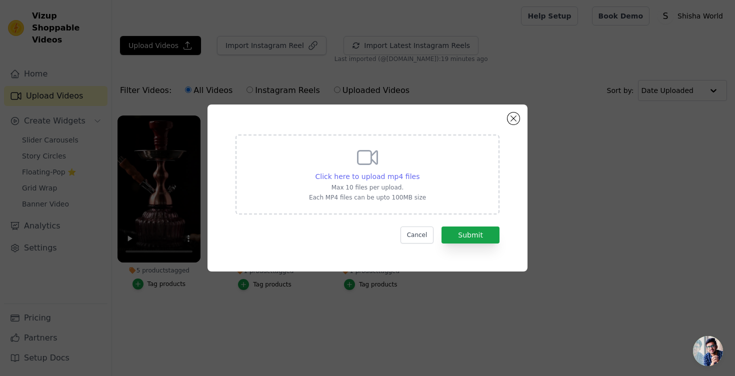
click at [376, 175] on span "Click here to upload mp4 files" at bounding box center [368, 177] width 105 height 8
click at [419, 172] on input "Click here to upload mp4 files Max 10 files per upload. Each MP4 files can be u…" at bounding box center [419, 171] width 1 height 1
type input "C:\fakepath\The Process of Creating the Perfect Hookah.mp4"
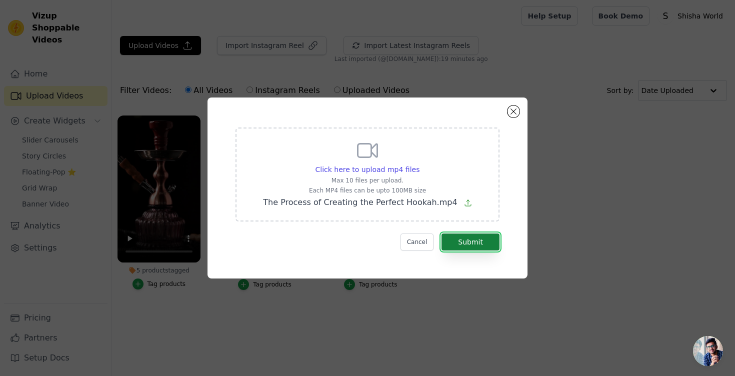
click at [475, 243] on button "Submit" at bounding box center [471, 242] width 58 height 17
click at [475, 242] on button "Submit" at bounding box center [471, 242] width 58 height 17
click at [516, 110] on button "Close modal" at bounding box center [514, 112] width 12 height 12
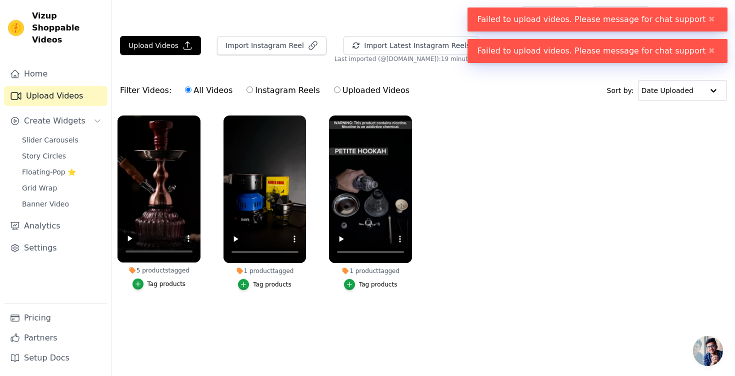
click at [586, 164] on ul "5 products tagged Tag products 1 product tagged Tag products 1 product tagged T…" at bounding box center [423, 213] width 623 height 206
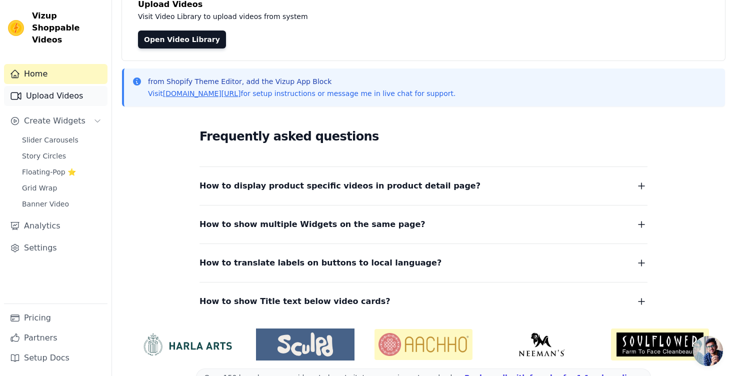
scroll to position [77, 0]
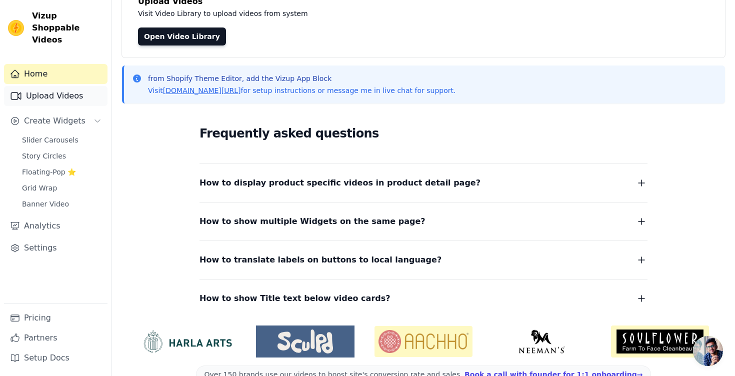
click at [72, 86] on link "Upload Videos" at bounding box center [56, 96] width 104 height 20
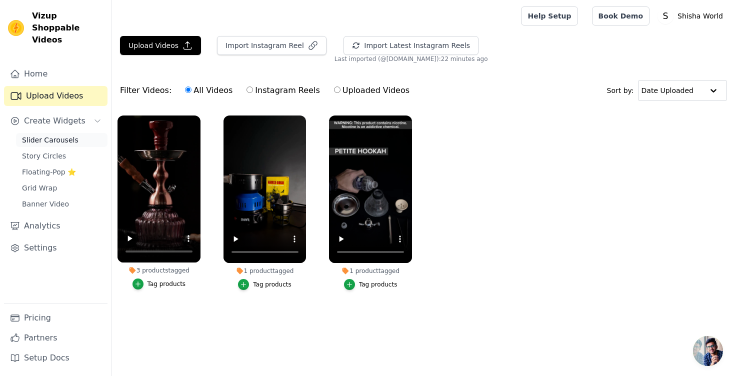
click at [62, 135] on span "Slider Carousels" at bounding box center [50, 140] width 57 height 10
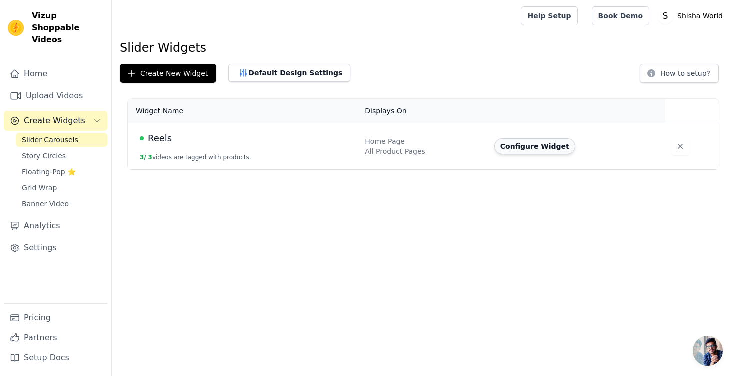
click at [534, 147] on button "Configure Widget" at bounding box center [535, 147] width 81 height 16
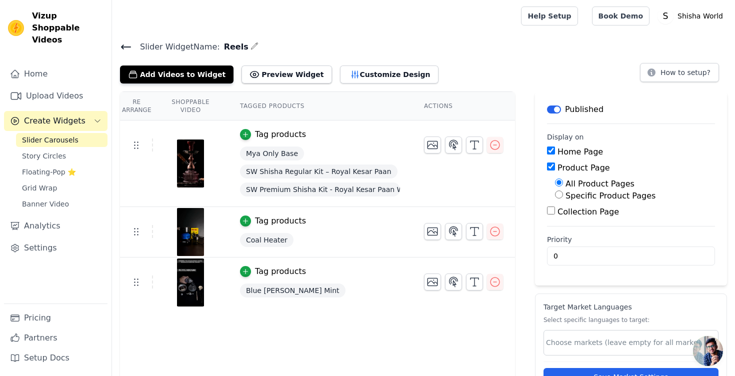
click at [226, 45] on span "Reels" at bounding box center [234, 47] width 29 height 12
copy span "Reels"
click at [455, 234] on icon "button" at bounding box center [454, 232] width 12 height 12
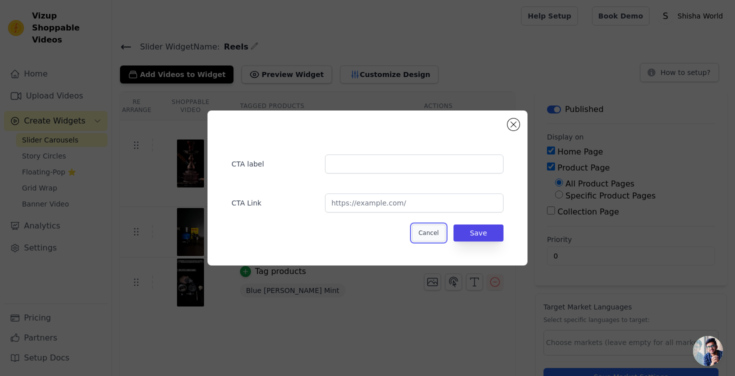
click at [438, 230] on button "Cancel" at bounding box center [429, 233] width 34 height 17
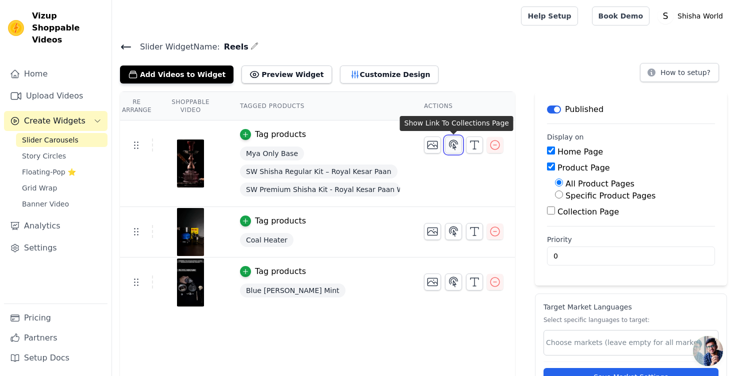
click at [451, 144] on icon "button" at bounding box center [454, 145] width 9 height 10
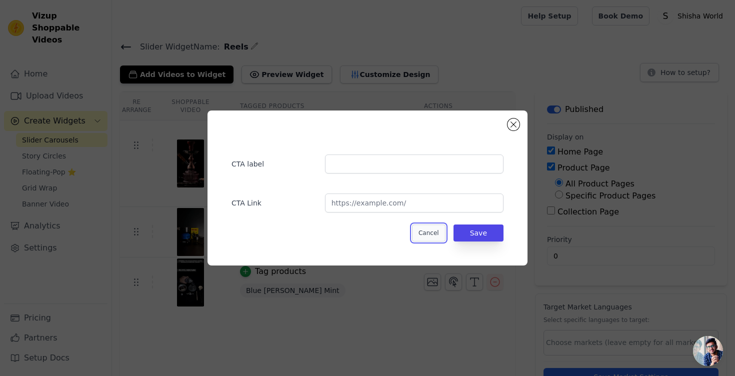
click at [428, 230] on button "Cancel" at bounding box center [429, 233] width 34 height 17
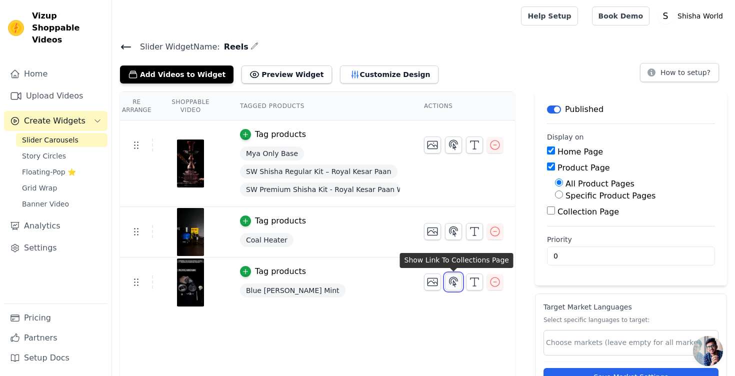
click at [454, 279] on icon "button" at bounding box center [454, 282] width 12 height 12
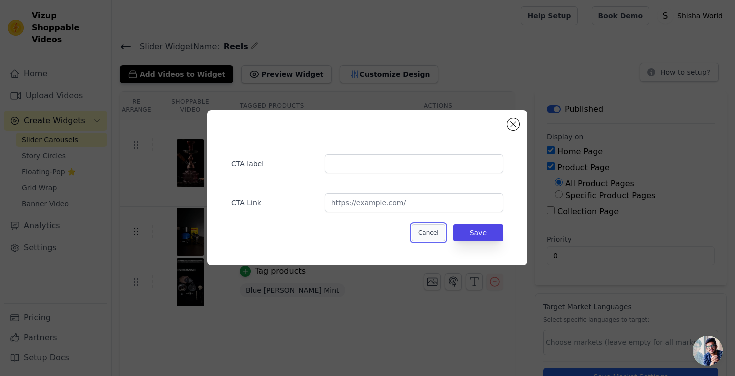
click at [437, 232] on button "Cancel" at bounding box center [429, 233] width 34 height 17
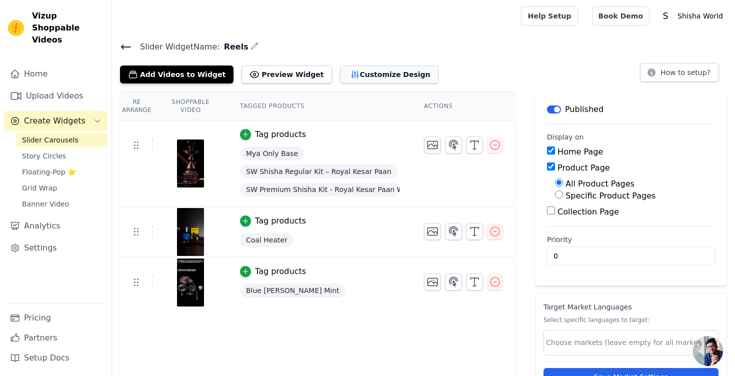
click at [376, 72] on button "Customize Design" at bounding box center [389, 75] width 99 height 18
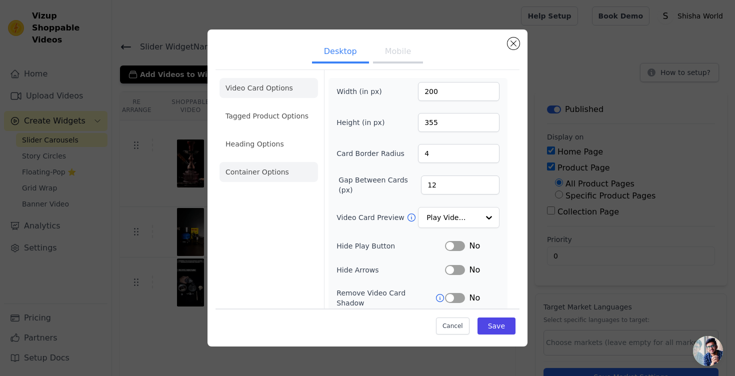
click at [262, 178] on li "Container Options" at bounding box center [269, 172] width 99 height 20
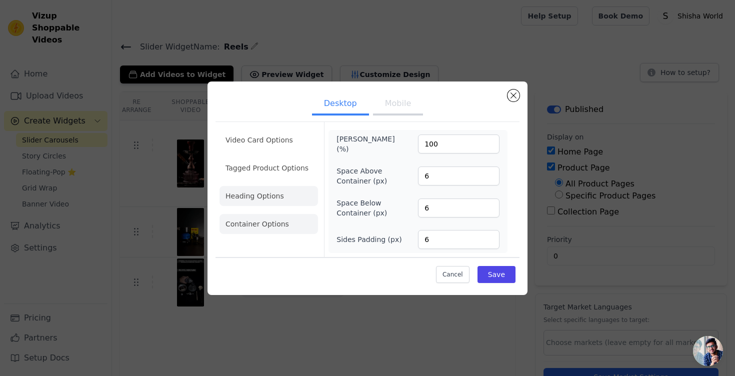
click at [263, 194] on li "Heading Options" at bounding box center [269, 196] width 99 height 20
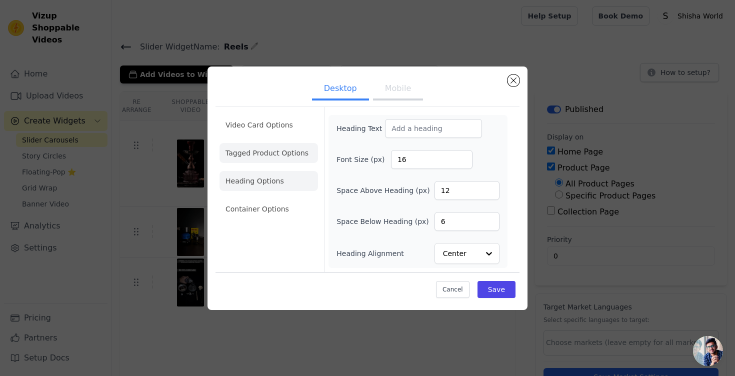
click at [283, 161] on li "Tagged Product Options" at bounding box center [269, 153] width 99 height 20
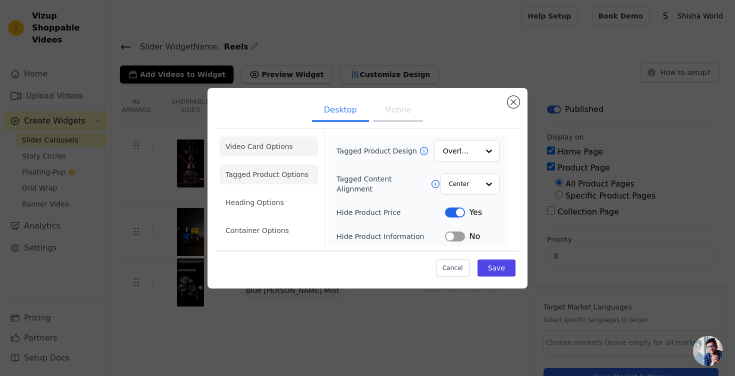
click at [284, 140] on li "Video Card Options" at bounding box center [269, 147] width 99 height 20
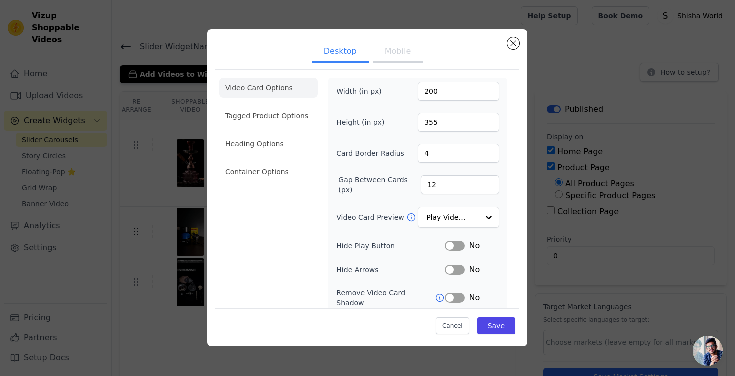
click at [399, 54] on button "Mobile" at bounding box center [398, 53] width 50 height 22
click at [522, 50] on div "Desktop Mobile Video Card Options Tagged Product Options Heading Options Contai…" at bounding box center [368, 188] width 320 height 317
click at [516, 48] on button "Close modal" at bounding box center [514, 44] width 12 height 12
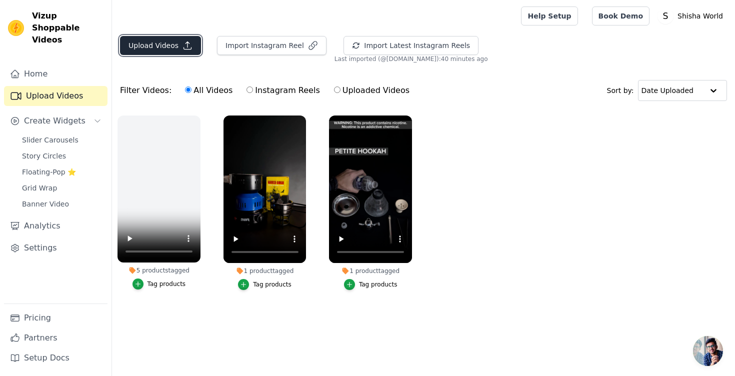
click at [174, 45] on button "Upload Videos" at bounding box center [160, 45] width 81 height 19
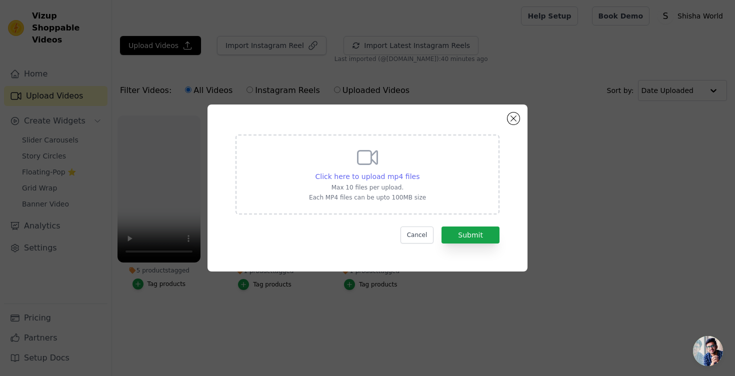
click at [329, 180] on span "Click here to upload mp4 files" at bounding box center [368, 177] width 105 height 8
click at [419, 172] on input "Click here to upload mp4 files Max 10 files per upload. Each MP4 files can be u…" at bounding box center [419, 171] width 1 height 1
type input "C:\fakepath\The Process of Creating the Perfect Hookah.mp4"
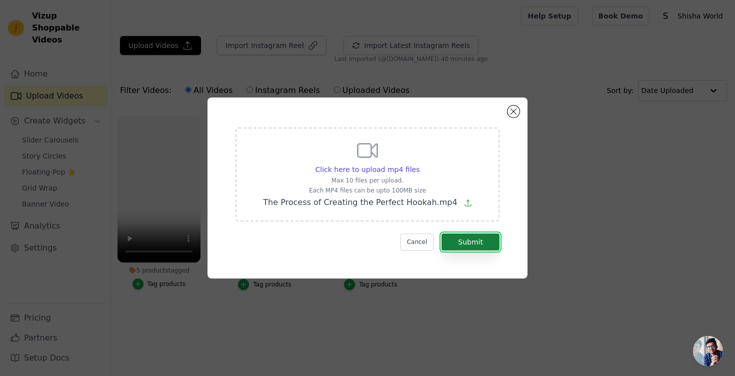
click at [461, 240] on button "Submit" at bounding box center [471, 242] width 58 height 17
click at [462, 240] on button "Submit" at bounding box center [471, 242] width 58 height 17
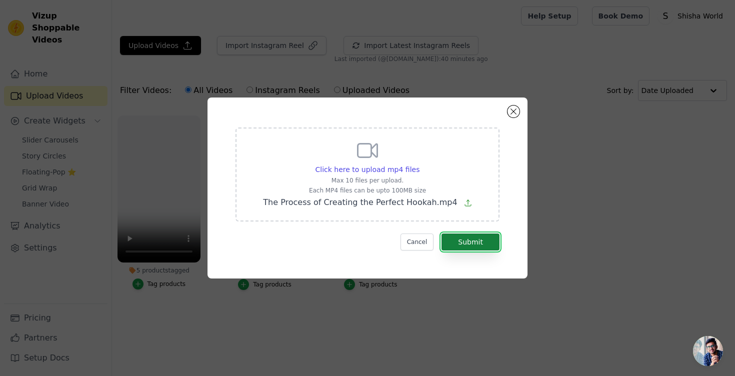
click at [462, 240] on button "Submit" at bounding box center [471, 242] width 58 height 17
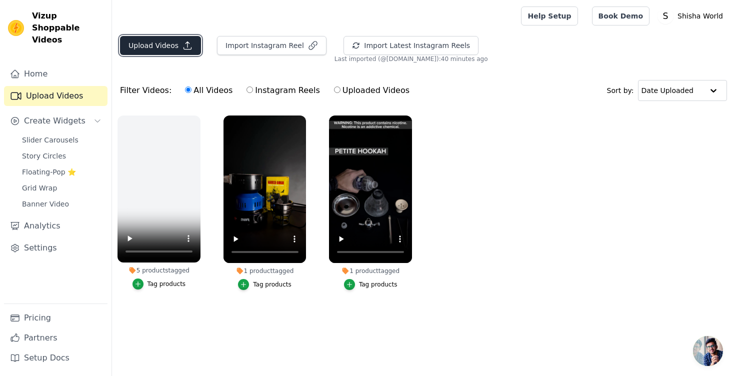
click at [155, 46] on button "Upload Videos" at bounding box center [160, 45] width 81 height 19
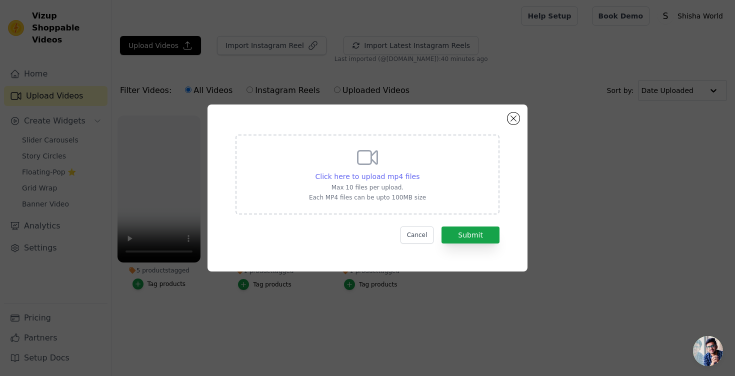
click at [386, 175] on span "Click here to upload mp4 files" at bounding box center [368, 177] width 105 height 8
click at [419, 172] on input "Click here to upload mp4 files Max 10 files per upload. Each MP4 files can be u…" at bounding box center [419, 171] width 1 height 1
type input "C:\fakepath\The Process of Creating the Perfect Hookah.mp4"
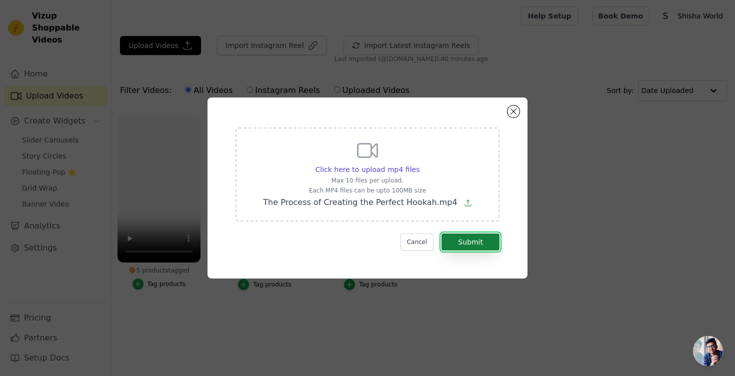
click at [466, 239] on button "Submit" at bounding box center [471, 242] width 58 height 17
click at [471, 223] on form "Click here to upload mp4 files Max 10 files per upload. Each MP4 files can be u…" at bounding box center [368, 189] width 264 height 123
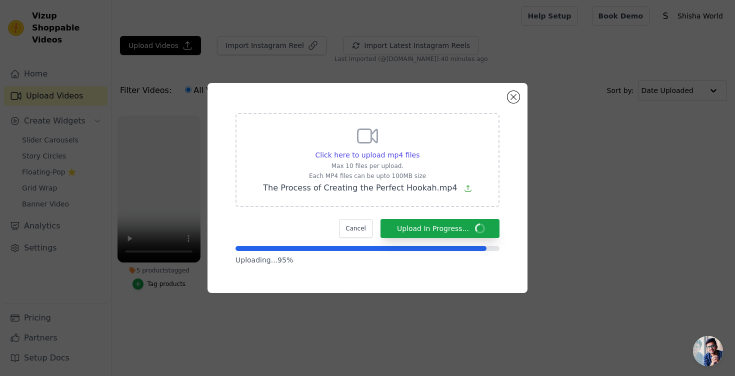
click at [365, 93] on div "Click here to upload mp4 files Max 10 files per upload. Each MP4 files can be u…" at bounding box center [368, 188] width 320 height 210
click at [514, 97] on button "Close modal" at bounding box center [514, 97] width 12 height 12
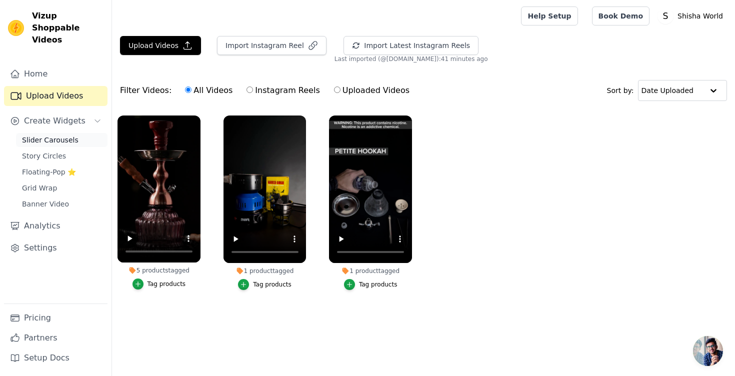
click at [44, 135] on span "Slider Carousels" at bounding box center [50, 140] width 57 height 10
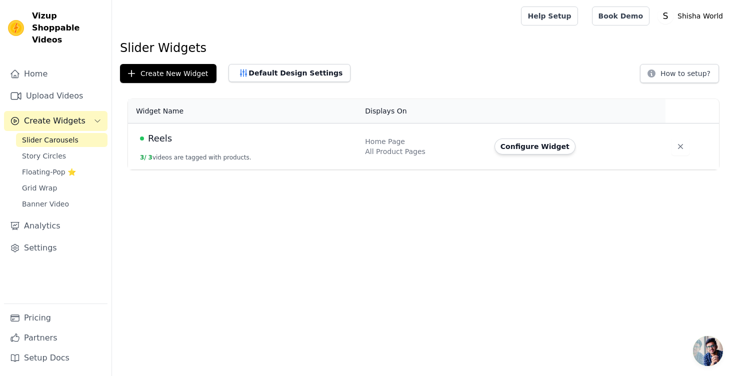
click at [210, 143] on div "Reels" at bounding box center [246, 139] width 213 height 14
click at [509, 149] on button "Configure Widget" at bounding box center [535, 147] width 81 height 16
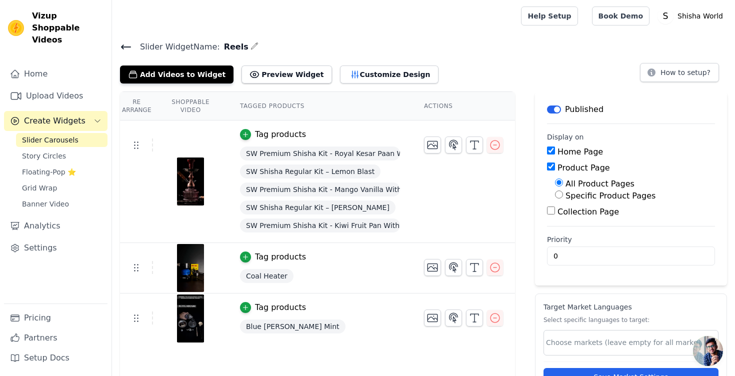
scroll to position [40, 0]
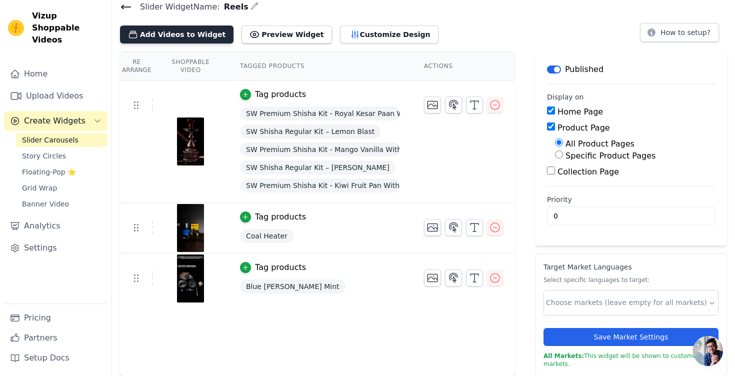
click at [171, 34] on button "Add Videos to Widget" at bounding box center [177, 35] width 114 height 18
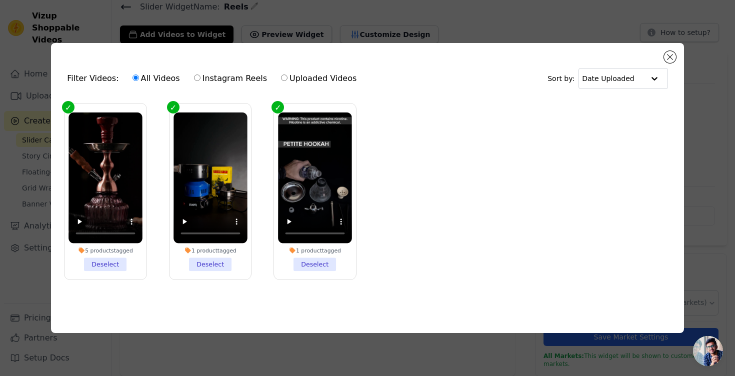
click at [312, 78] on label "Uploaded Videos" at bounding box center [319, 78] width 77 height 13
click at [288, 78] on input "Uploaded Videos" at bounding box center [284, 78] width 7 height 7
radio input "true"
click at [155, 78] on label "All Videos" at bounding box center [156, 78] width 49 height 13
click at [139, 78] on input "All Videos" at bounding box center [136, 78] width 7 height 7
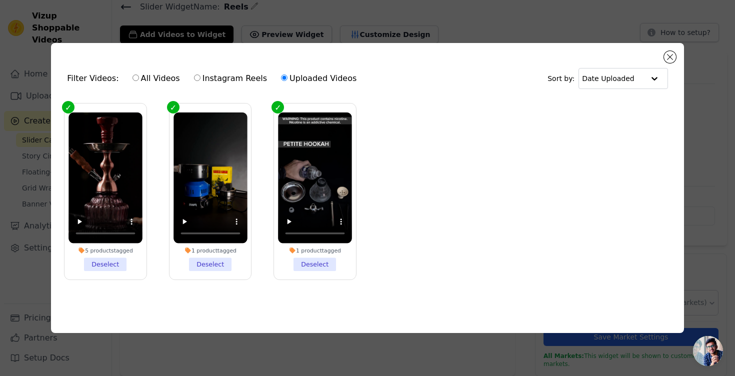
radio input "true"
click at [667, 51] on div "Filter Videos: All Videos Instagram Reels Uploaded Videos Sort by: Date Uploade…" at bounding box center [367, 188] width 633 height 291
click at [668, 55] on button "Close modal" at bounding box center [670, 57] width 12 height 12
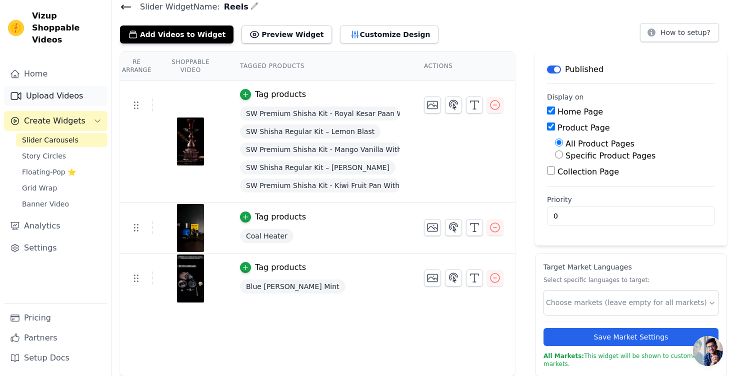
click at [26, 86] on link "Upload Videos" at bounding box center [56, 96] width 104 height 20
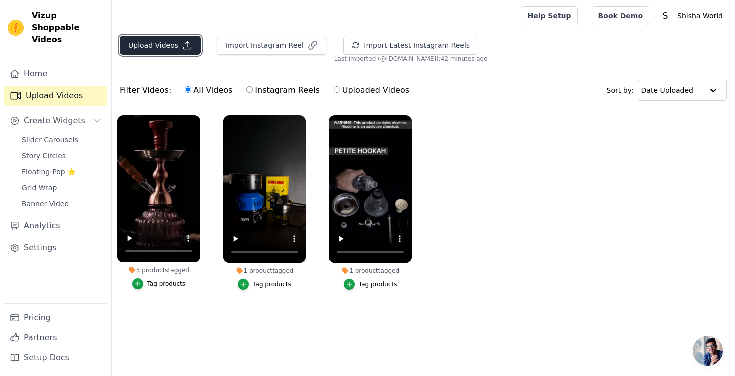
click at [154, 51] on button "Upload Videos" at bounding box center [160, 45] width 81 height 19
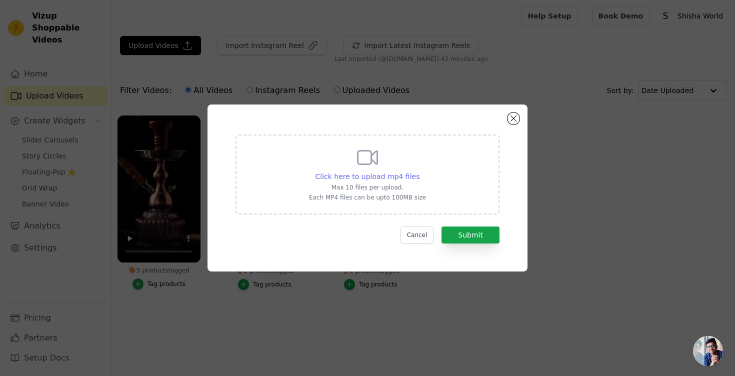
click at [337, 174] on span "Click here to upload mp4 files" at bounding box center [368, 177] width 105 height 8
click at [419, 172] on input "Click here to upload mp4 files Max 10 files per upload. Each MP4 files can be u…" at bounding box center [419, 171] width 1 height 1
type input "C:\fakepath\The Process of Creating the Perfect Hookah.mp4"
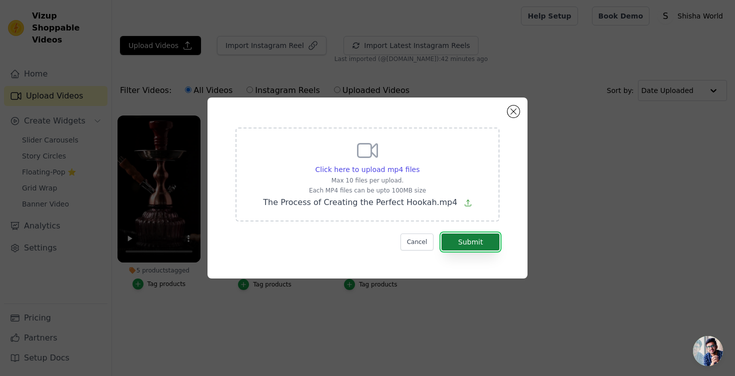
click at [465, 246] on button "Submit" at bounding box center [471, 242] width 58 height 17
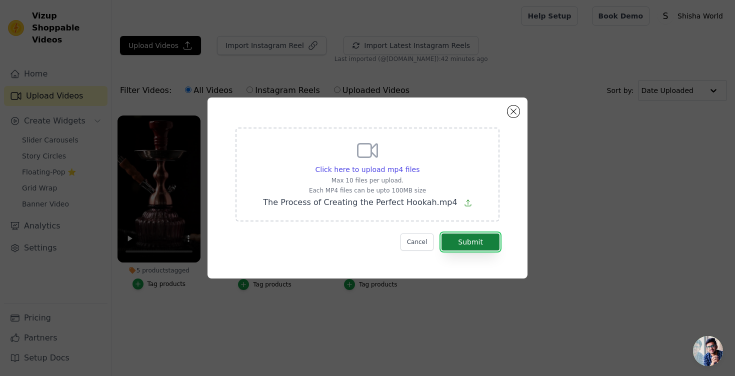
click at [465, 246] on button "Submit" at bounding box center [471, 242] width 58 height 17
click at [465, 249] on button "Submit" at bounding box center [471, 242] width 58 height 17
click at [469, 250] on button "Submit" at bounding box center [471, 242] width 58 height 17
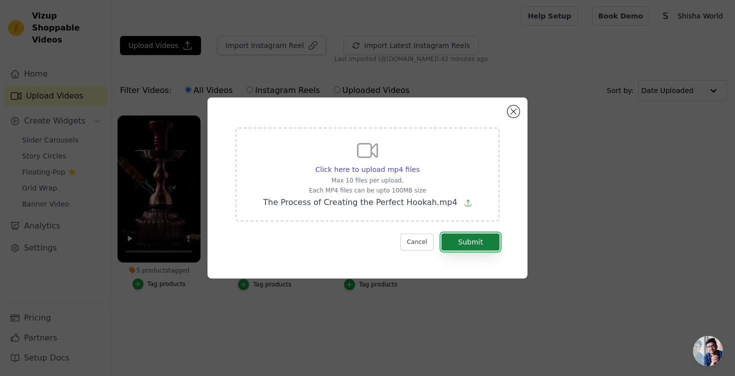
click at [469, 250] on button "Submit" at bounding box center [471, 242] width 58 height 17
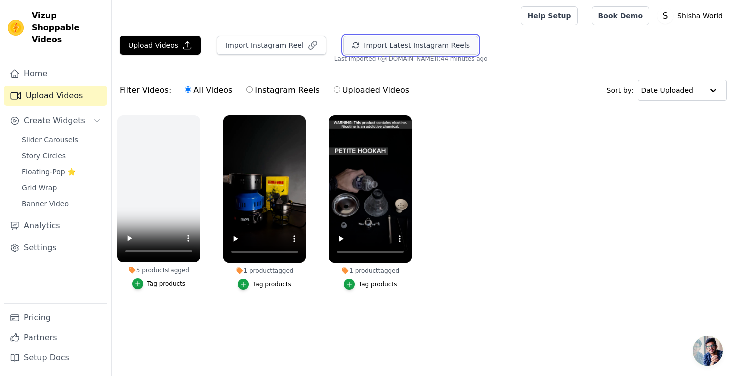
click at [393, 45] on button "Import Latest Instagram Reels" at bounding box center [411, 45] width 135 height 19
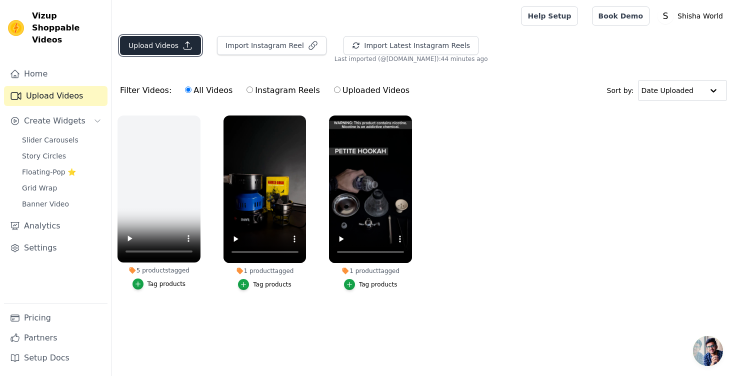
click at [160, 45] on button "Upload Videos" at bounding box center [160, 45] width 81 height 19
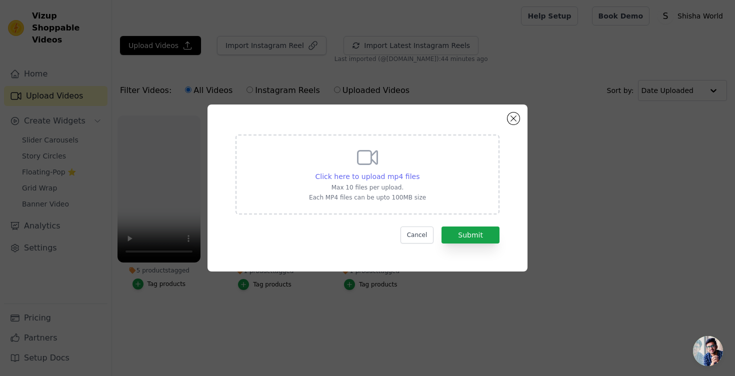
click at [362, 181] on div "Click here to upload mp4 files" at bounding box center [368, 177] width 105 height 10
click at [419, 172] on input "Click here to upload mp4 files Max 10 files per upload. Each MP4 files can be u…" at bounding box center [419, 171] width 1 height 1
type input "C:\fakepath\The Process of Creating the Perfect Hookah.mp4"
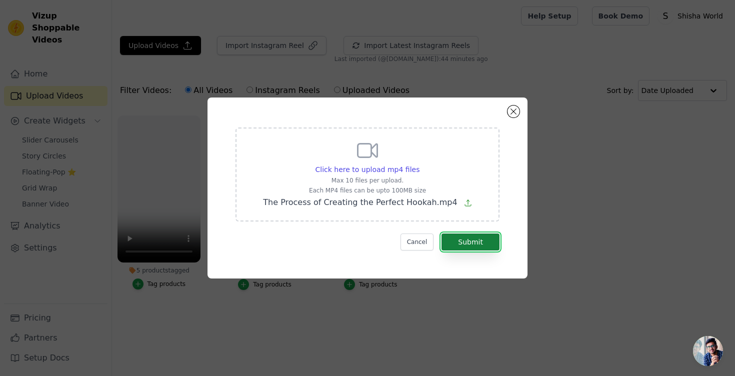
click at [475, 245] on button "Submit" at bounding box center [471, 242] width 58 height 17
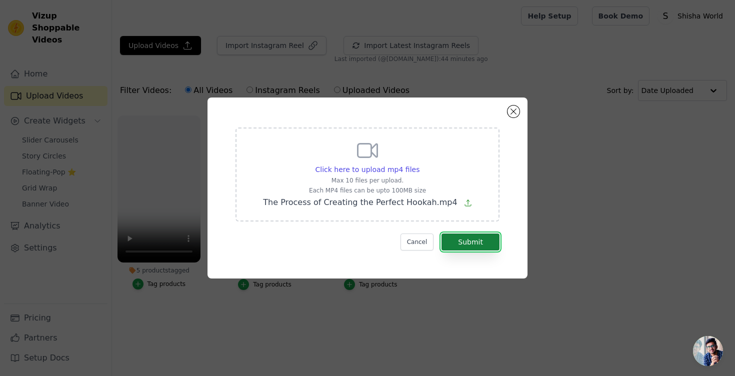
click at [475, 245] on button "Submit" at bounding box center [471, 242] width 58 height 17
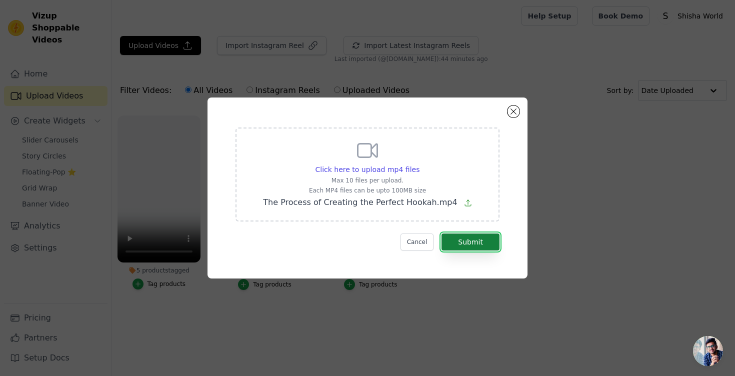
click at [475, 245] on button "Submit" at bounding box center [471, 242] width 58 height 17
click at [475, 246] on button "Submit" at bounding box center [471, 242] width 58 height 17
click at [412, 239] on button "Cancel" at bounding box center [418, 242] width 34 height 17
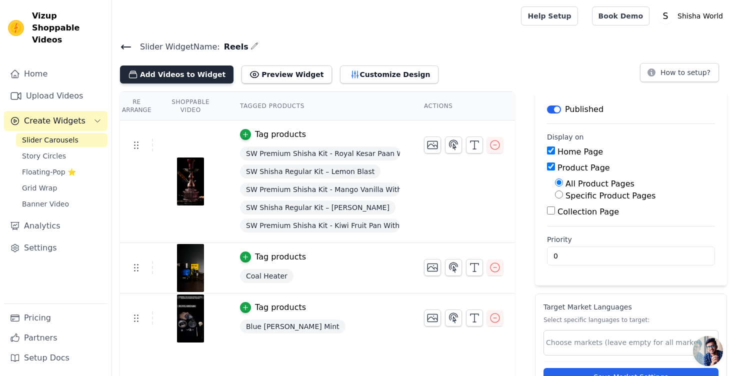
click at [155, 70] on button "Add Videos to Widget" at bounding box center [177, 75] width 114 height 18
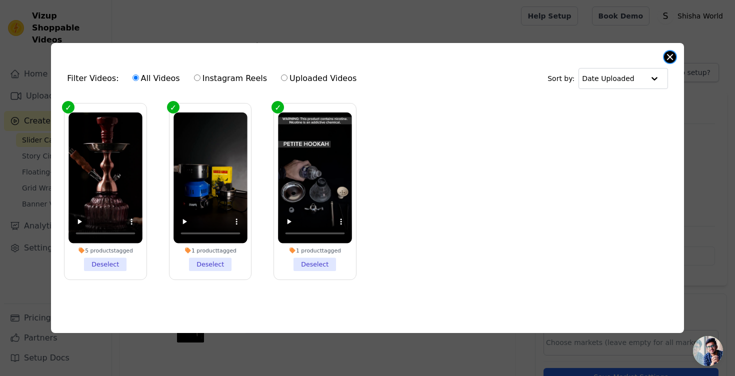
click at [672, 52] on button "Close modal" at bounding box center [670, 57] width 12 height 12
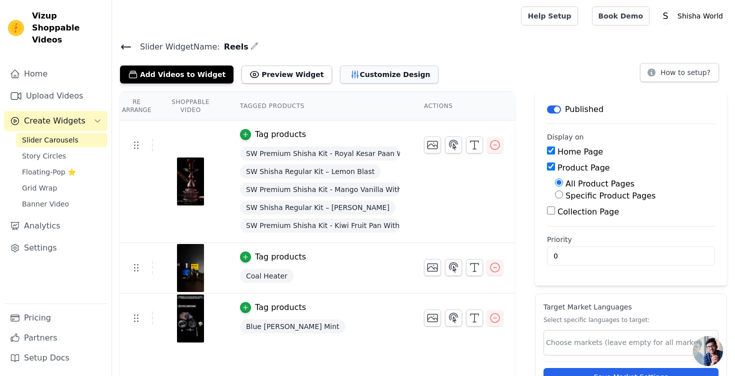
click at [345, 76] on button "Customize Design" at bounding box center [389, 75] width 99 height 18
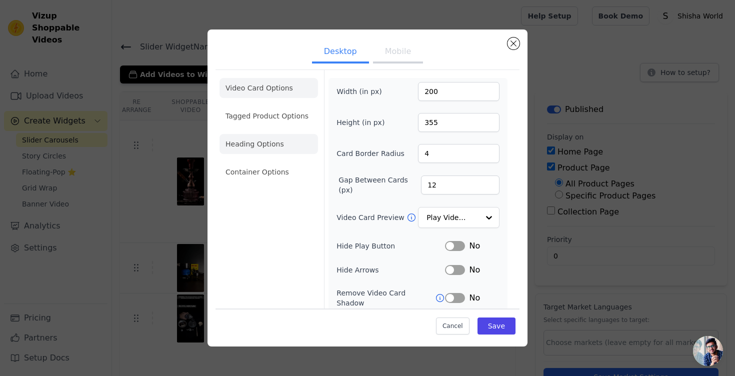
click at [263, 152] on li "Heading Options" at bounding box center [269, 144] width 99 height 20
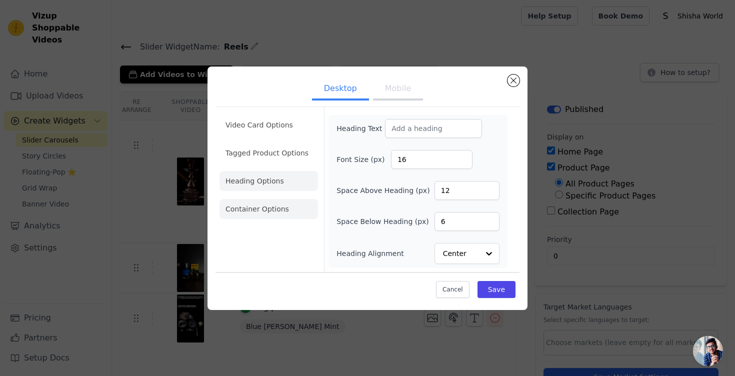
click at [261, 212] on li "Container Options" at bounding box center [269, 209] width 99 height 20
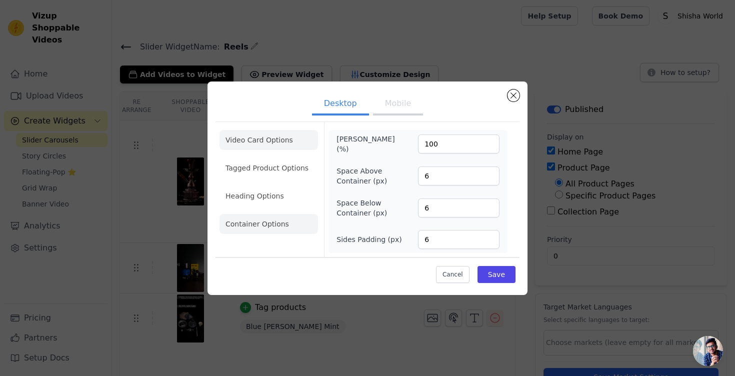
click at [243, 144] on li "Video Card Options" at bounding box center [269, 140] width 99 height 20
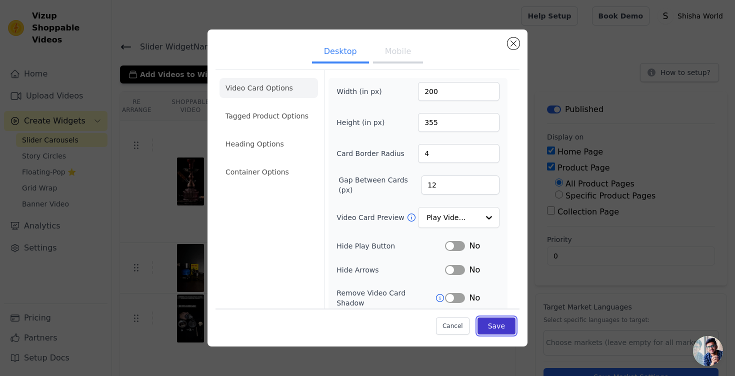
click at [501, 332] on button "Save" at bounding box center [497, 326] width 38 height 17
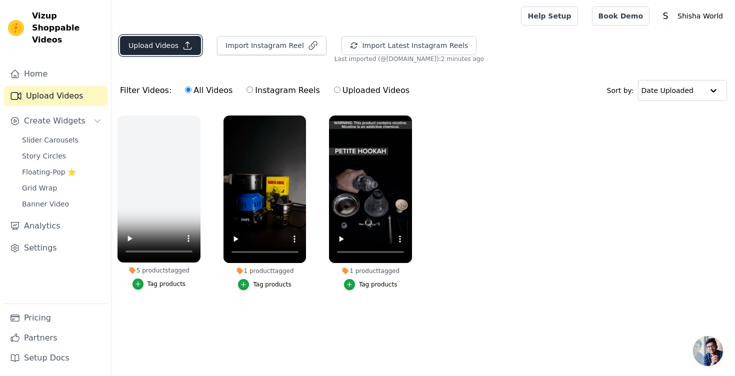
click at [142, 47] on button "Upload Videos" at bounding box center [160, 45] width 81 height 19
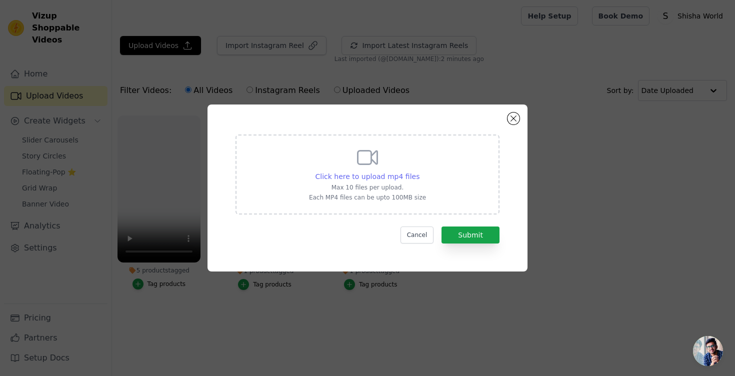
click at [393, 173] on span "Click here to upload mp4 files" at bounding box center [368, 177] width 105 height 8
click at [419, 172] on input "Click here to upload mp4 files Max 10 files per upload. Each MP4 files can be u…" at bounding box center [419, 171] width 1 height 1
type input "C:\fakepath\The Process of Creating the Perfect Hookah.mp4"
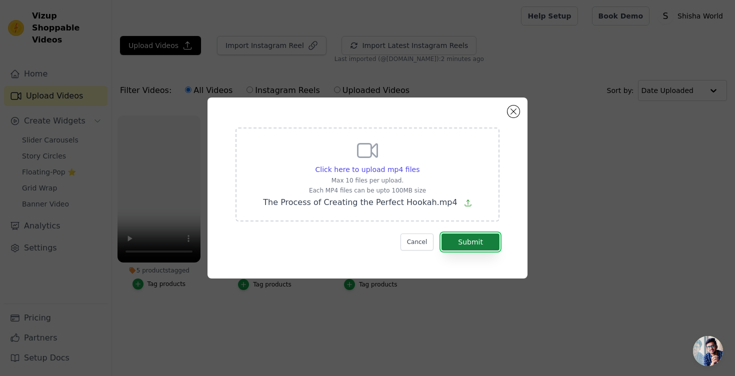
click at [479, 244] on button "Submit" at bounding box center [471, 242] width 58 height 17
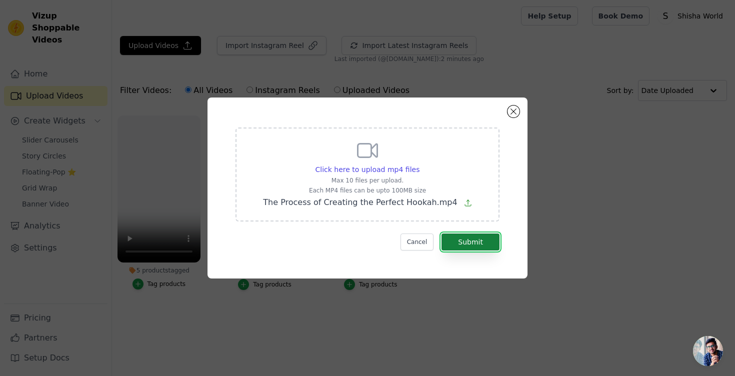
click at [479, 244] on button "Submit" at bounding box center [471, 242] width 58 height 17
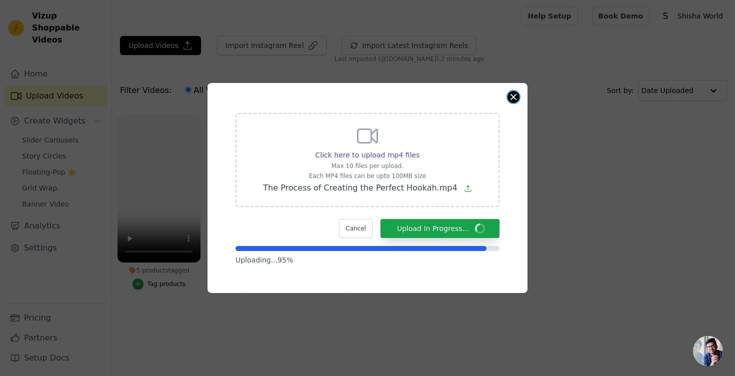
click at [515, 95] on button "Close modal" at bounding box center [514, 97] width 12 height 12
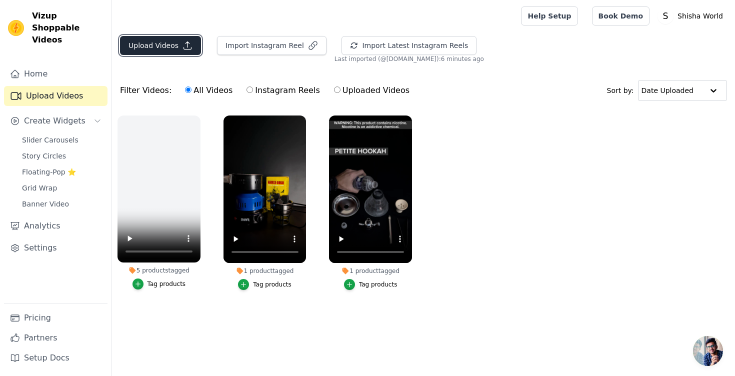
click at [175, 45] on button "Upload Videos" at bounding box center [160, 45] width 81 height 19
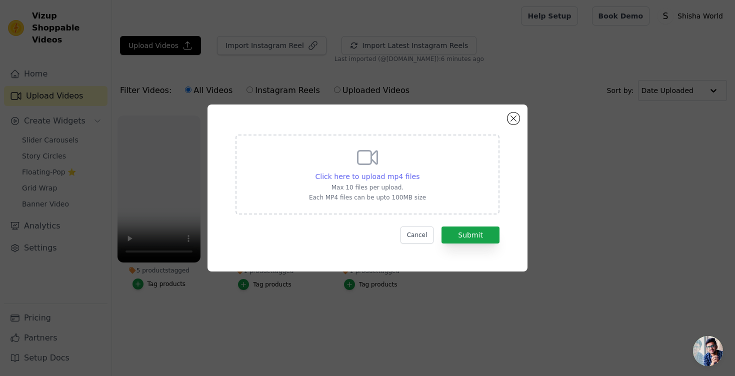
click at [375, 177] on span "Click here to upload mp4 files" at bounding box center [368, 177] width 105 height 8
click at [419, 172] on input "Click here to upload mp4 files Max 10 files per upload. Each MP4 files can be u…" at bounding box center [419, 171] width 1 height 1
type input "C:\fakepath\The Process of Creating the Perfect Hookah.mp4"
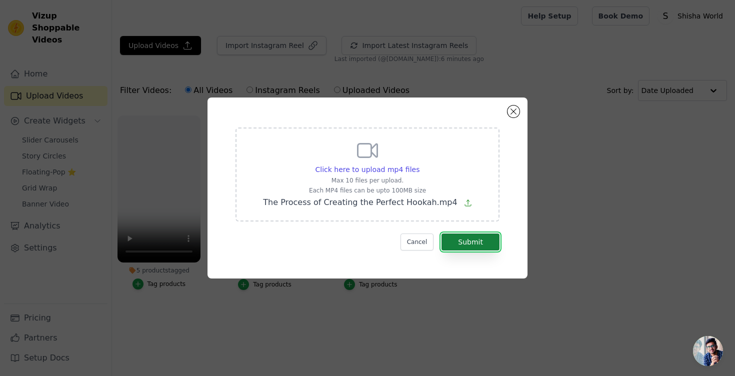
click at [469, 236] on button "Submit" at bounding box center [471, 242] width 58 height 17
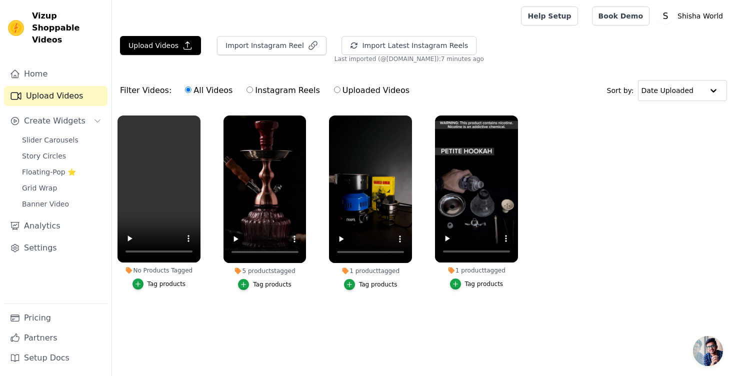
click at [155, 285] on div "Tag products" at bounding box center [167, 284] width 39 height 8
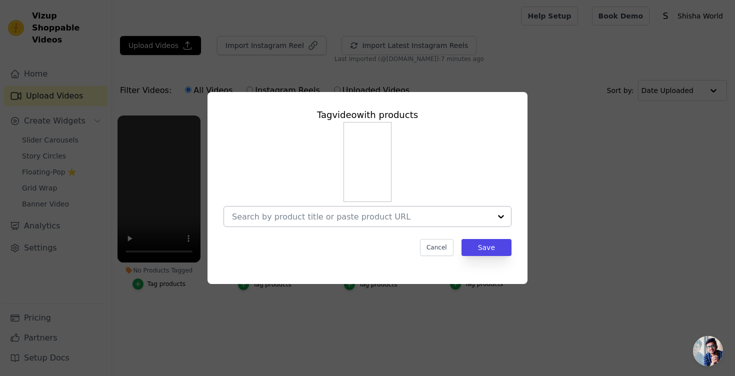
click at [255, 217] on input "No Products Tagged Tag video with products Cancel Save Tag products" at bounding box center [361, 217] width 259 height 10
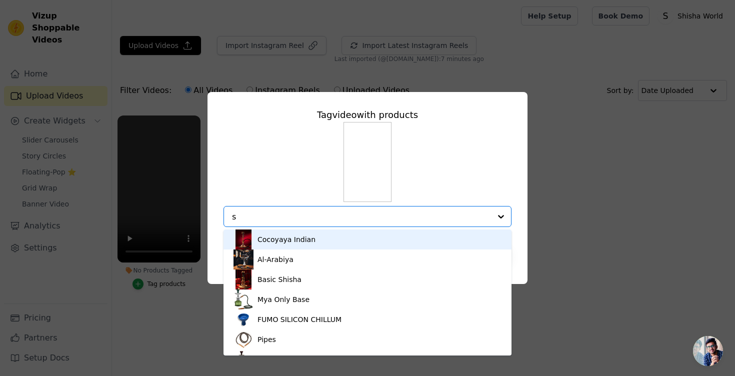
type input "sw"
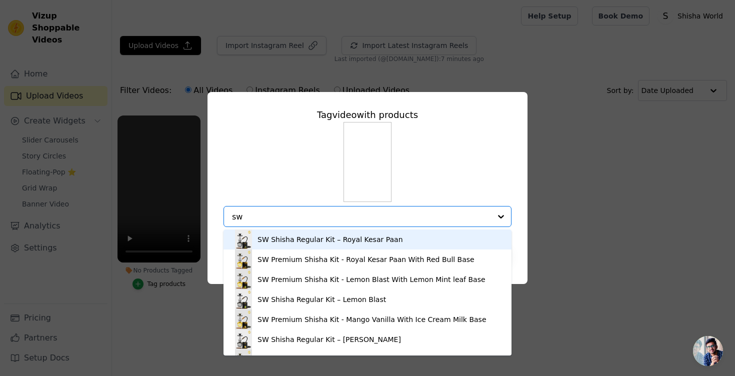
click at [290, 239] on div "SW Shisha Regular Kit – Royal Kesar Paan" at bounding box center [331, 240] width 146 height 10
type input "sw Shisha Reg"
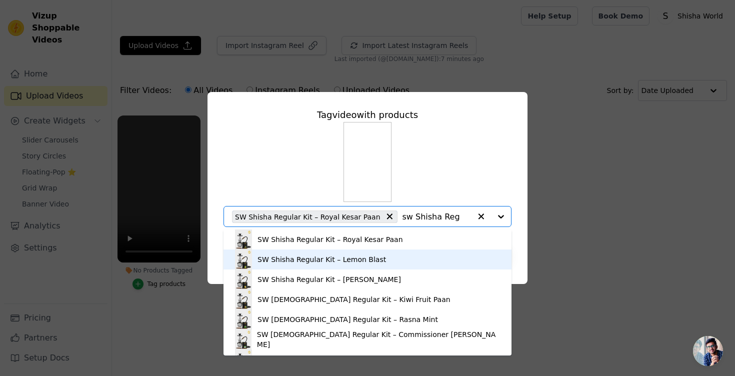
click at [282, 263] on div "SW Shisha Regular Kit – Lemon Blast" at bounding box center [322, 260] width 129 height 10
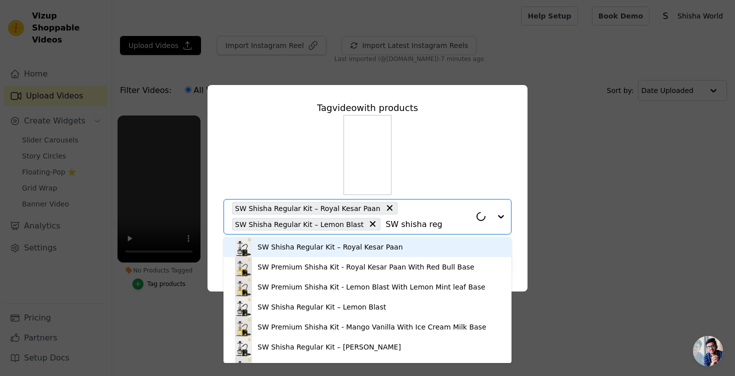
type input "SW [PERSON_NAME]"
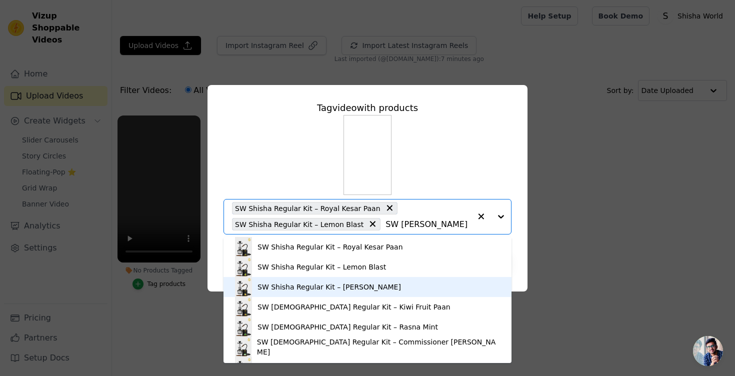
click at [265, 295] on div "SW Shisha Regular Kit – [PERSON_NAME]" at bounding box center [368, 287] width 268 height 20
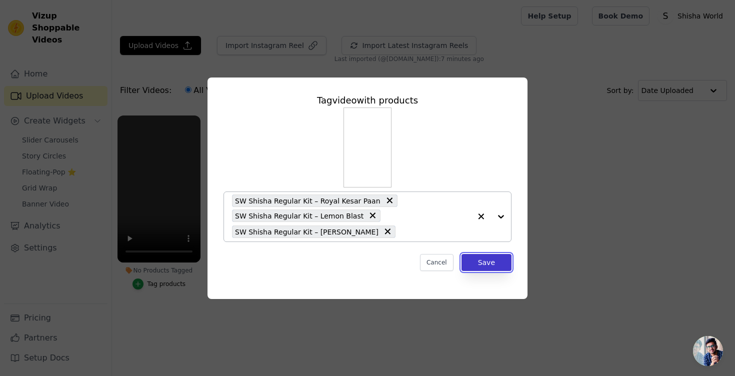
click at [482, 261] on button "Save" at bounding box center [487, 262] width 50 height 17
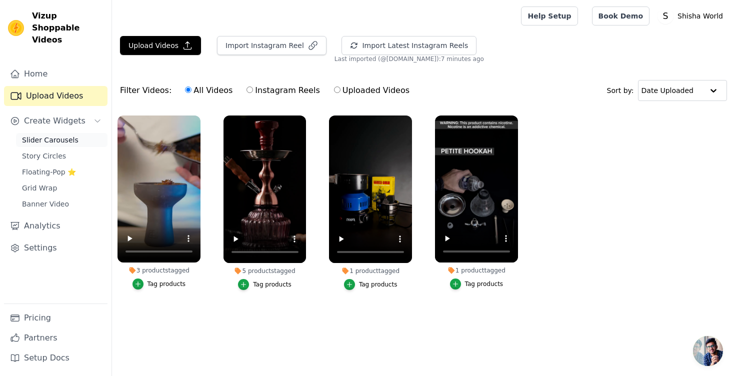
click at [81, 133] on link "Slider Carousels" at bounding box center [62, 140] width 92 height 14
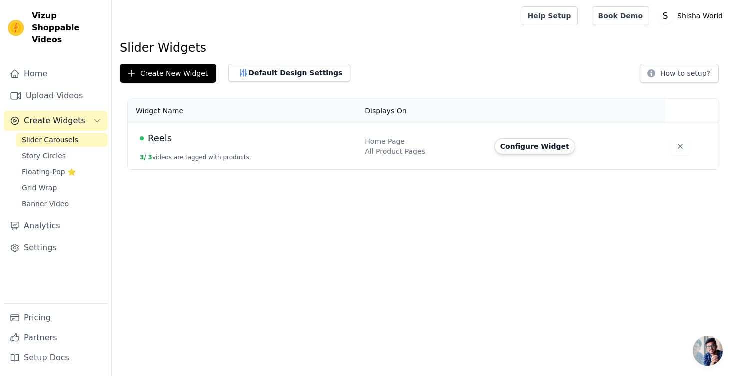
click at [479, 153] on div "All Product Pages" at bounding box center [424, 152] width 118 height 10
click at [521, 142] on button "Configure Widget" at bounding box center [535, 147] width 81 height 16
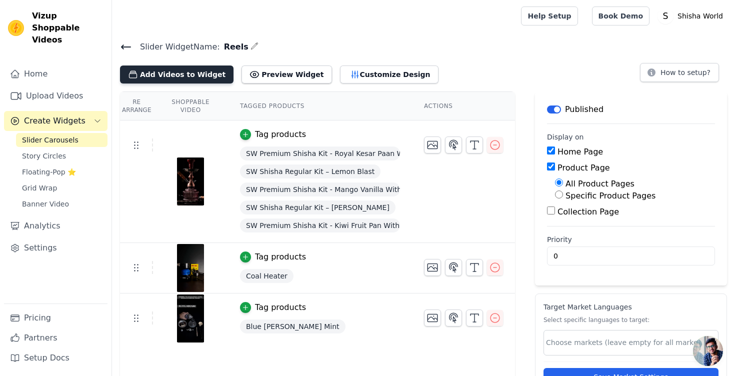
click at [187, 75] on button "Add Videos to Widget" at bounding box center [177, 75] width 114 height 18
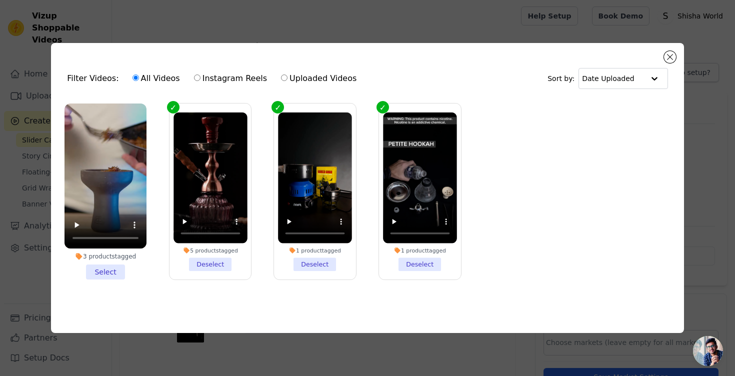
click at [94, 272] on li "3 products tagged Select" at bounding box center [106, 192] width 82 height 177
click at [0, 0] on input "3 products tagged Select" at bounding box center [0, 0] width 0 height 0
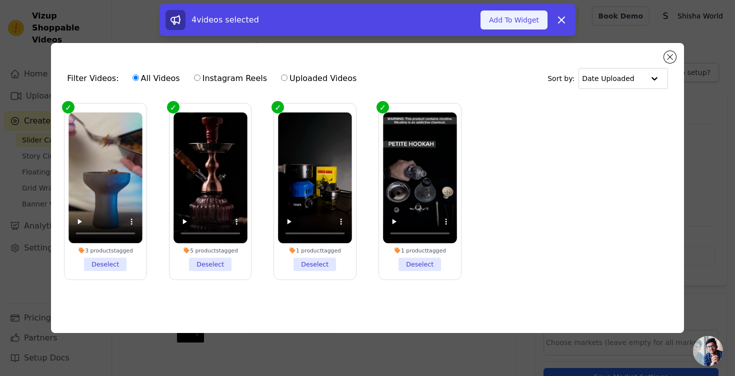
click at [524, 19] on button "Add To Widget" at bounding box center [514, 20] width 67 height 19
